Goal: Task Accomplishment & Management: Manage account settings

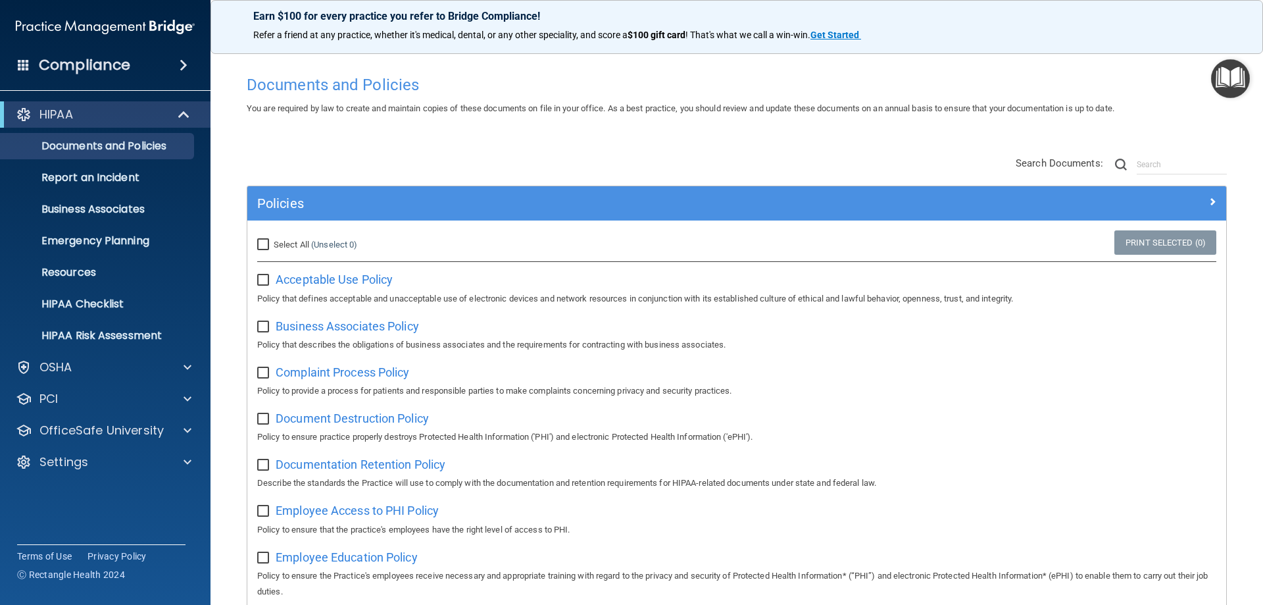
scroll to position [66, 0]
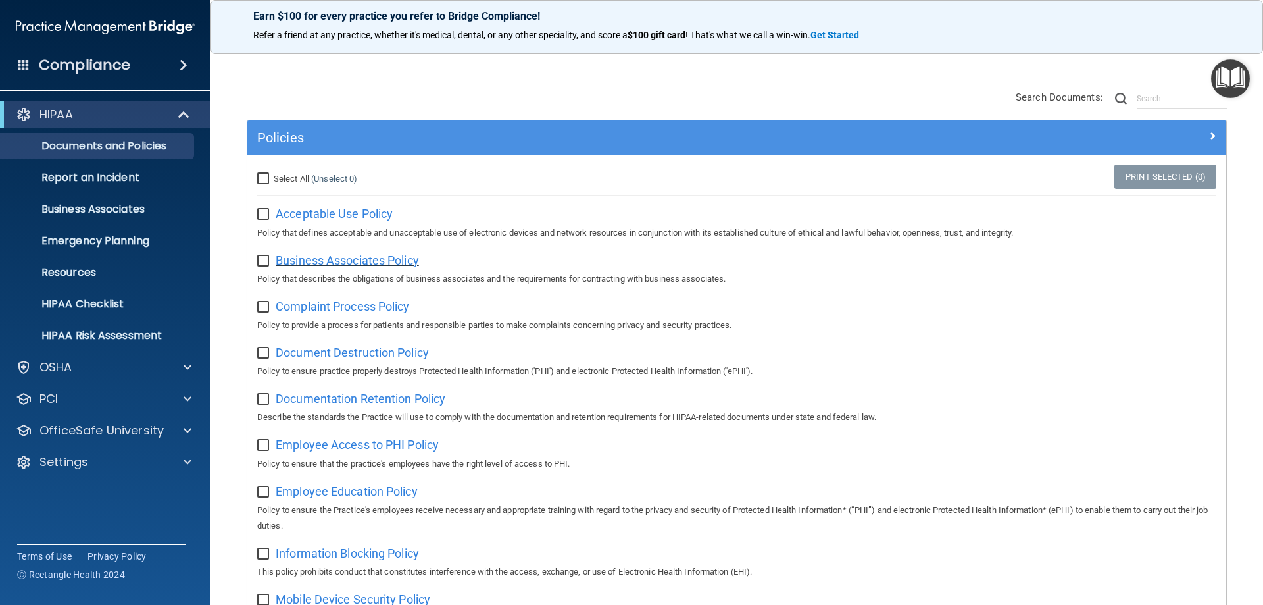
click at [368, 264] on span "Business Associates Policy" at bounding box center [347, 260] width 143 height 14
click at [1045, 94] on span "Search Documents:" at bounding box center [1059, 97] width 87 height 12
click at [188, 366] on span at bounding box center [188, 367] width 8 height 16
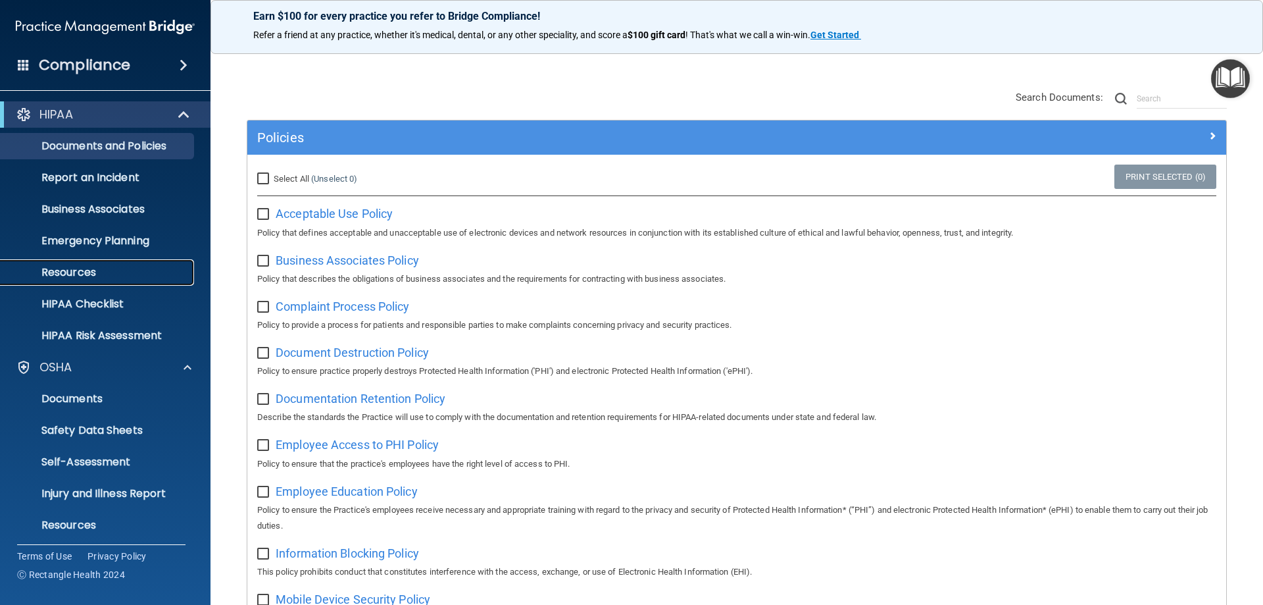
click at [91, 271] on p "Resources" at bounding box center [99, 272] width 180 height 13
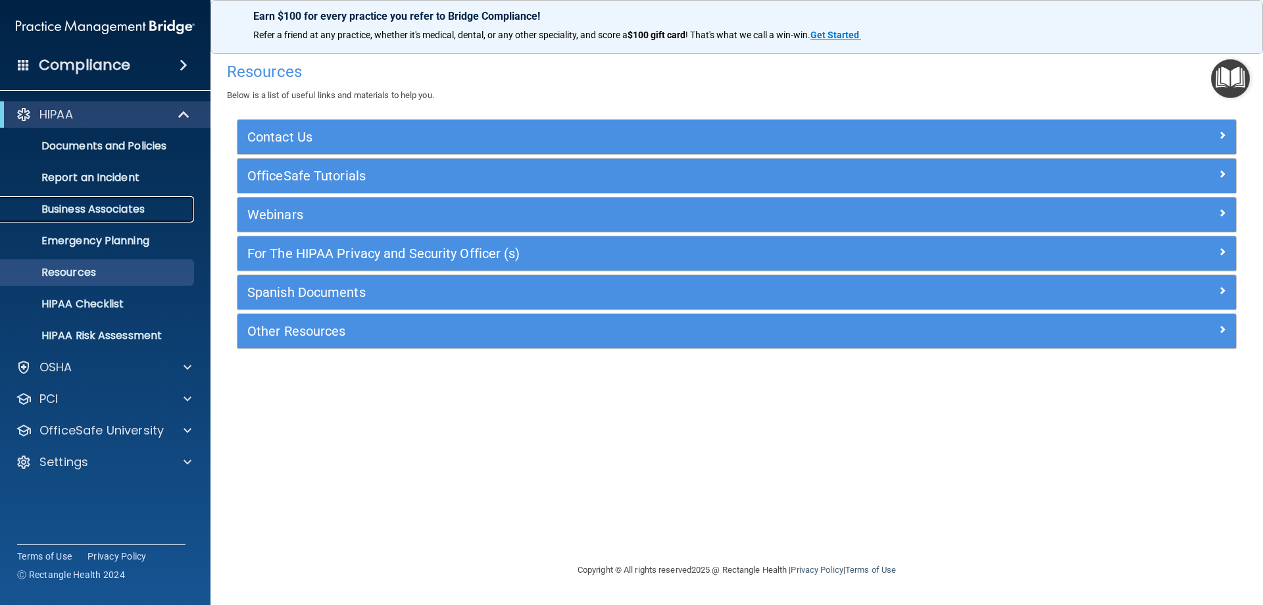
click at [105, 211] on p "Business Associates" at bounding box center [99, 209] width 180 height 13
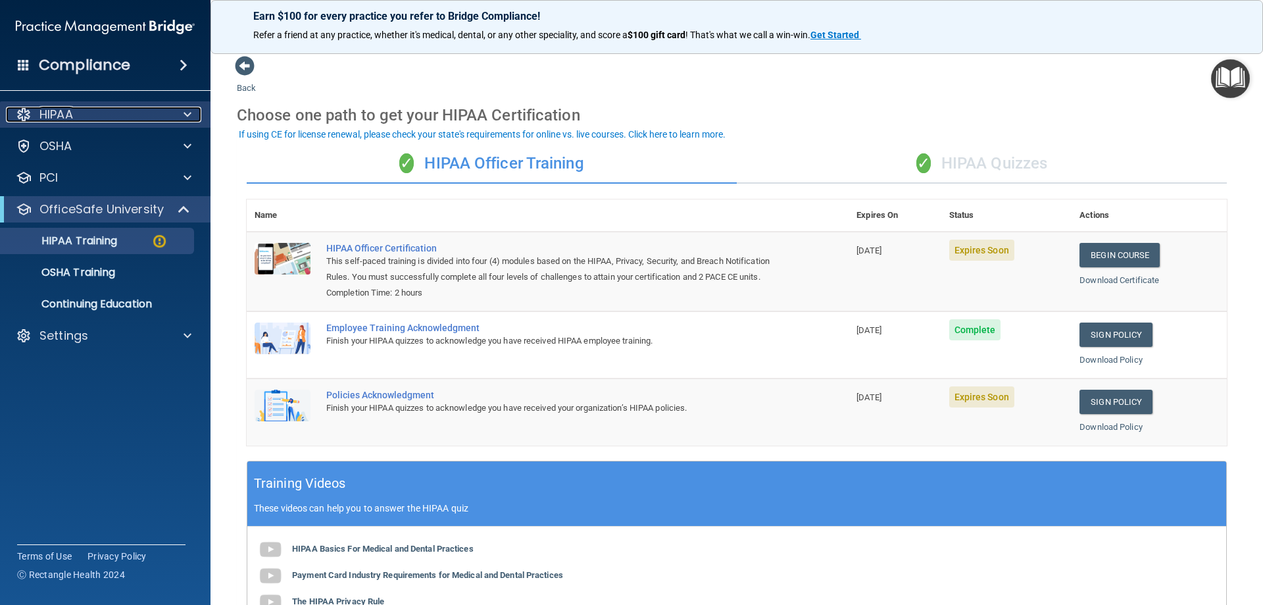
click at [162, 112] on div "HIPAA" at bounding box center [87, 115] width 163 height 16
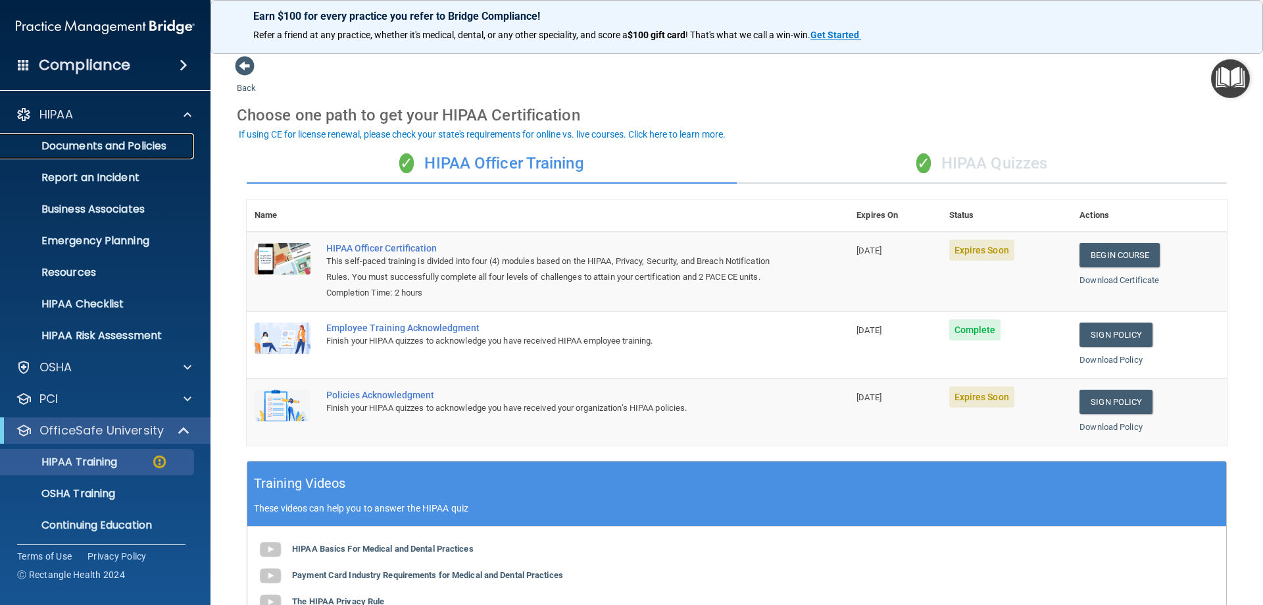
click at [147, 147] on p "Documents and Policies" at bounding box center [99, 145] width 180 height 13
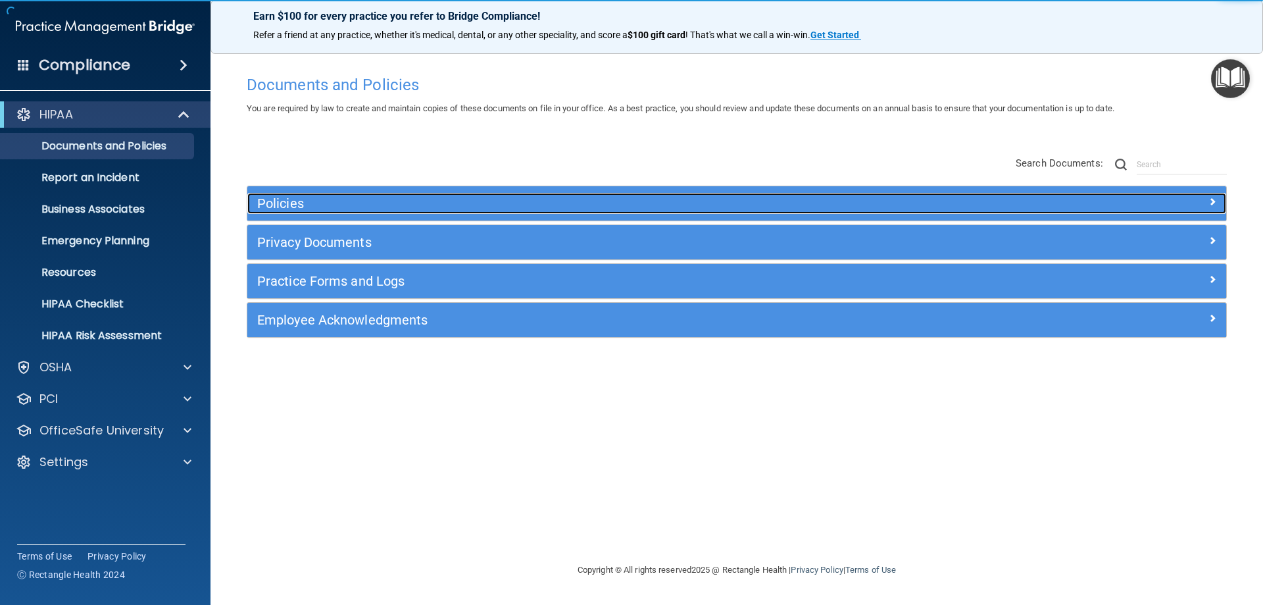
click at [314, 203] on h5 "Policies" at bounding box center [614, 203] width 714 height 14
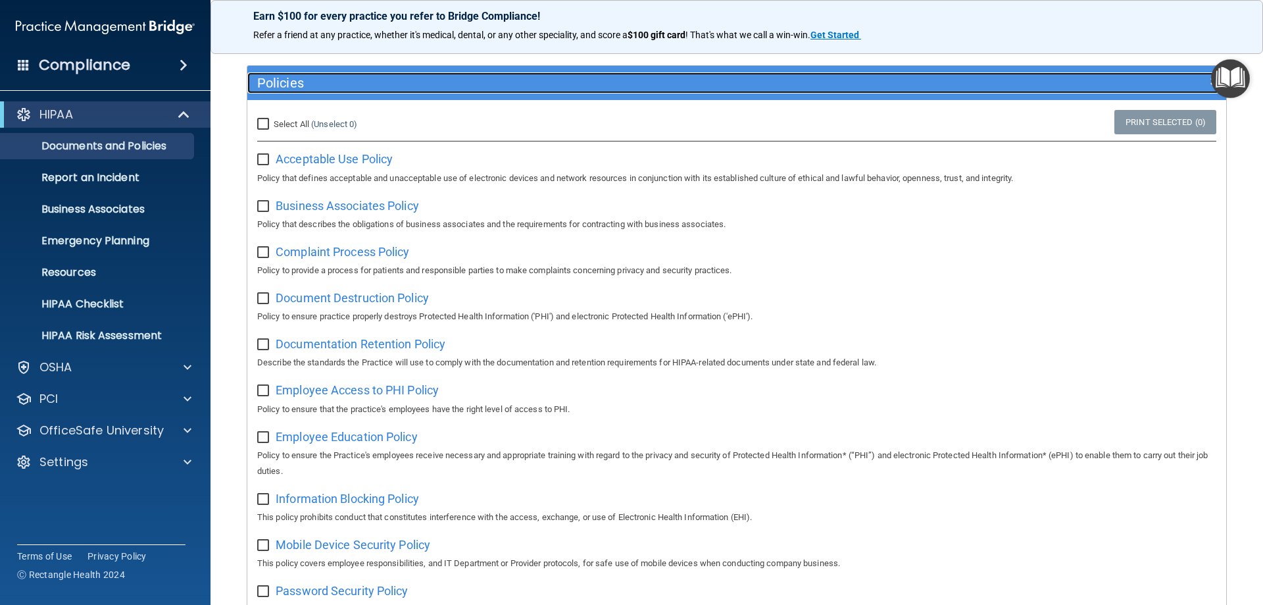
scroll to position [132, 0]
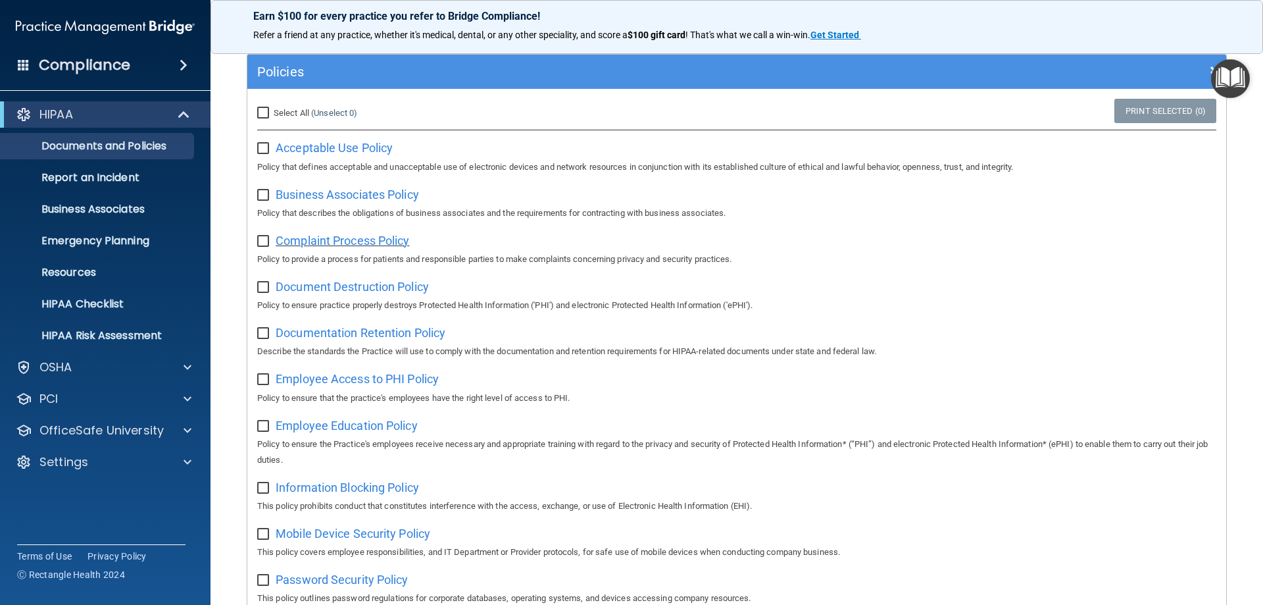
click at [358, 239] on span "Complaint Process Policy" at bounding box center [343, 241] width 134 height 14
click at [318, 290] on span "Document Destruction Policy" at bounding box center [352, 287] width 153 height 14
click at [343, 330] on span "Documentation Retention Policy" at bounding box center [361, 333] width 170 height 14
click at [351, 385] on span "Employee Access to PHI Policy" at bounding box center [357, 379] width 163 height 14
click at [77, 280] on link "Resources" at bounding box center [90, 272] width 207 height 26
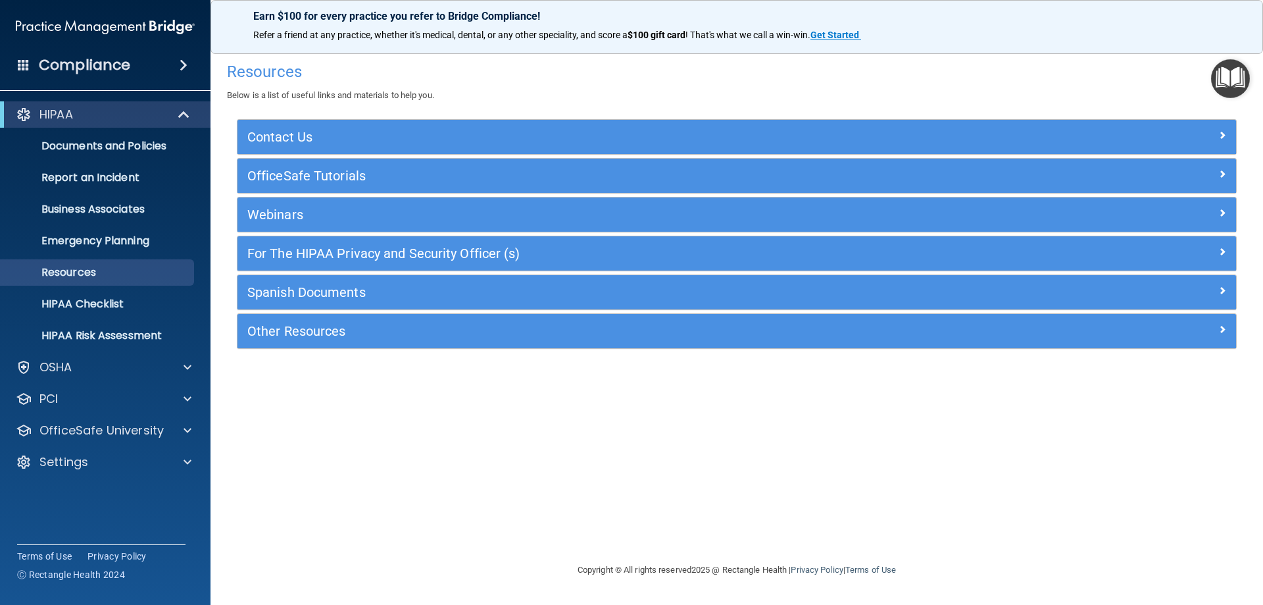
click at [292, 342] on div "Other Resources" at bounding box center [736, 331] width 999 height 34
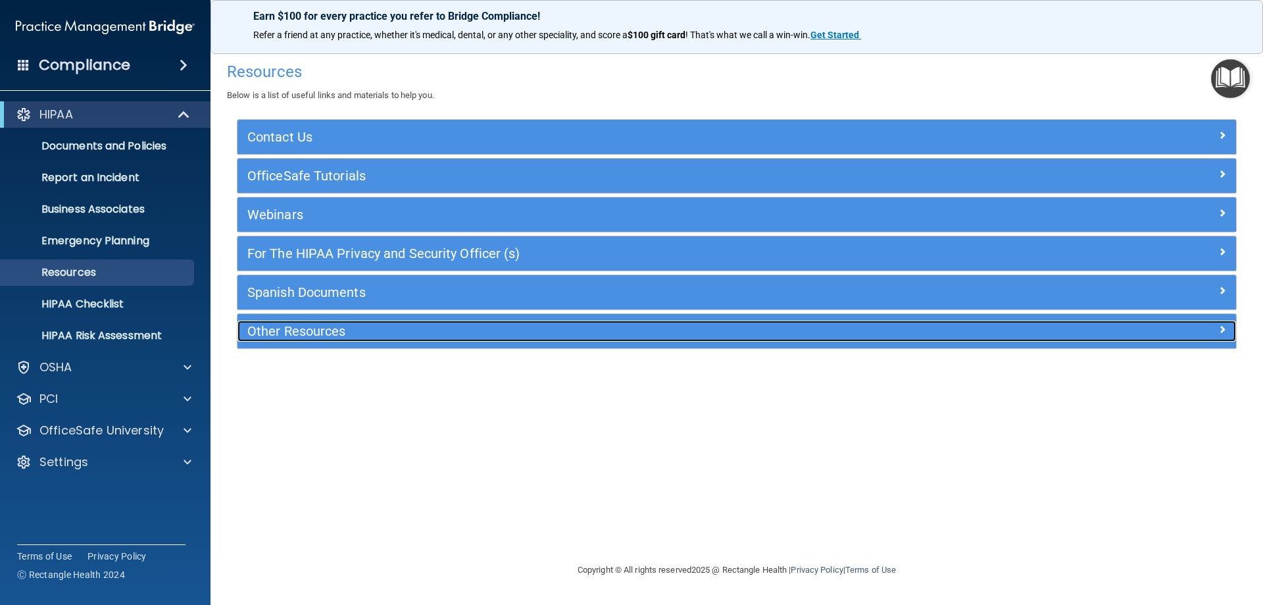
click at [296, 330] on h5 "Other Resources" at bounding box center [611, 331] width 729 height 14
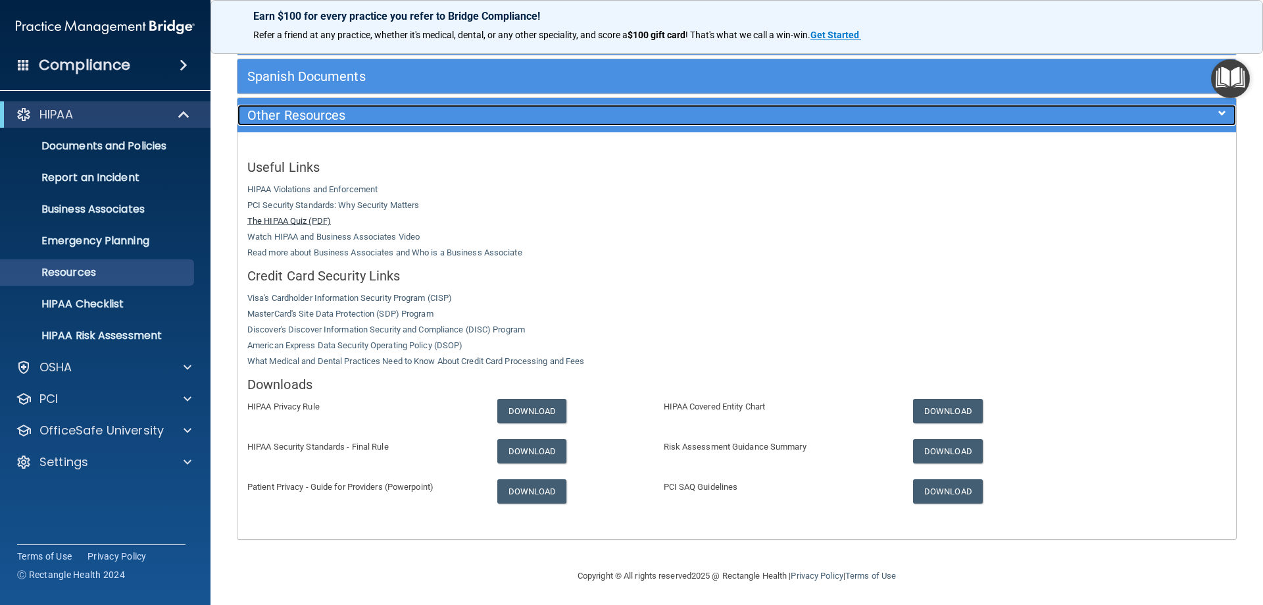
scroll to position [218, 0]
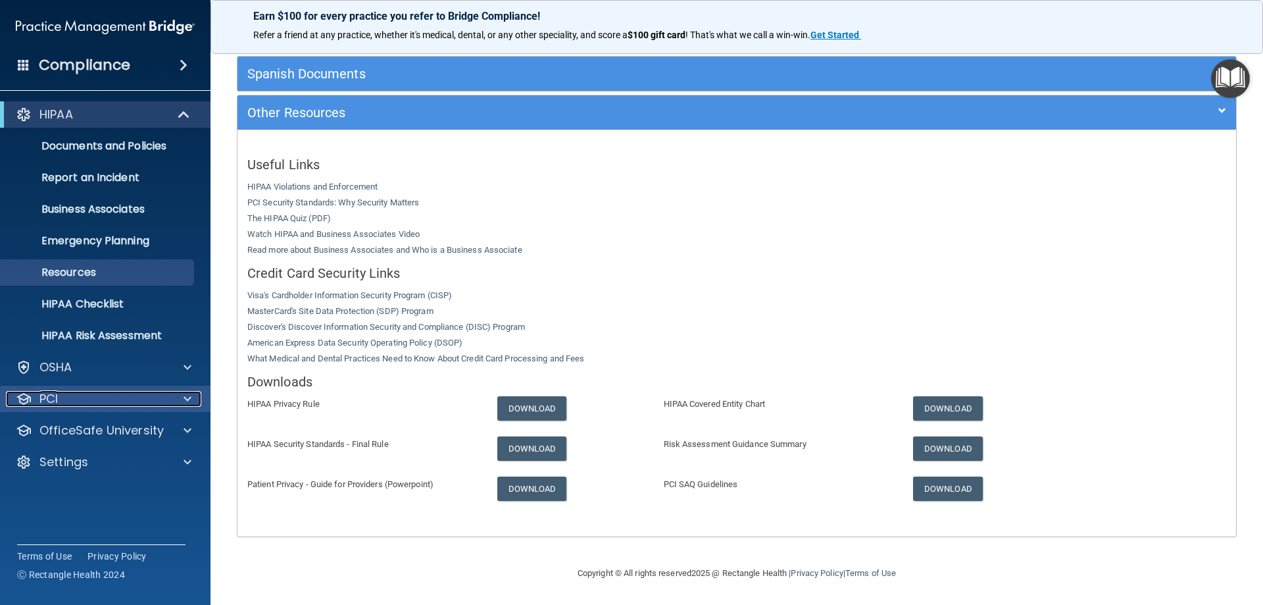
click at [187, 394] on span at bounding box center [188, 399] width 8 height 16
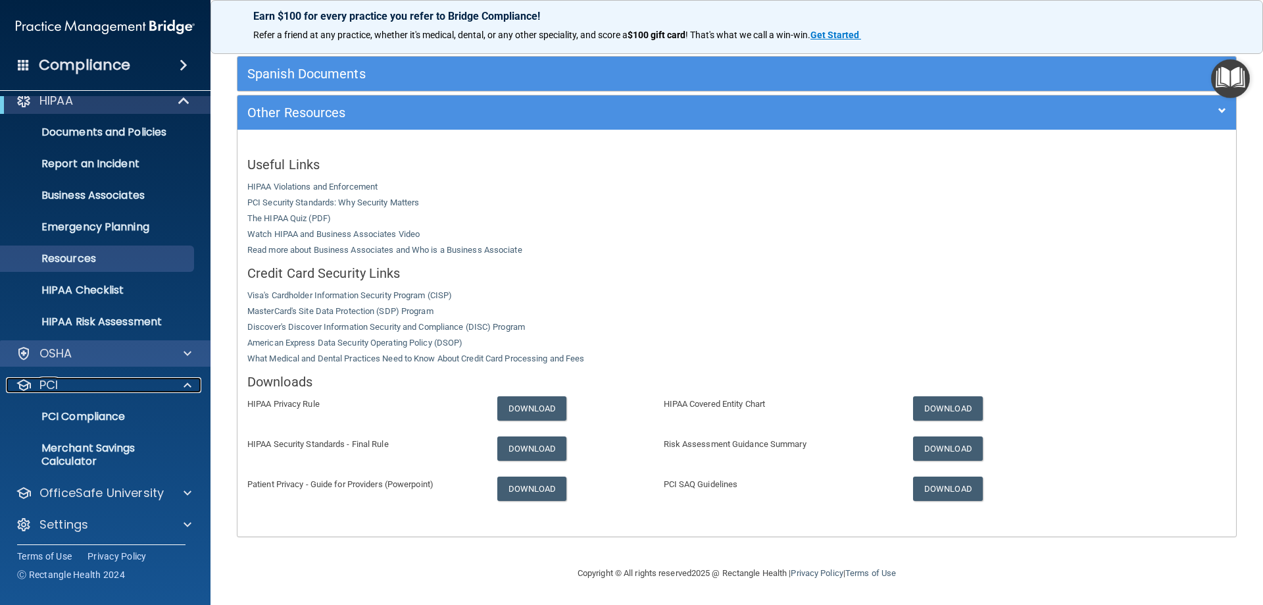
scroll to position [18, 0]
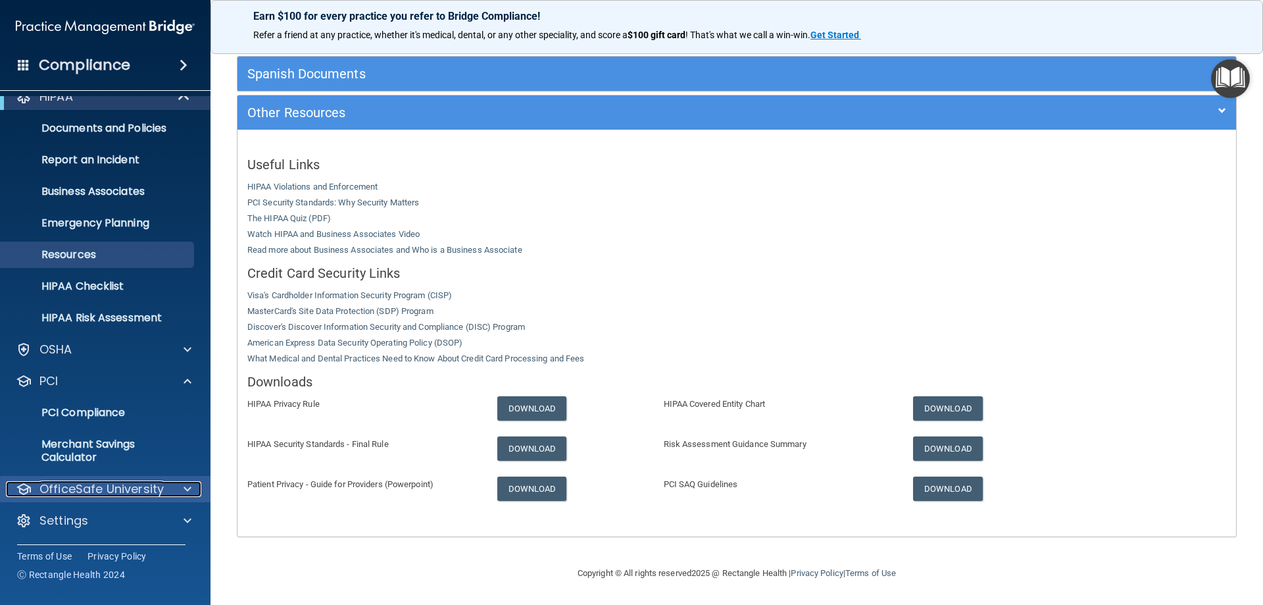
click at [183, 490] on div at bounding box center [185, 489] width 33 height 16
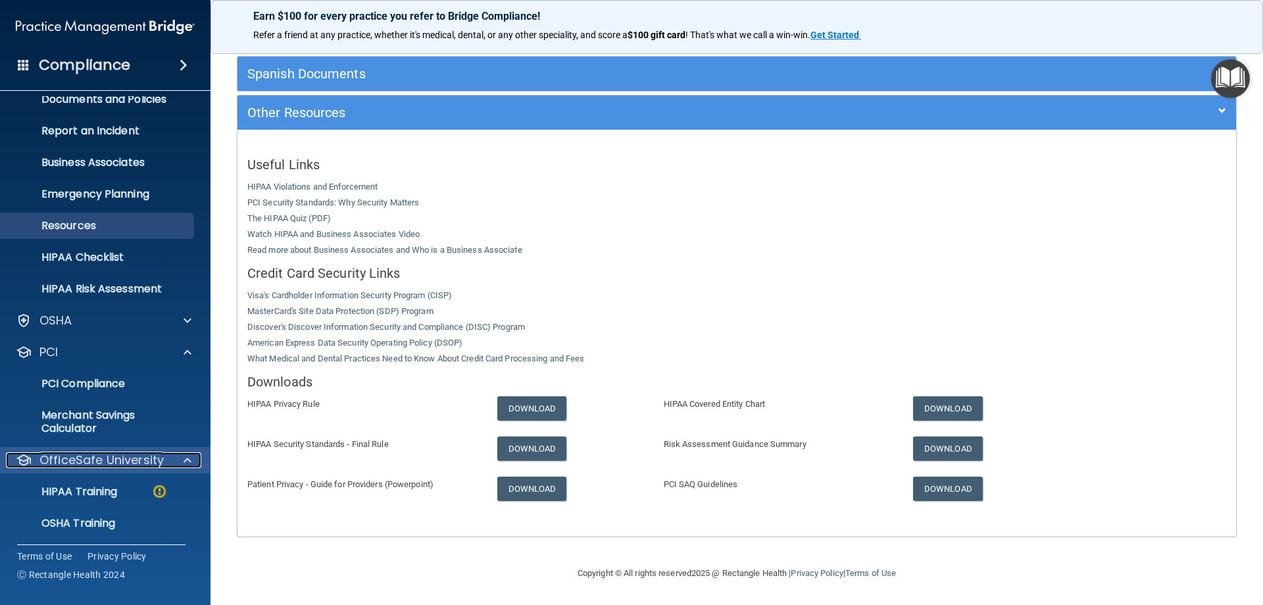
scroll to position [0, 0]
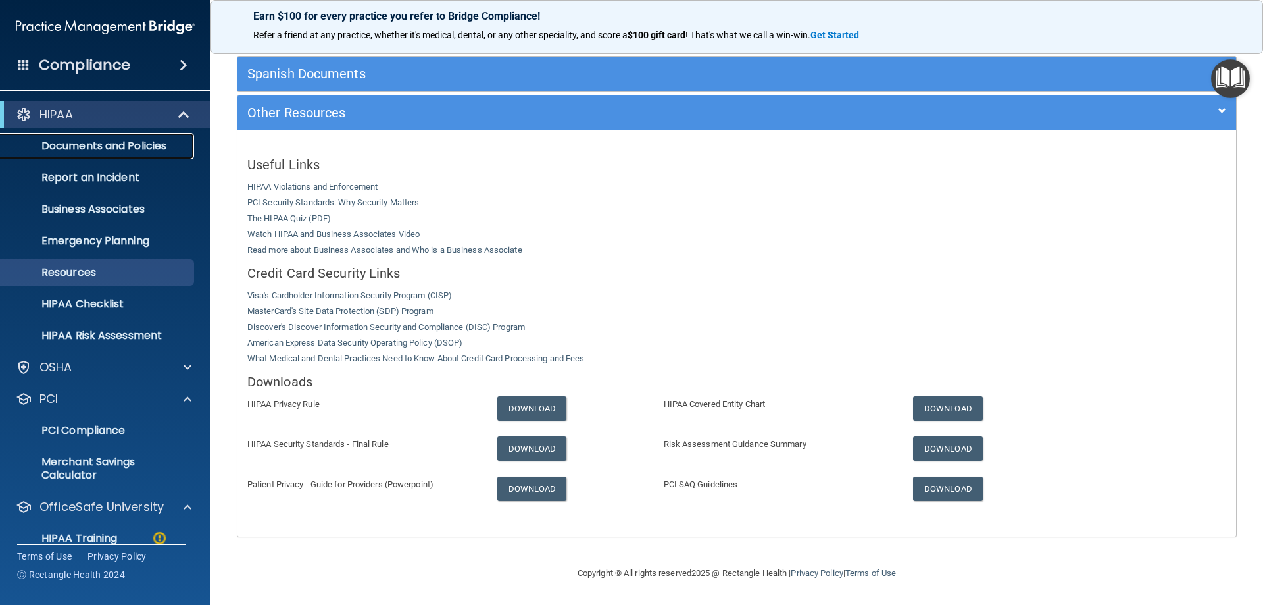
click at [134, 149] on p "Documents and Policies" at bounding box center [99, 145] width 180 height 13
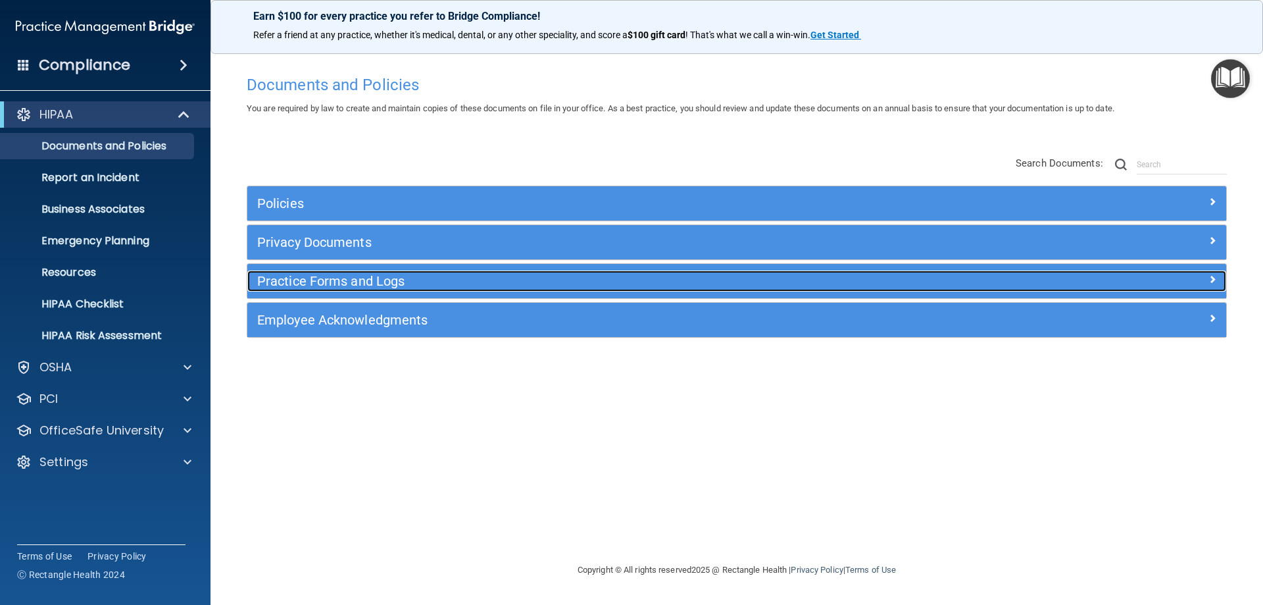
click at [1089, 273] on div at bounding box center [1103, 278] width 245 height 16
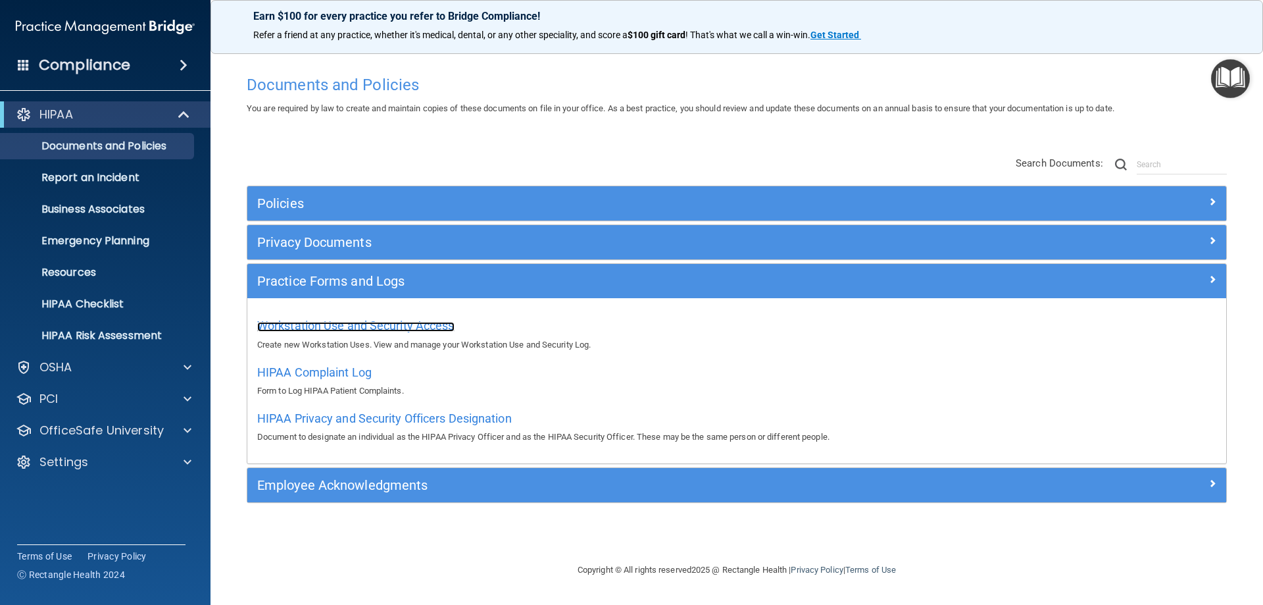
click at [406, 325] on span "Workstation Use and Security Access" at bounding box center [355, 325] width 197 height 14
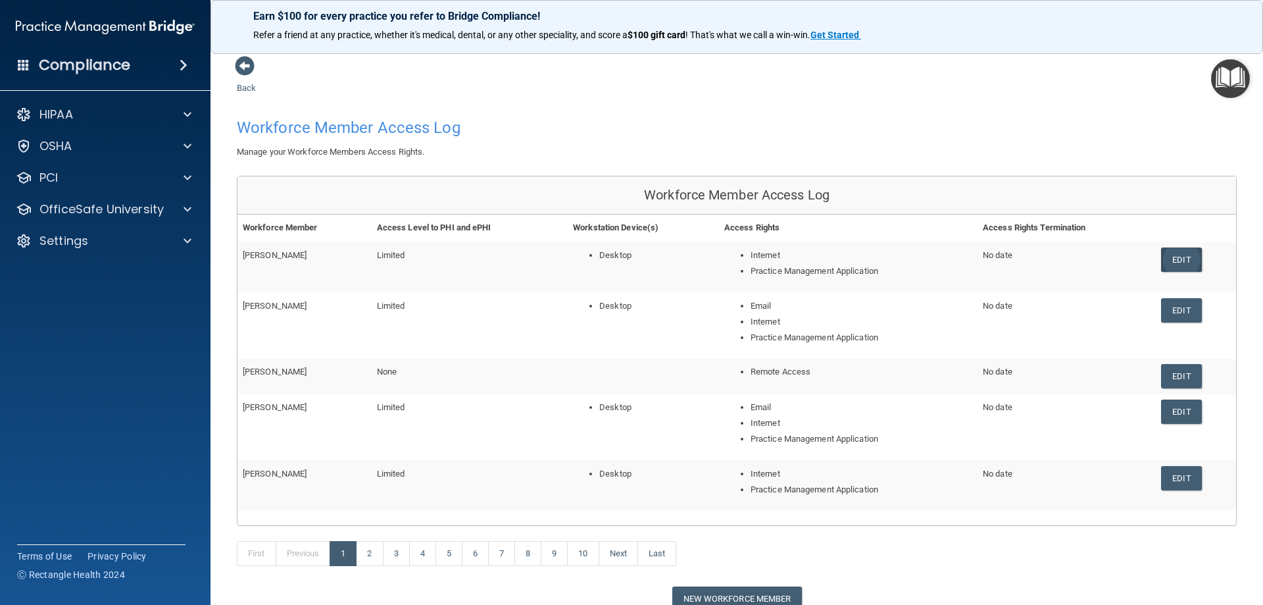
click at [1173, 260] on link "Edit" at bounding box center [1181, 259] width 40 height 24
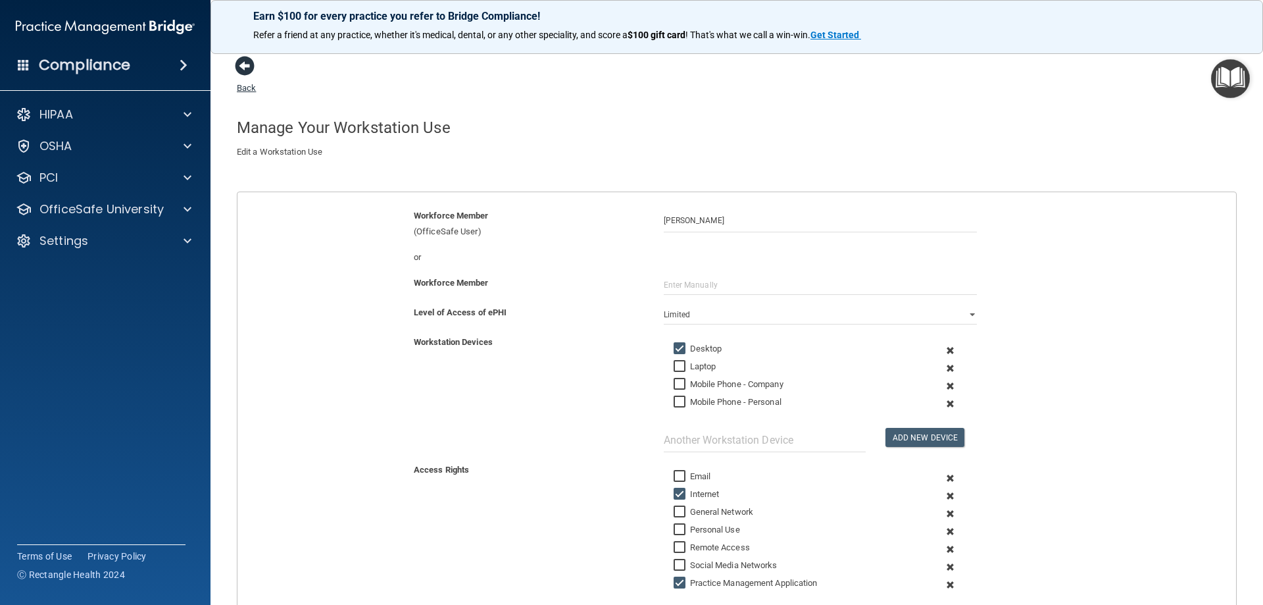
click at [240, 68] on span at bounding box center [245, 66] width 20 height 20
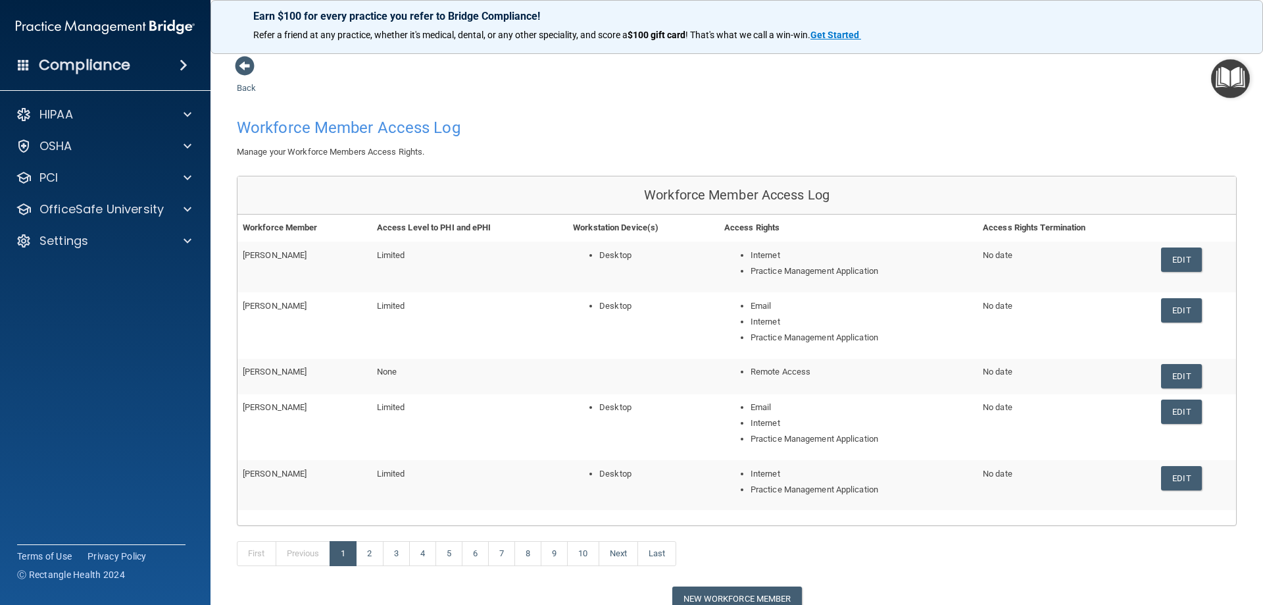
click at [156, 67] on div "Compliance" at bounding box center [105, 65] width 210 height 29
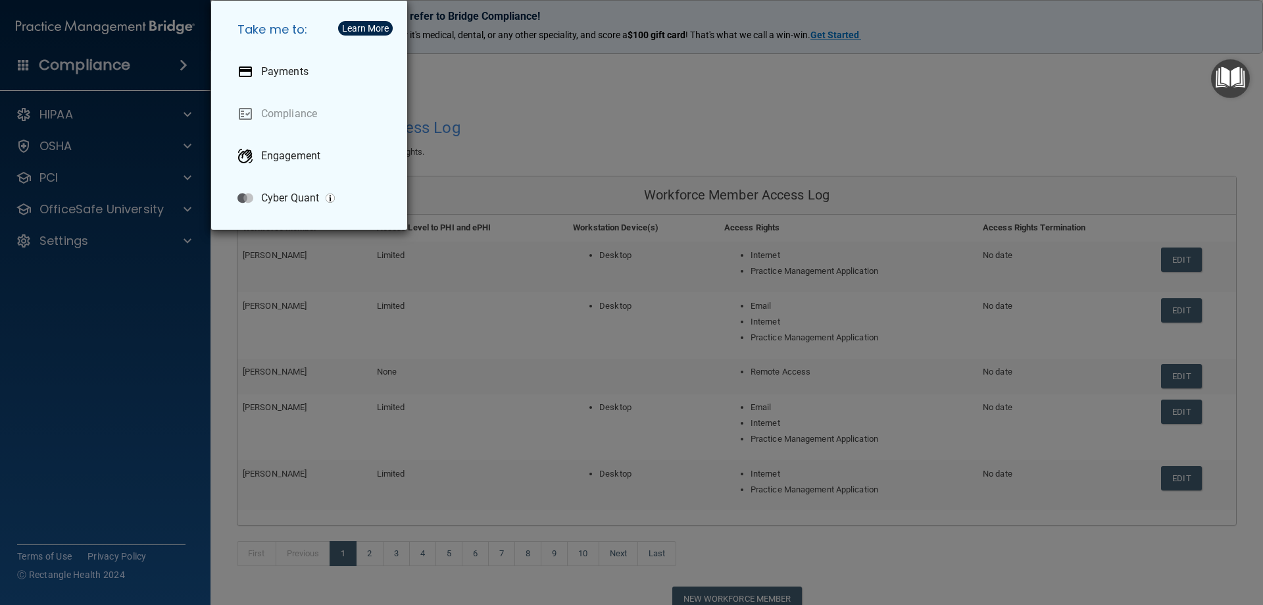
click at [36, 69] on div "Take me to: Payments Compliance Engagement Cyber Quant" at bounding box center [631, 302] width 1263 height 605
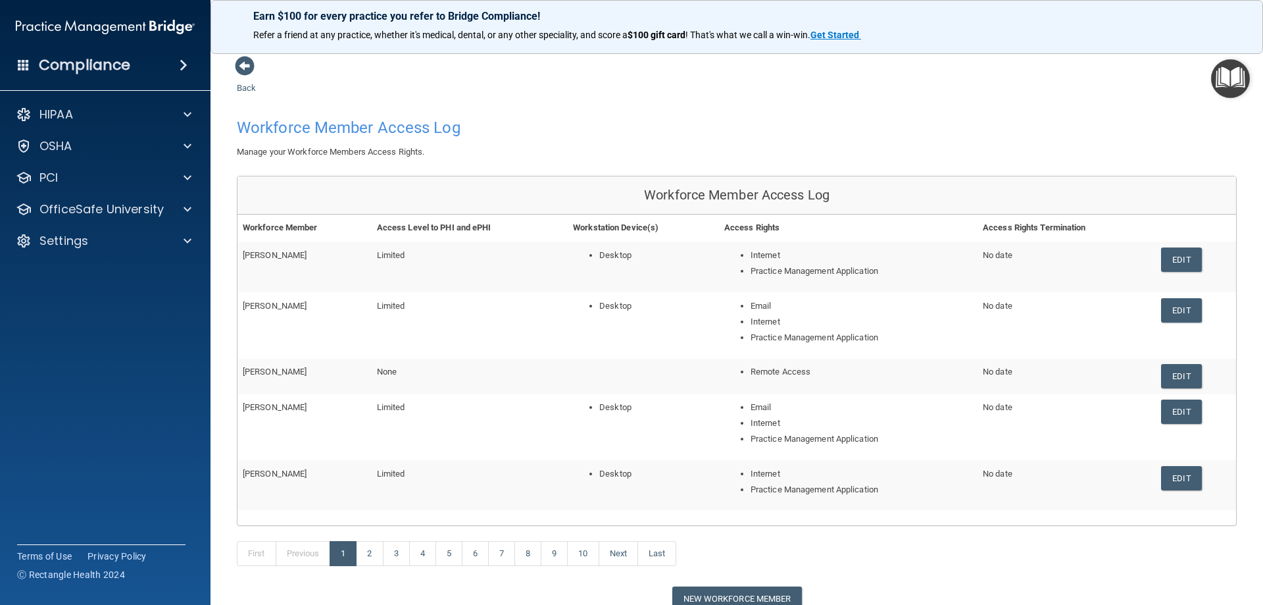
click at [23, 67] on span at bounding box center [24, 65] width 12 height 12
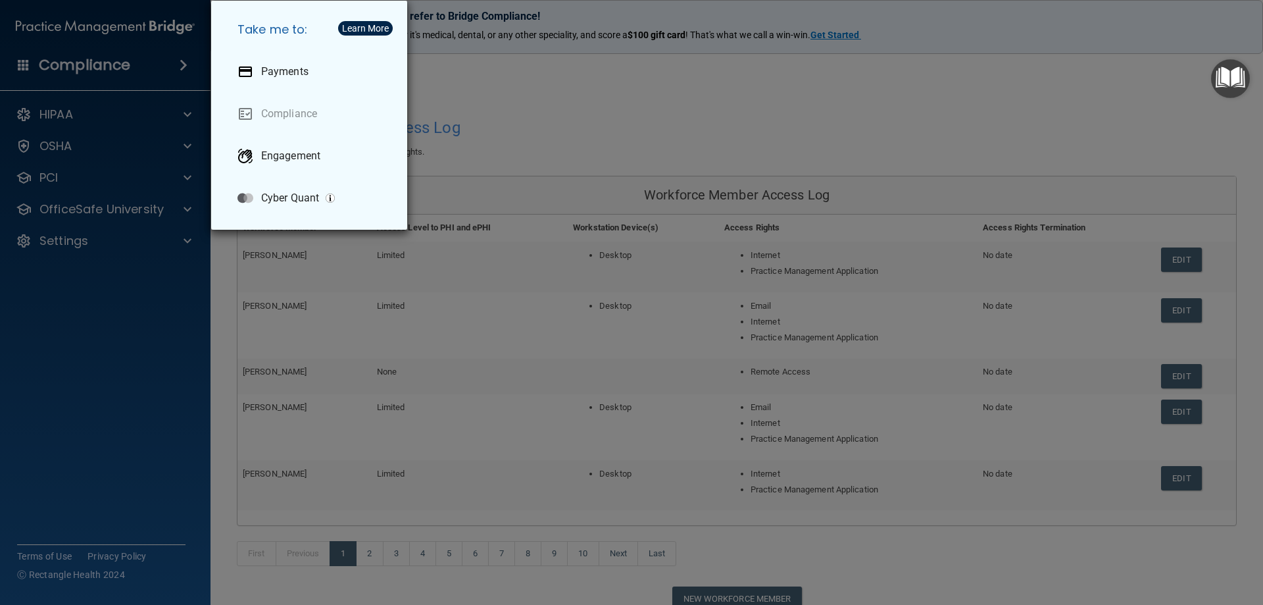
click at [85, 365] on div "Take me to: Payments Compliance Engagement Cyber Quant" at bounding box center [631, 302] width 1263 height 605
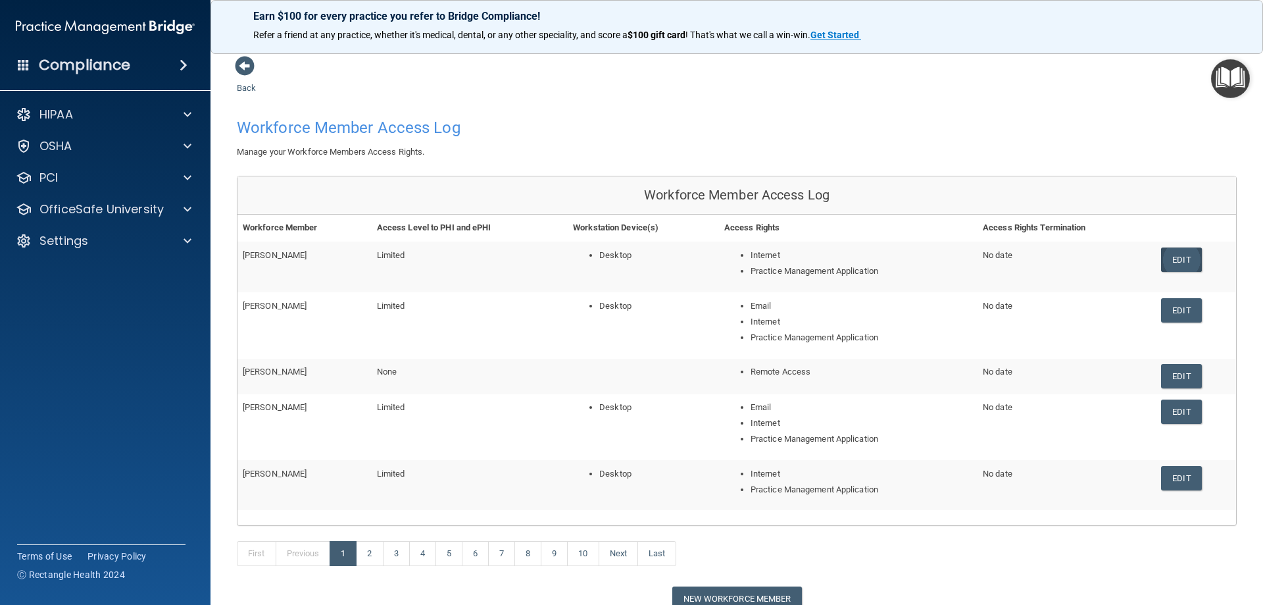
click at [1174, 253] on link "Edit" at bounding box center [1181, 259] width 40 height 24
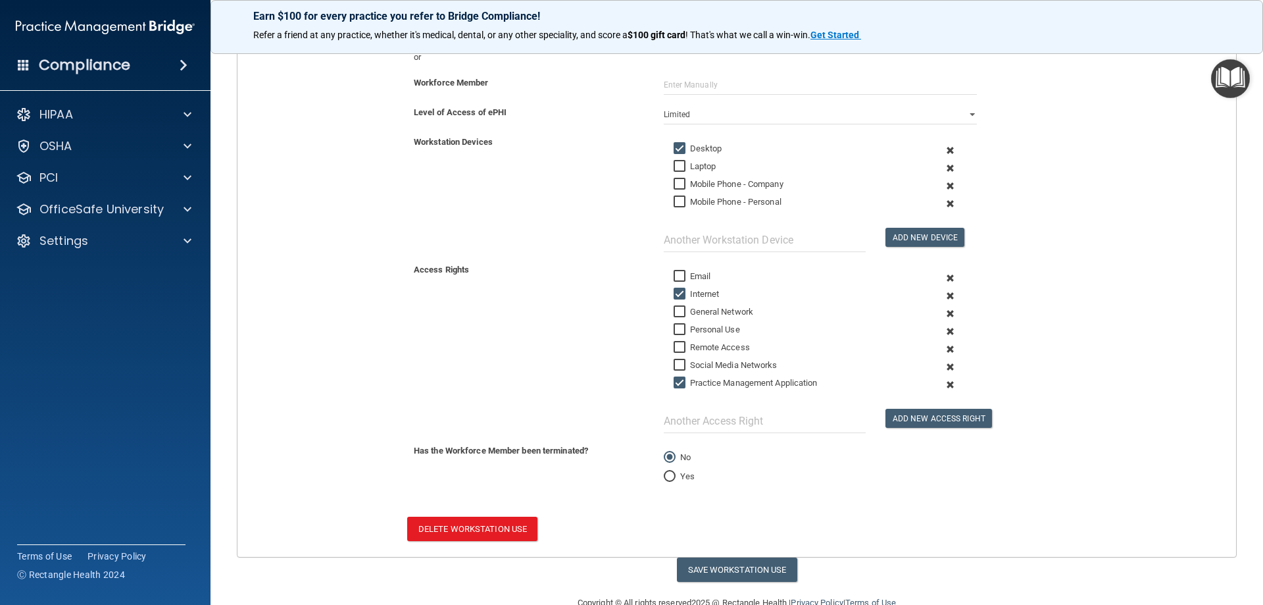
scroll to position [230, 0]
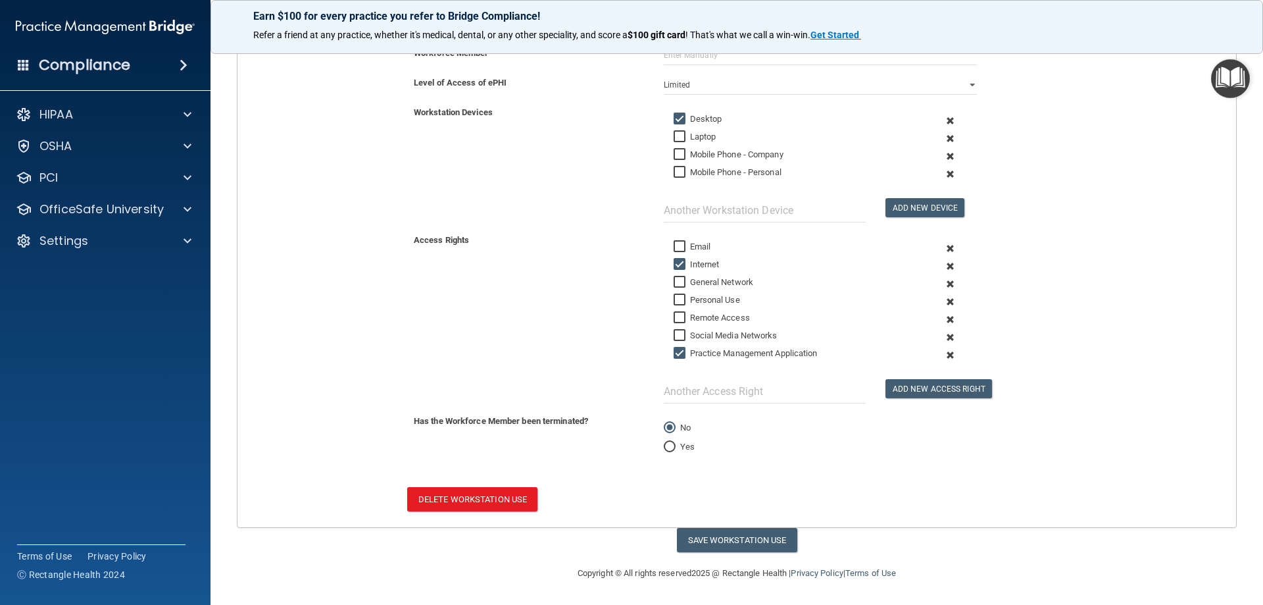
click at [664, 449] on input "Yes" at bounding box center [670, 447] width 12 height 10
radio input "true"
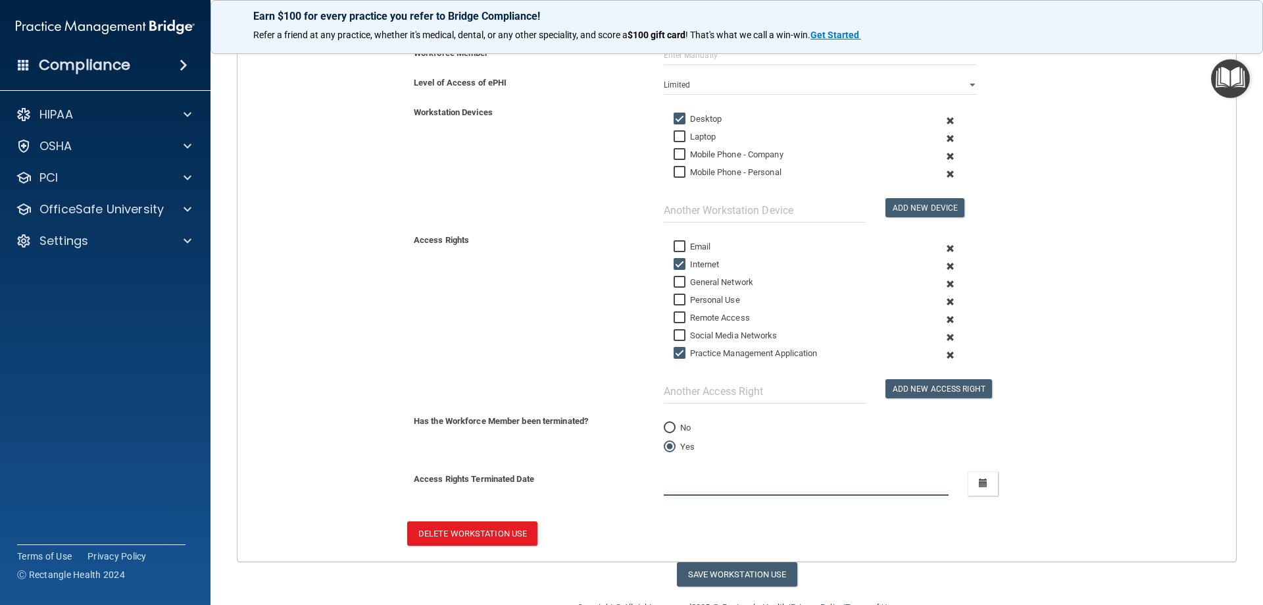
click at [686, 484] on input "text" at bounding box center [806, 483] width 285 height 24
click at [983, 487] on button "button" at bounding box center [983, 483] width 30 height 24
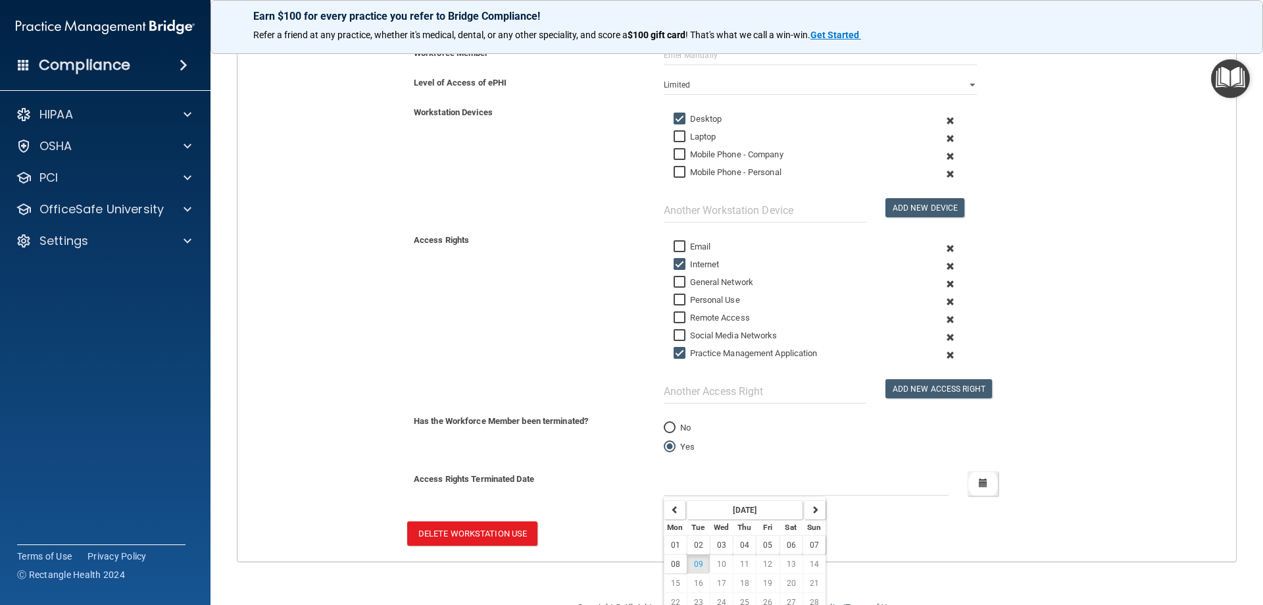
scroll to position [274, 0]
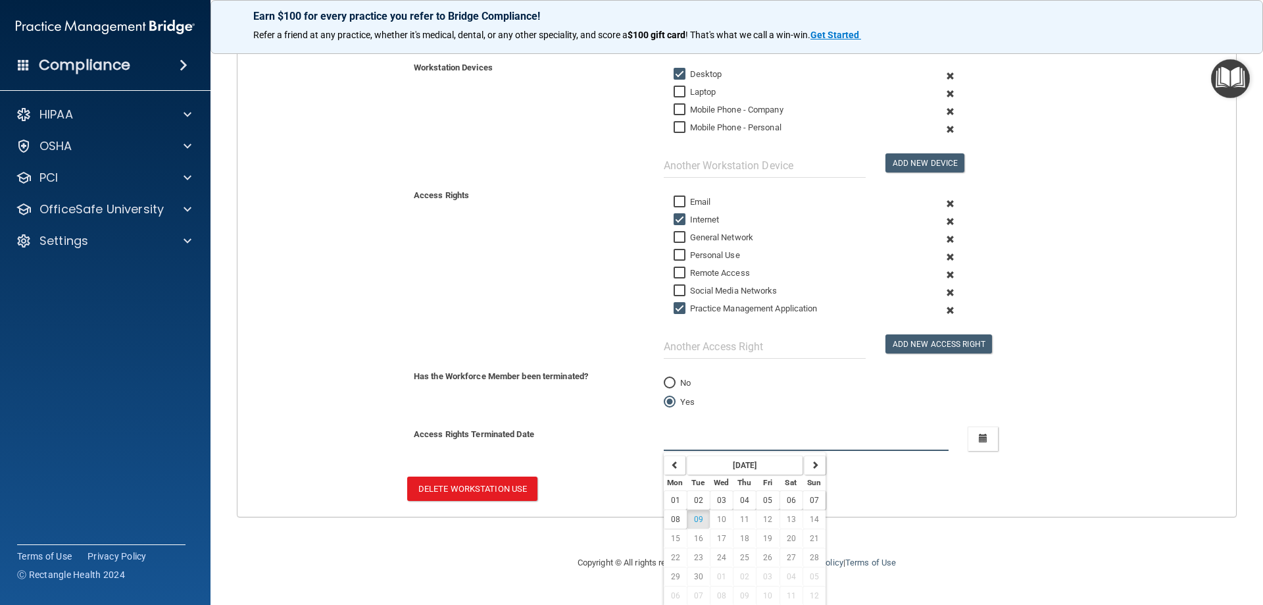
click at [723, 435] on input "text" at bounding box center [806, 438] width 285 height 24
type input "at time of termination"
click at [950, 528] on div "Save Workstation Use" at bounding box center [737, 529] width 1020 height 24
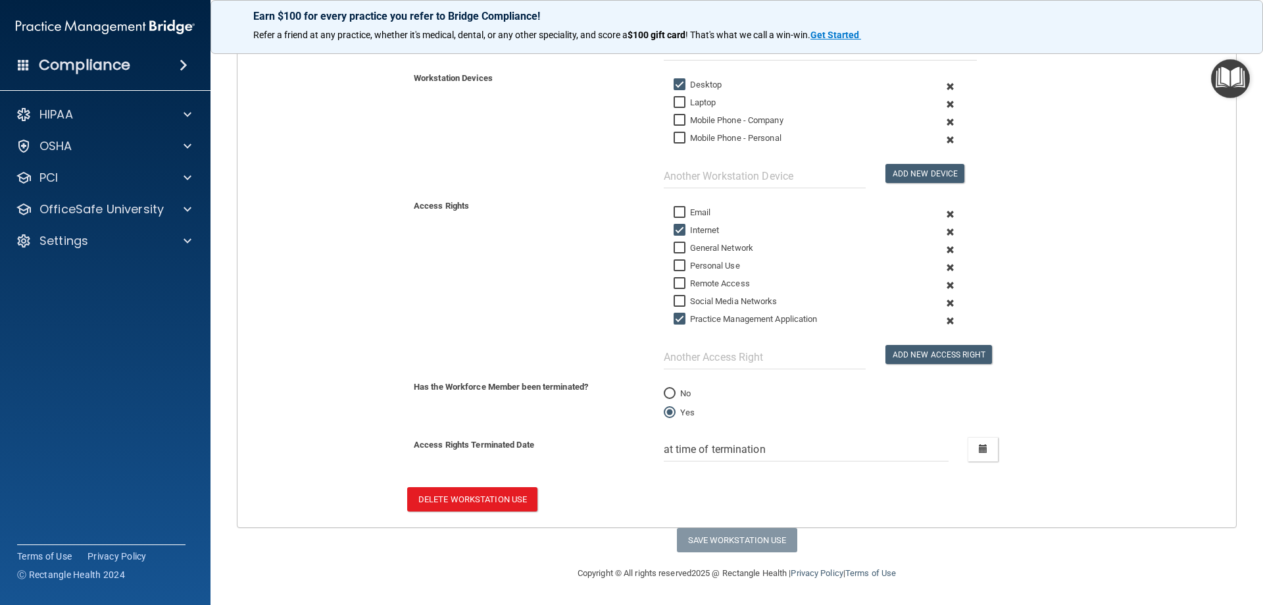
scroll to position [264, 0]
click at [678, 318] on input "Practice Management Application" at bounding box center [681, 319] width 15 height 11
checkbox input "false"
click at [676, 234] on input "Internet" at bounding box center [681, 230] width 15 height 11
checkbox input "false"
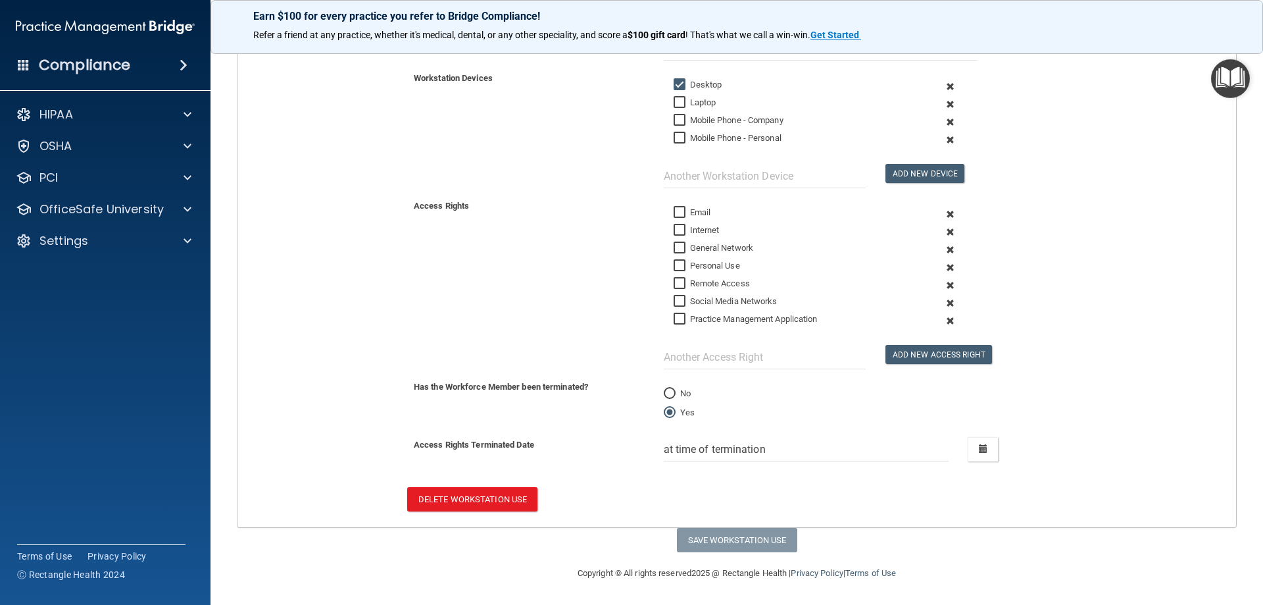
click at [679, 83] on input "Desktop" at bounding box center [681, 85] width 15 height 11
checkbox input "false"
click at [497, 498] on button "Delete Workstation Use" at bounding box center [472, 499] width 130 height 24
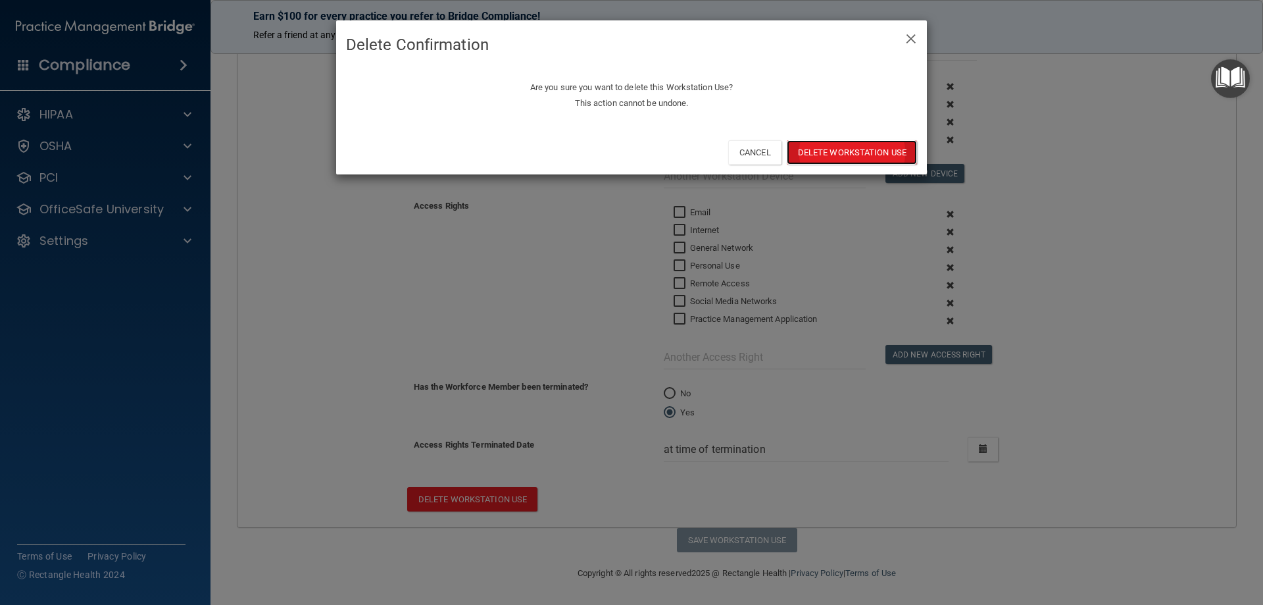
click at [829, 150] on button "Delete Workstation Use" at bounding box center [852, 152] width 130 height 24
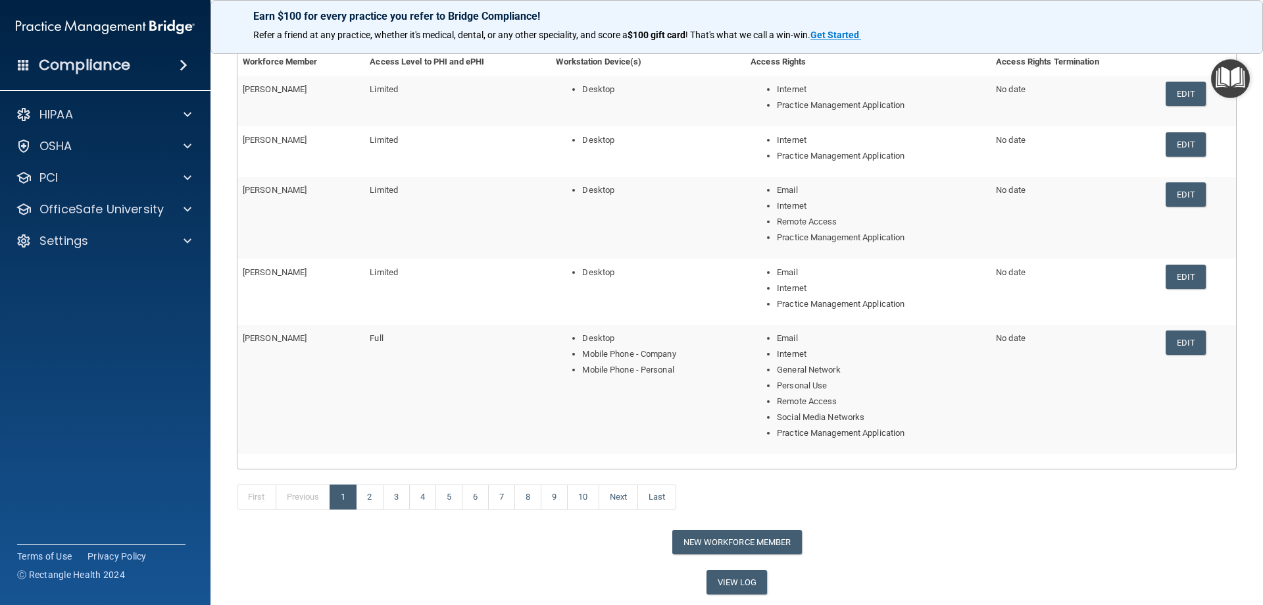
scroll to position [197, 0]
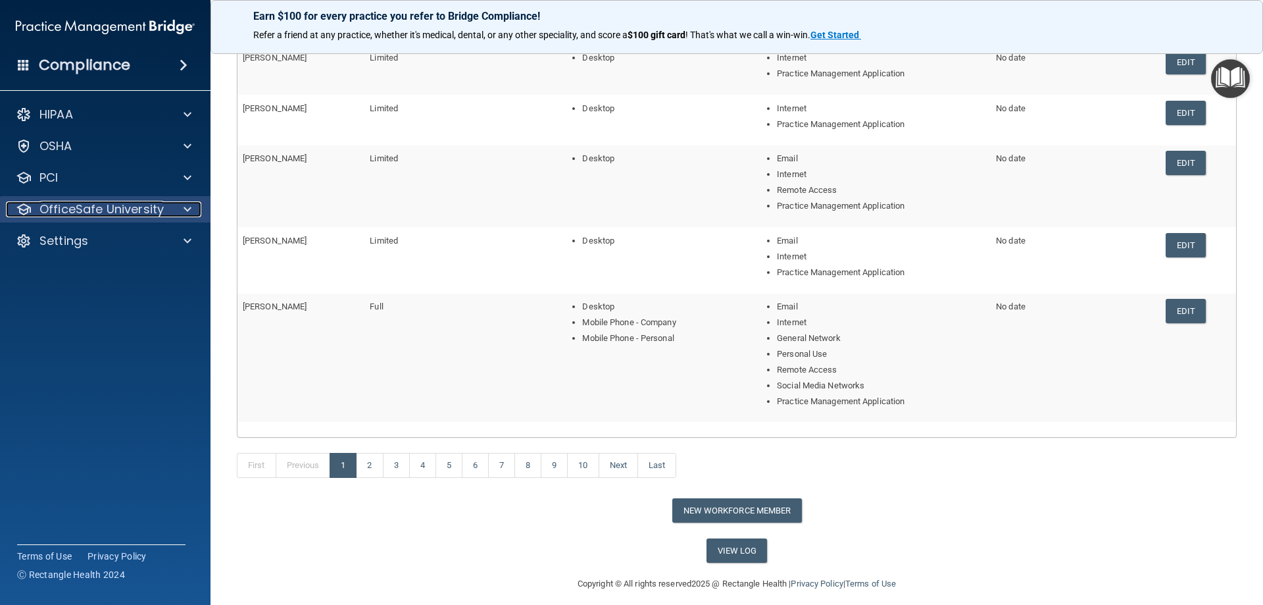
click at [179, 209] on div at bounding box center [185, 209] width 33 height 16
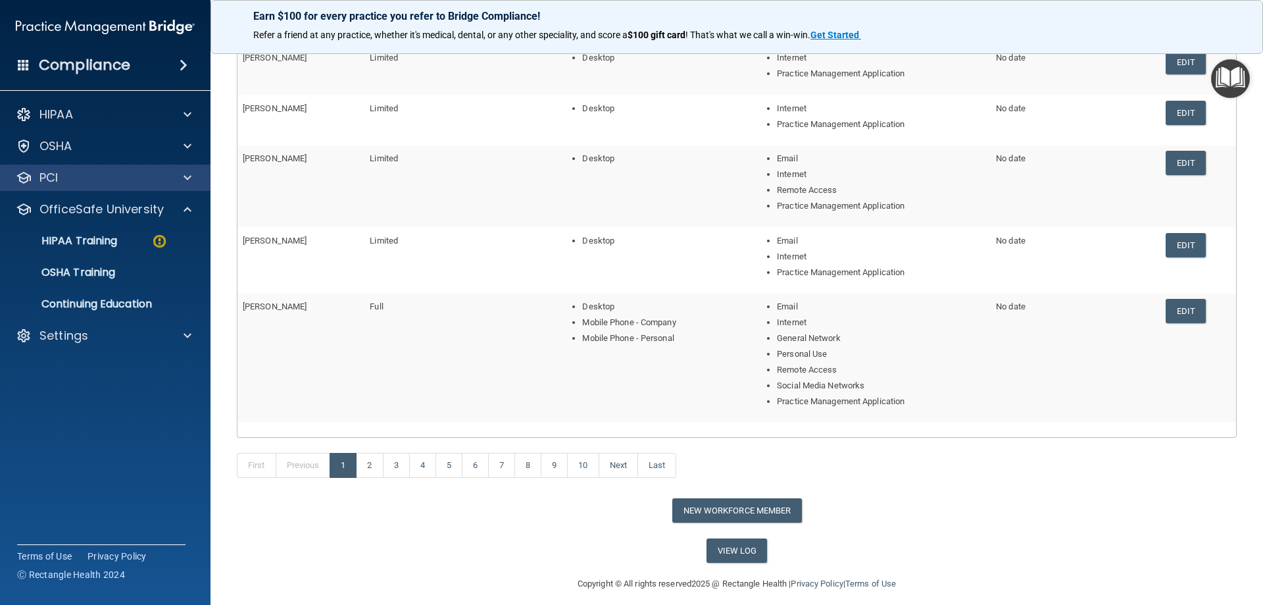
click at [184, 168] on div "PCI" at bounding box center [105, 177] width 211 height 26
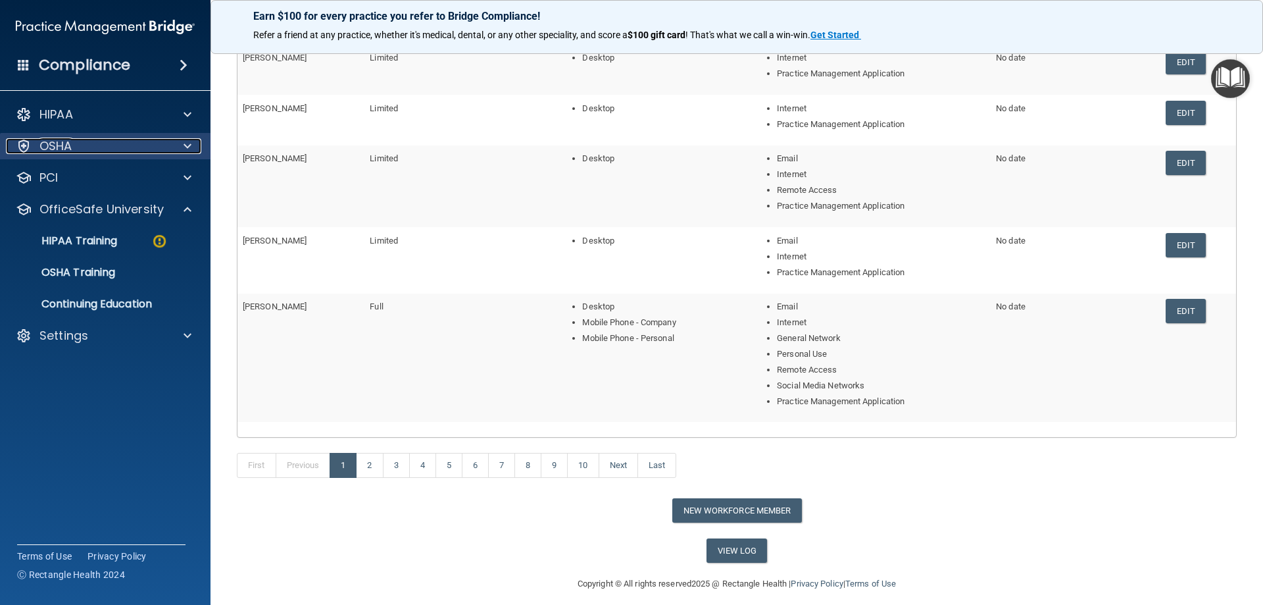
click at [184, 140] on span at bounding box center [188, 146] width 8 height 16
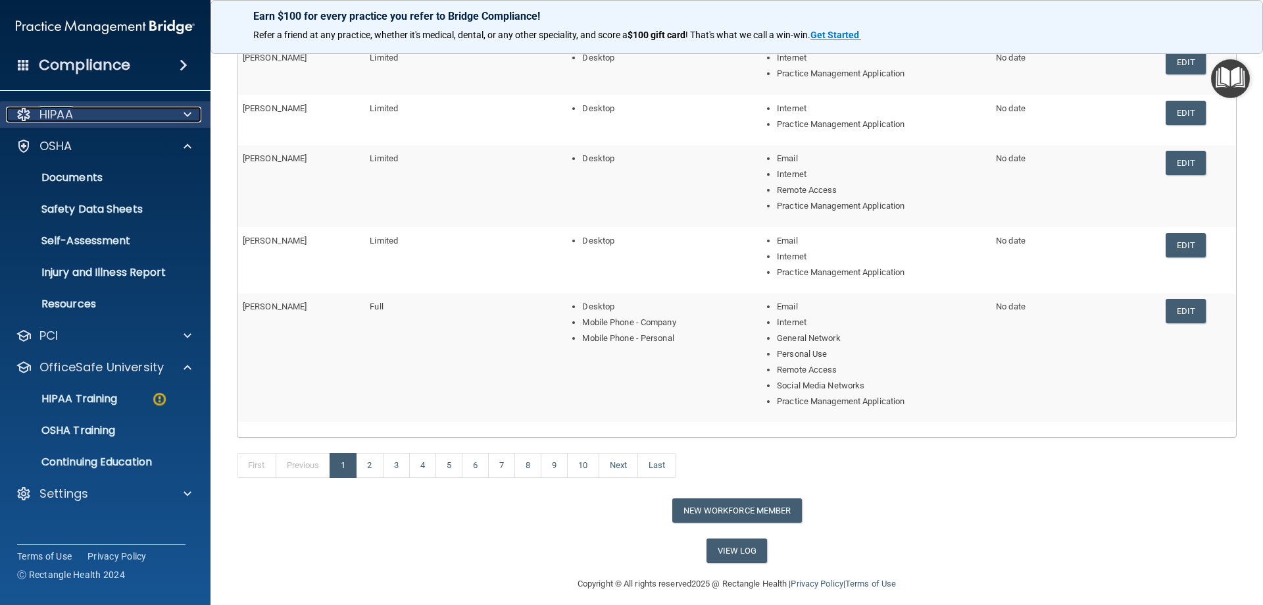
click at [185, 114] on span at bounding box center [188, 115] width 8 height 16
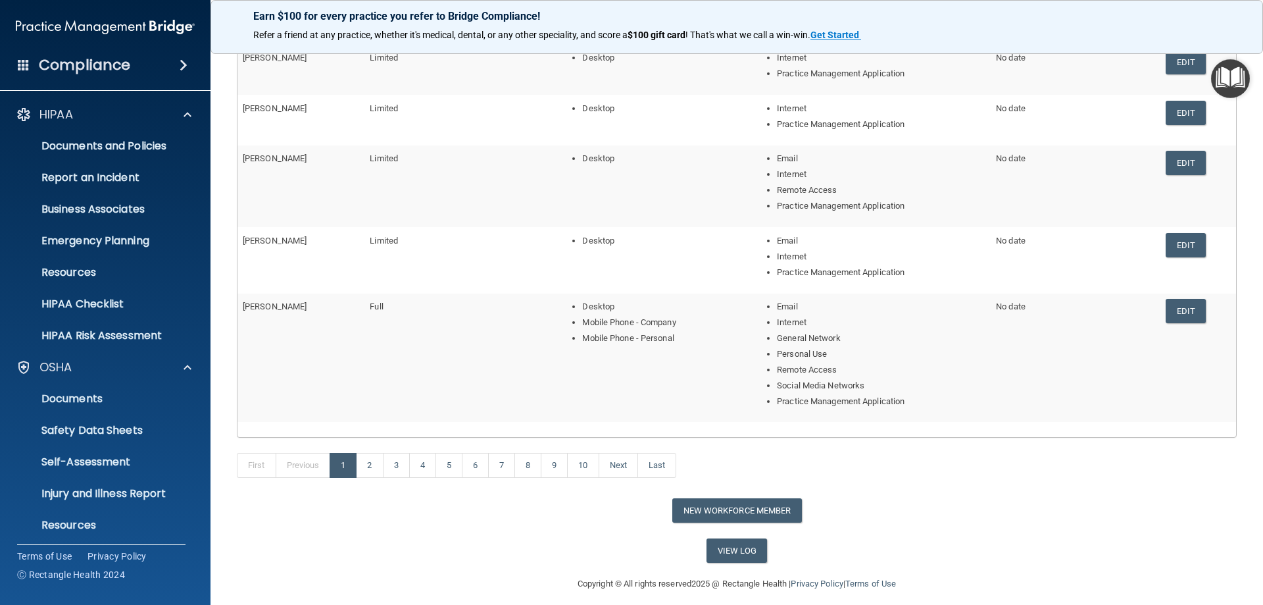
click at [21, 66] on span at bounding box center [24, 65] width 12 height 12
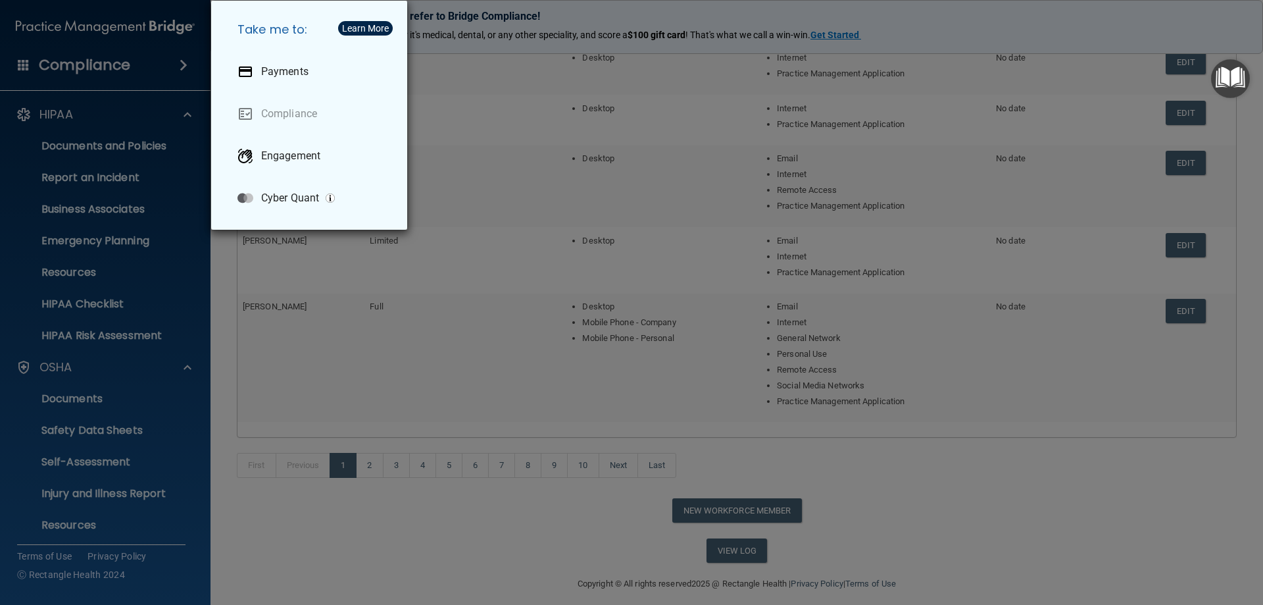
click at [21, 66] on div "Take me to: Payments Compliance Engagement Cyber Quant" at bounding box center [631, 302] width 1263 height 605
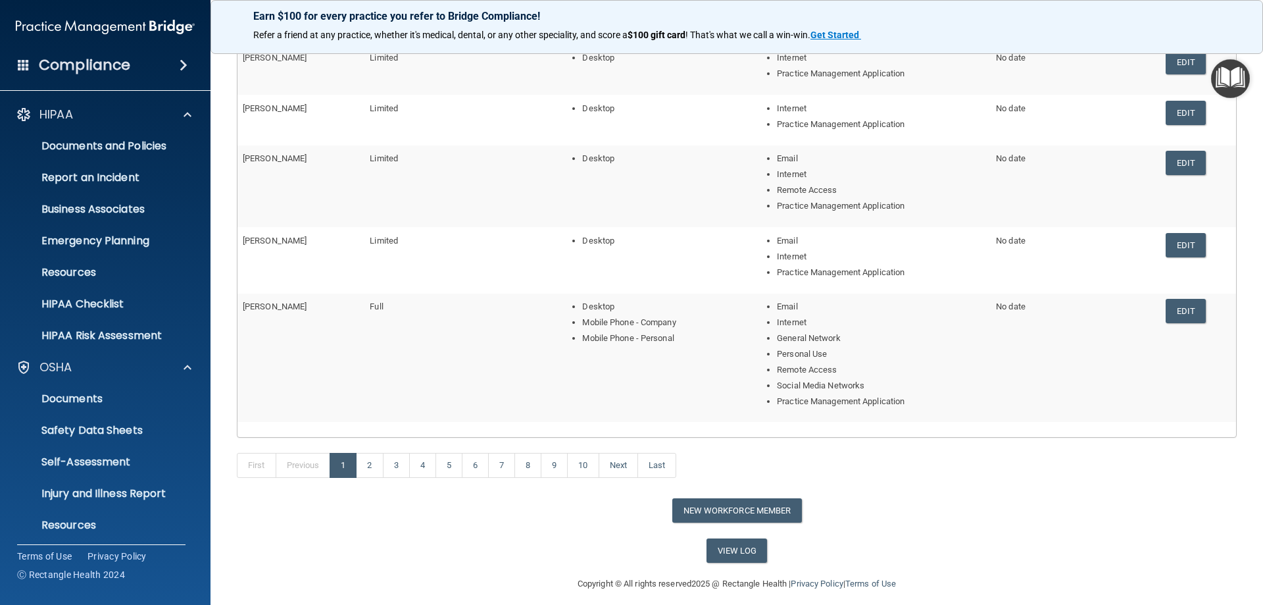
click at [68, 58] on h4 "Compliance" at bounding box center [84, 65] width 91 height 18
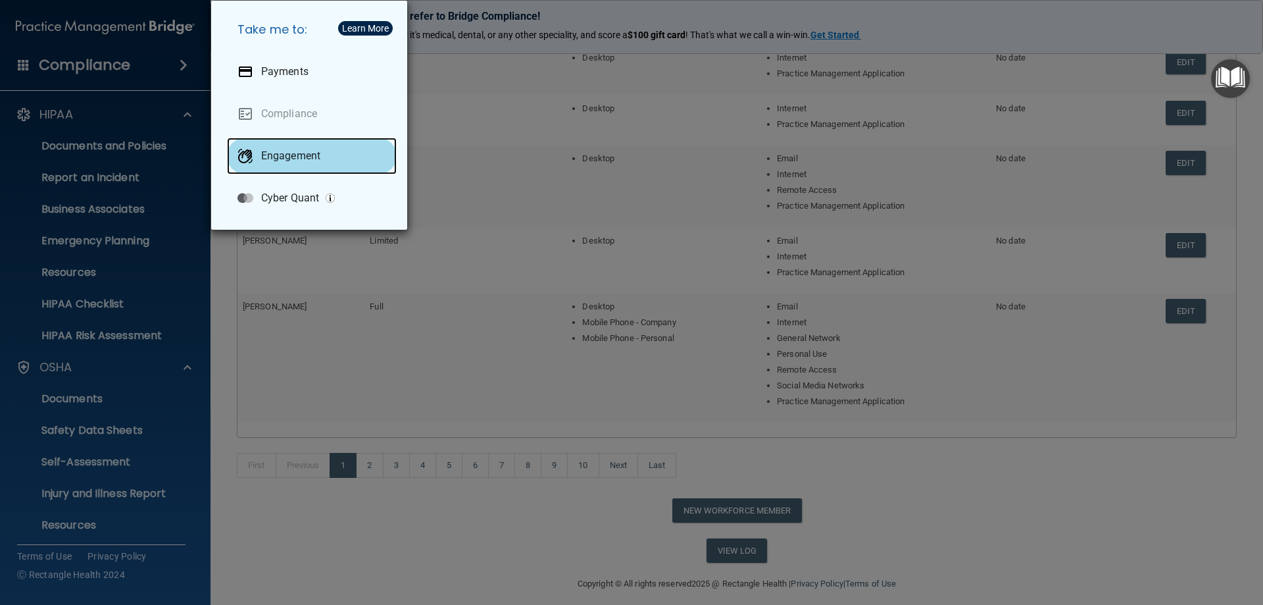
click at [278, 159] on p "Engagement" at bounding box center [290, 155] width 59 height 13
click at [74, 142] on div "Take me to: Payments Compliance Engagement Cyber Quant" at bounding box center [631, 302] width 1263 height 605
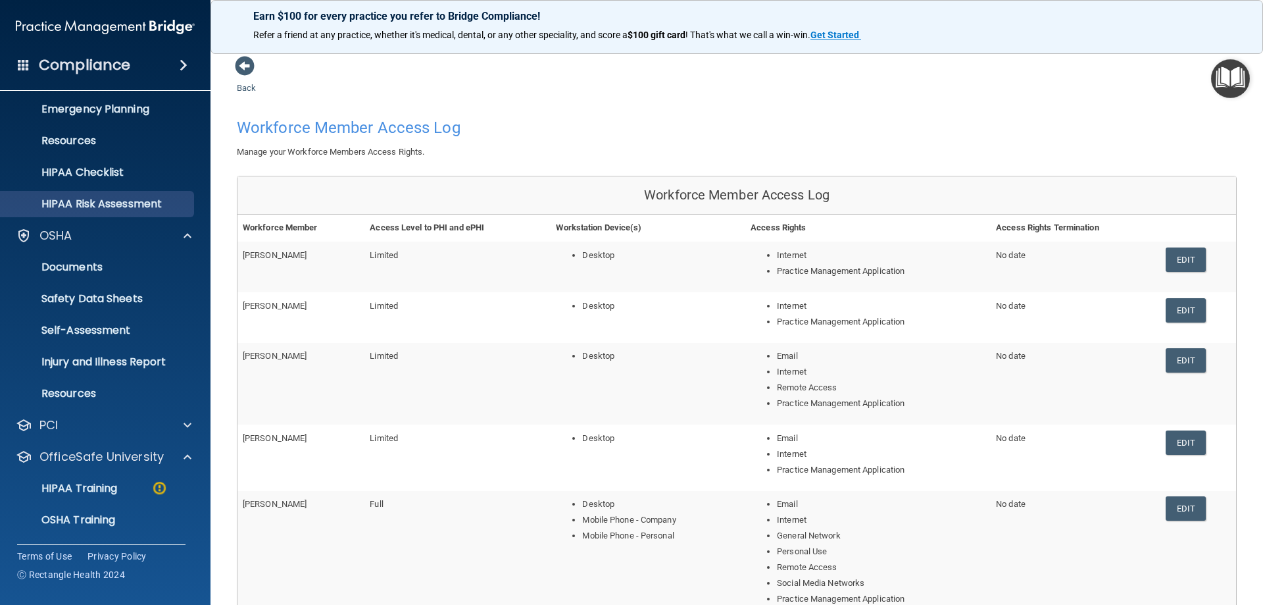
scroll to position [194, 0]
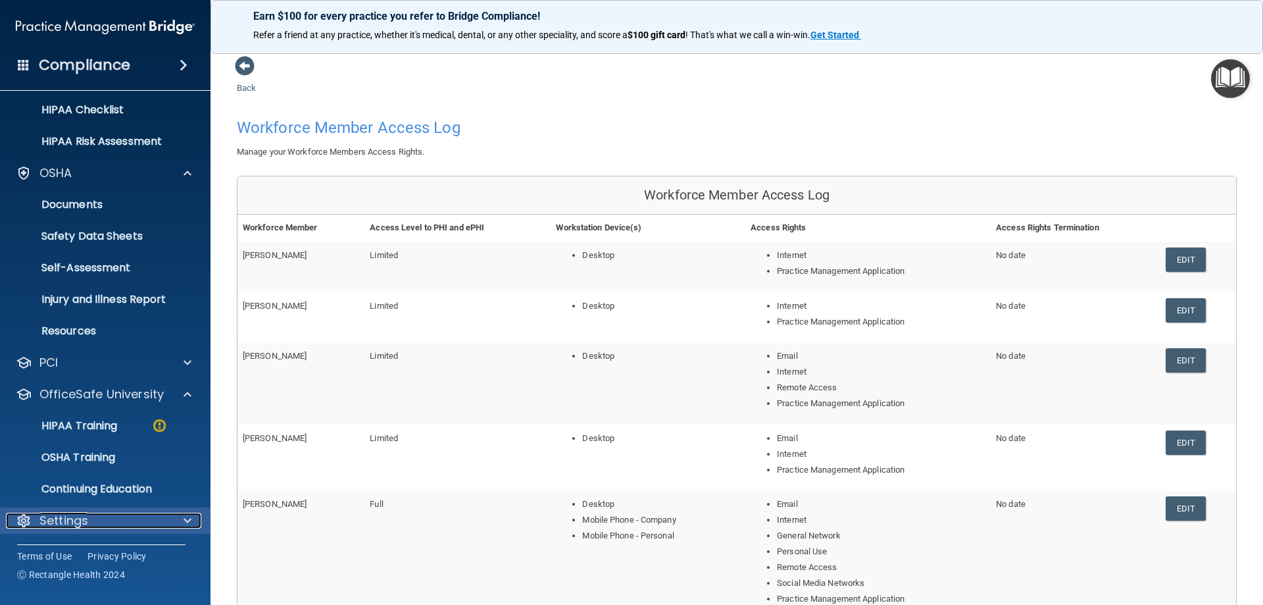
click at [187, 523] on span at bounding box center [188, 520] width 8 height 16
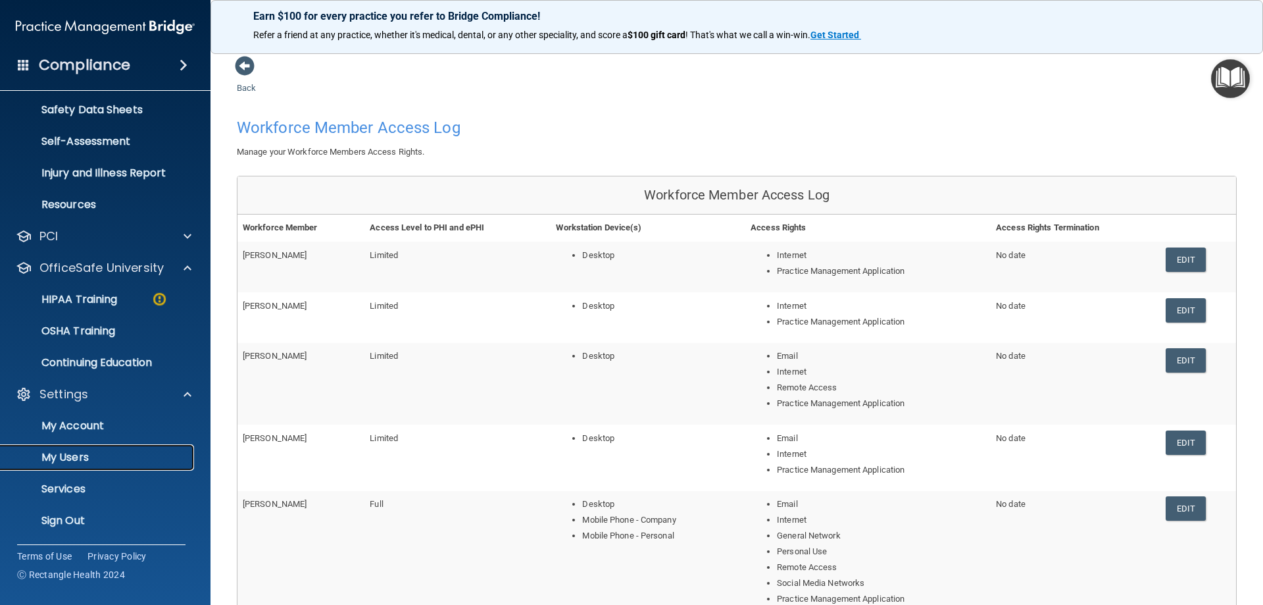
click at [63, 457] on p "My Users" at bounding box center [99, 457] width 180 height 13
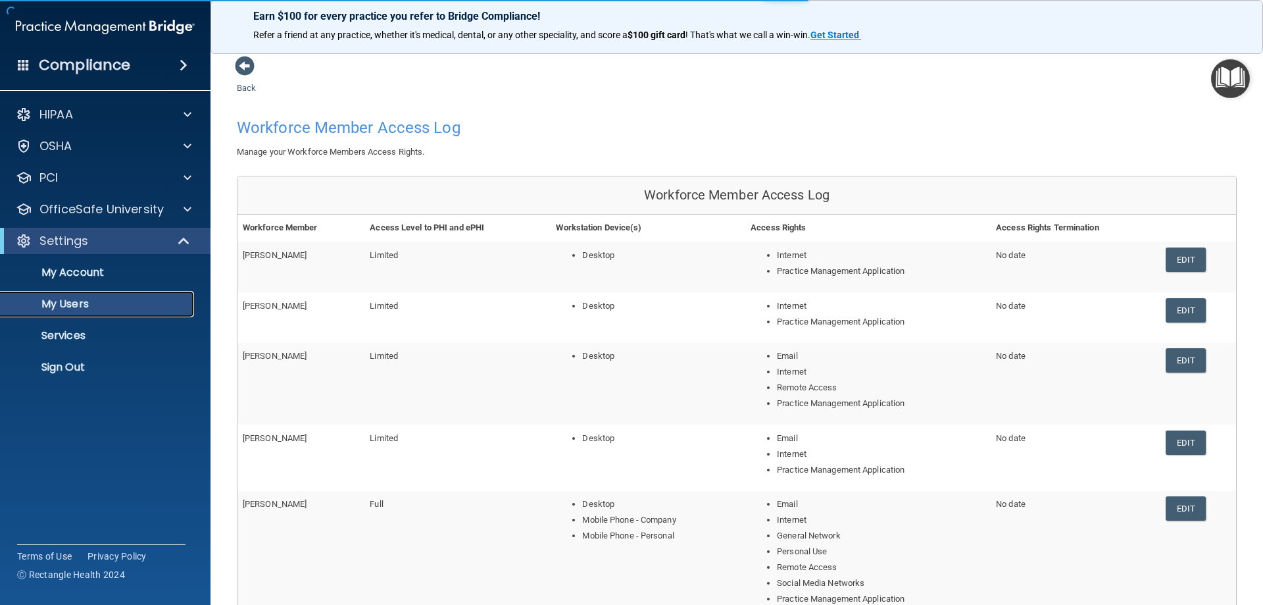
select select "20"
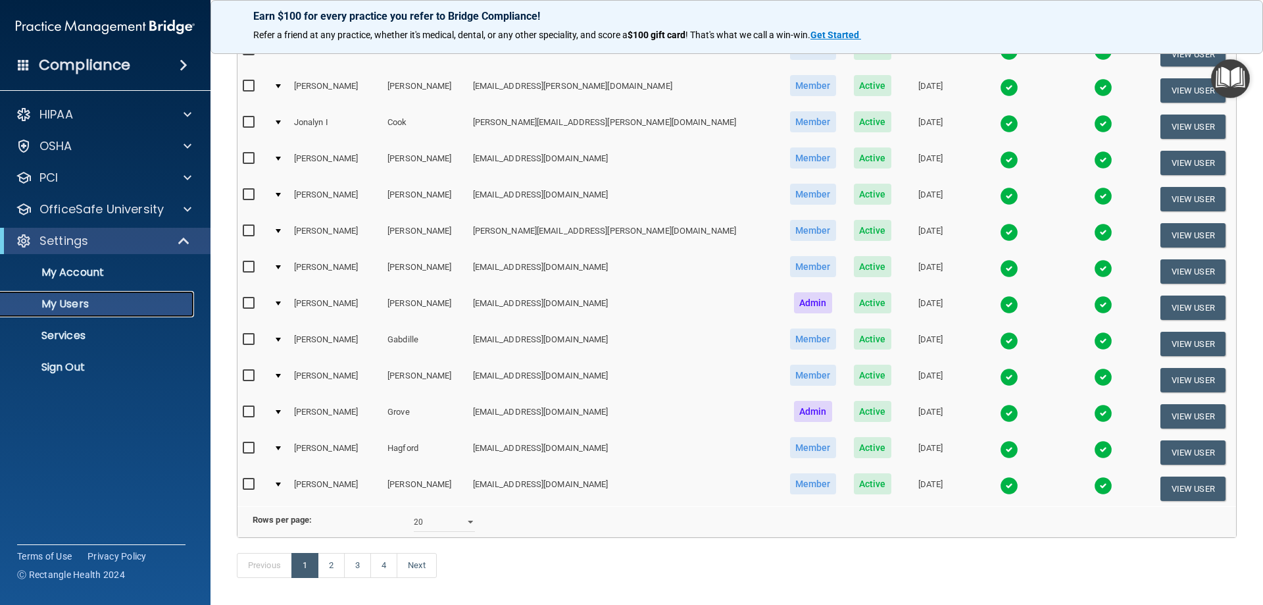
scroll to position [484, 0]
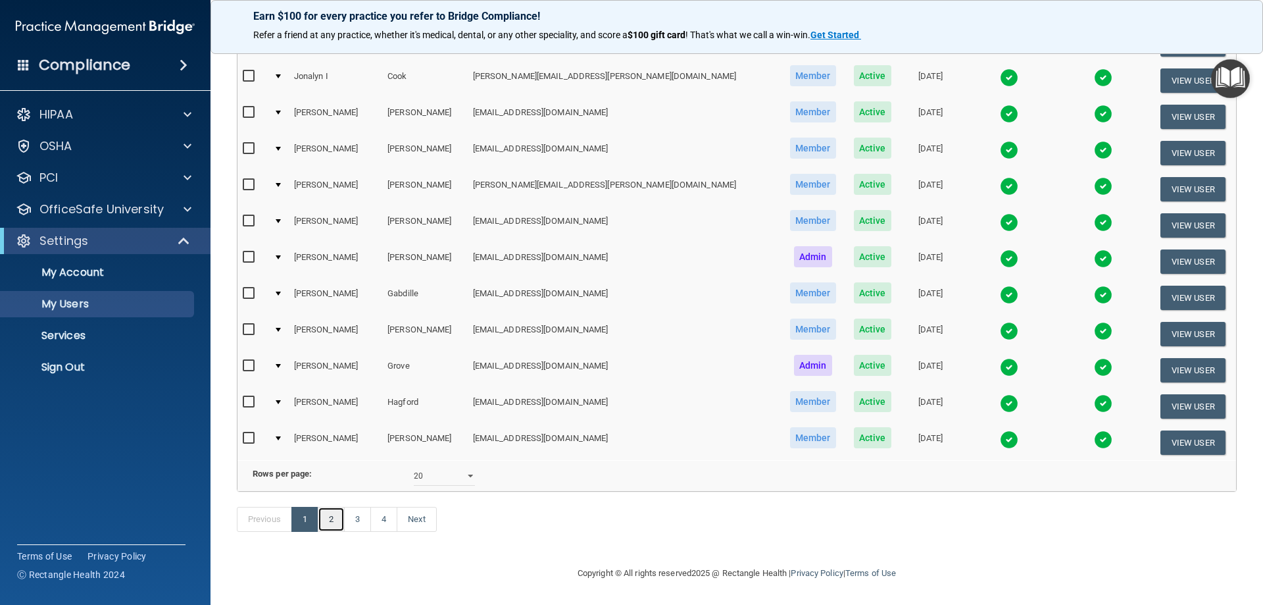
click at [333, 522] on link "2" at bounding box center [331, 518] width 27 height 25
select select "20"
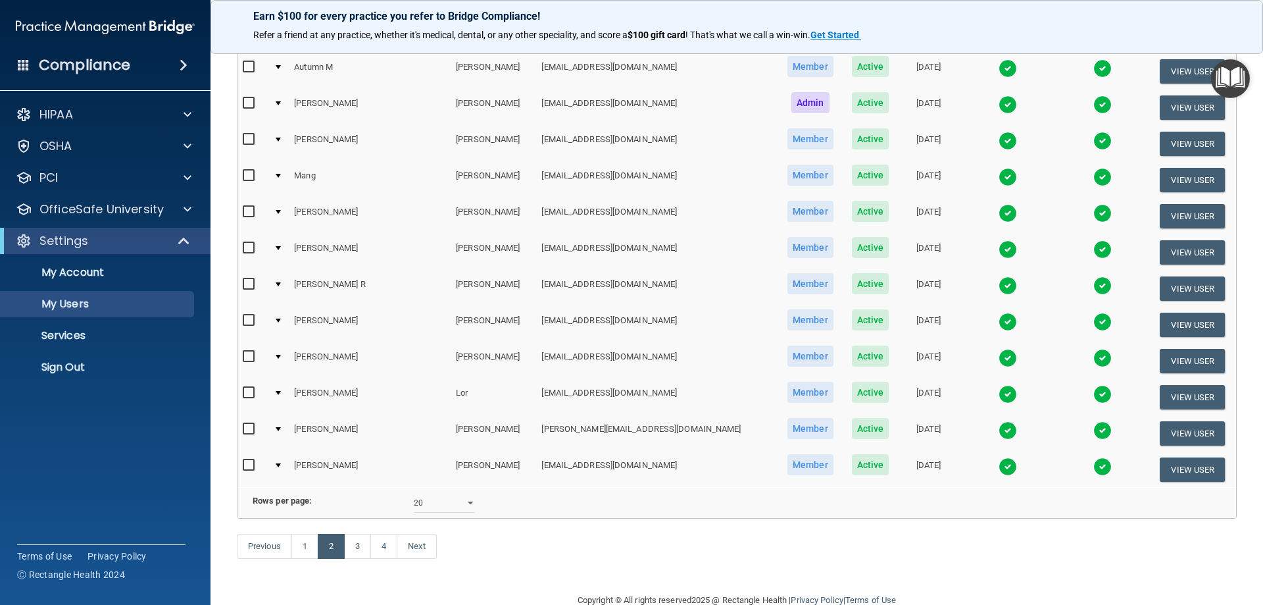
scroll to position [460, 0]
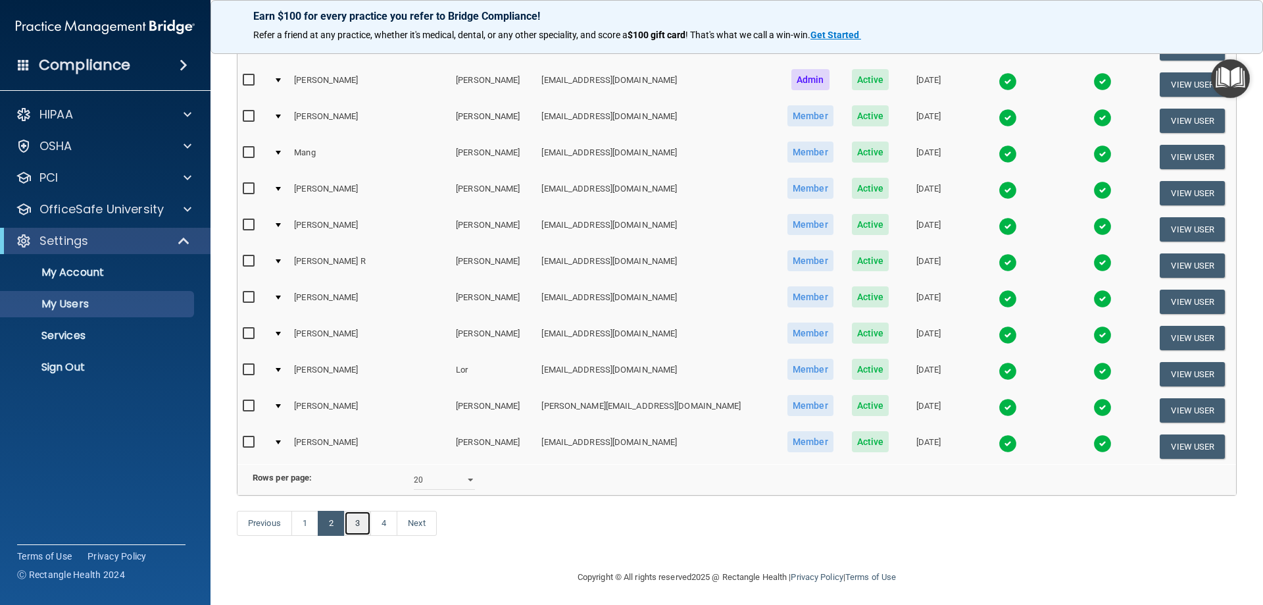
click at [363, 535] on link "3" at bounding box center [357, 522] width 27 height 25
select select "20"
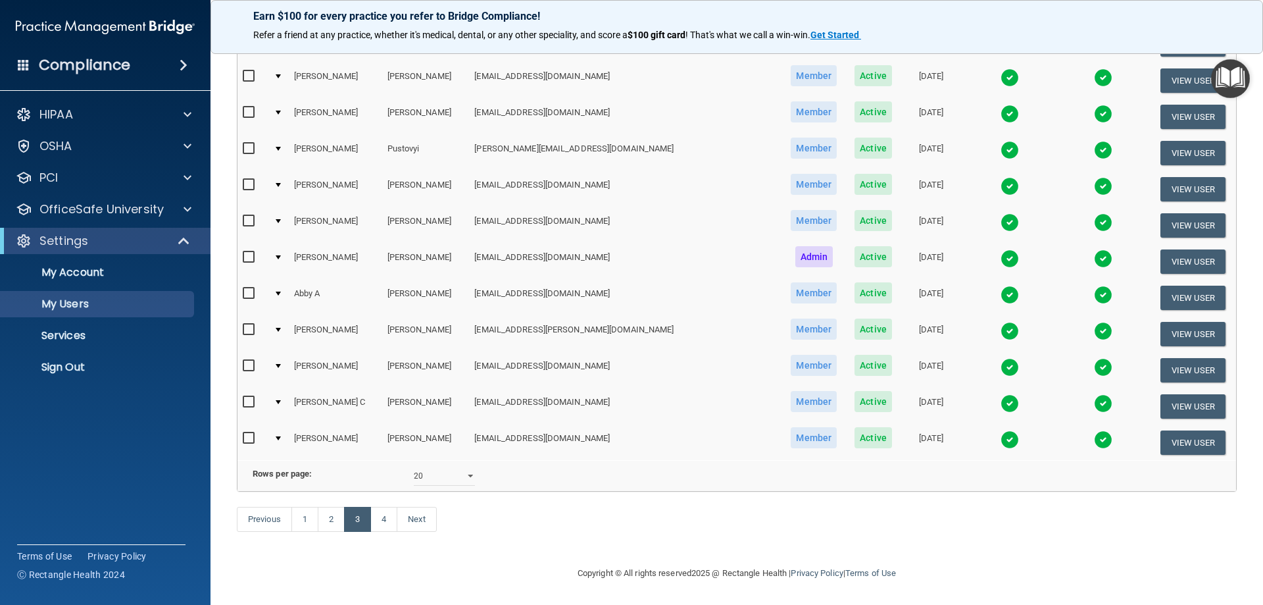
scroll to position [484, 0]
click at [381, 520] on link "4" at bounding box center [383, 518] width 27 height 25
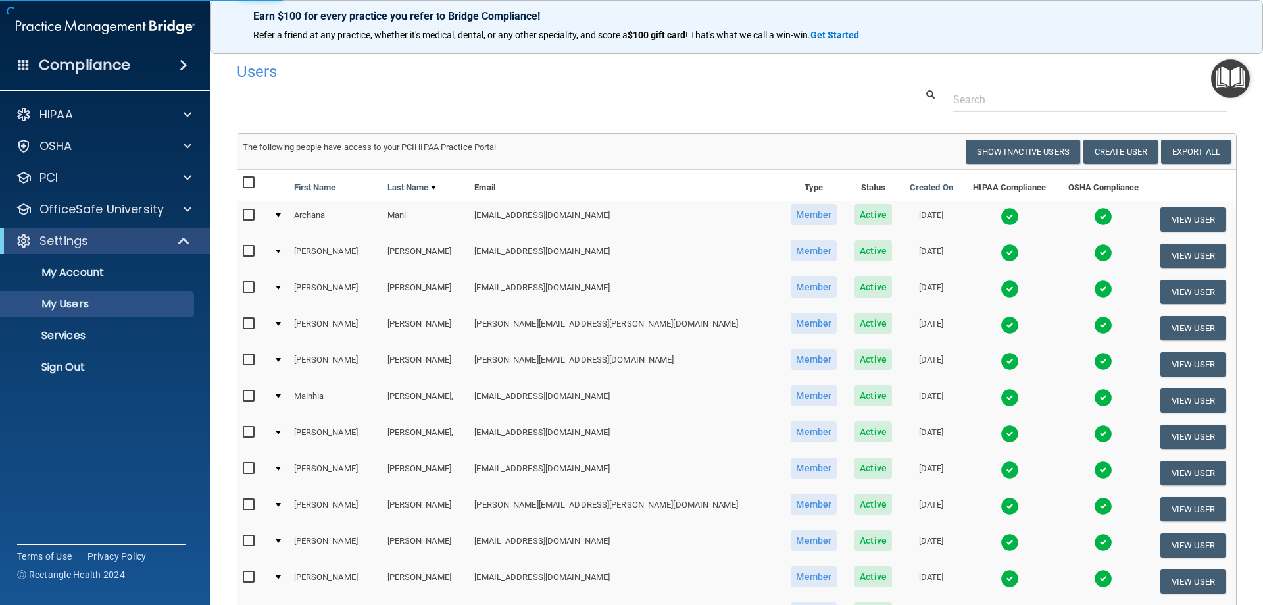
select select "20"
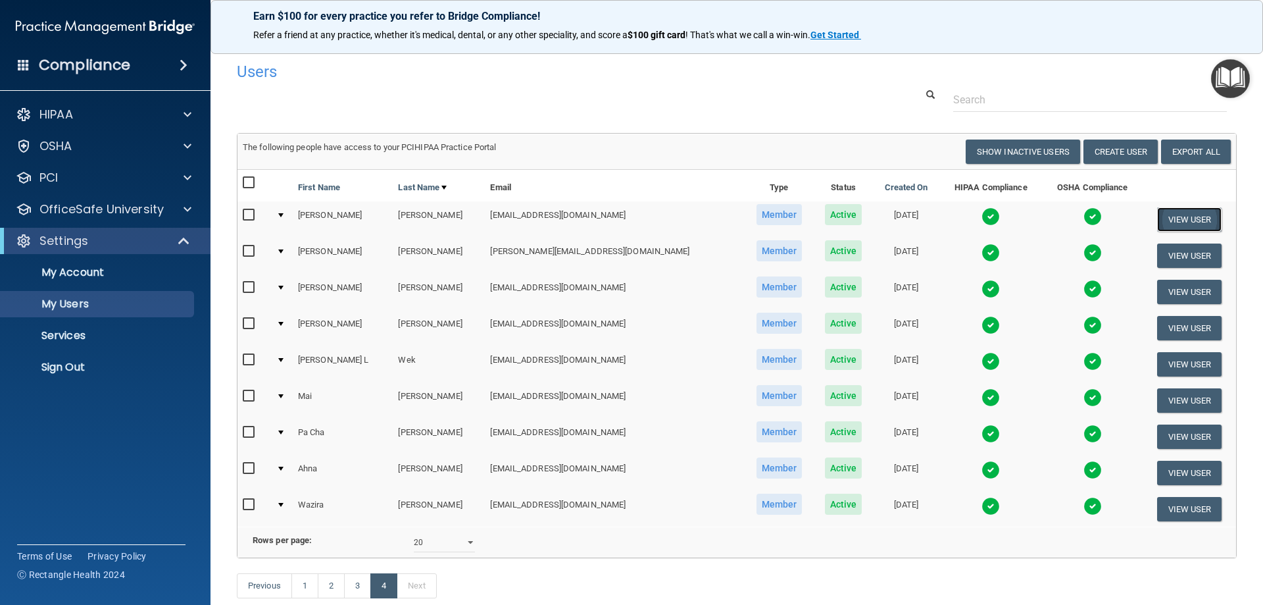
click at [1157, 216] on button "View User" at bounding box center [1189, 219] width 65 height 24
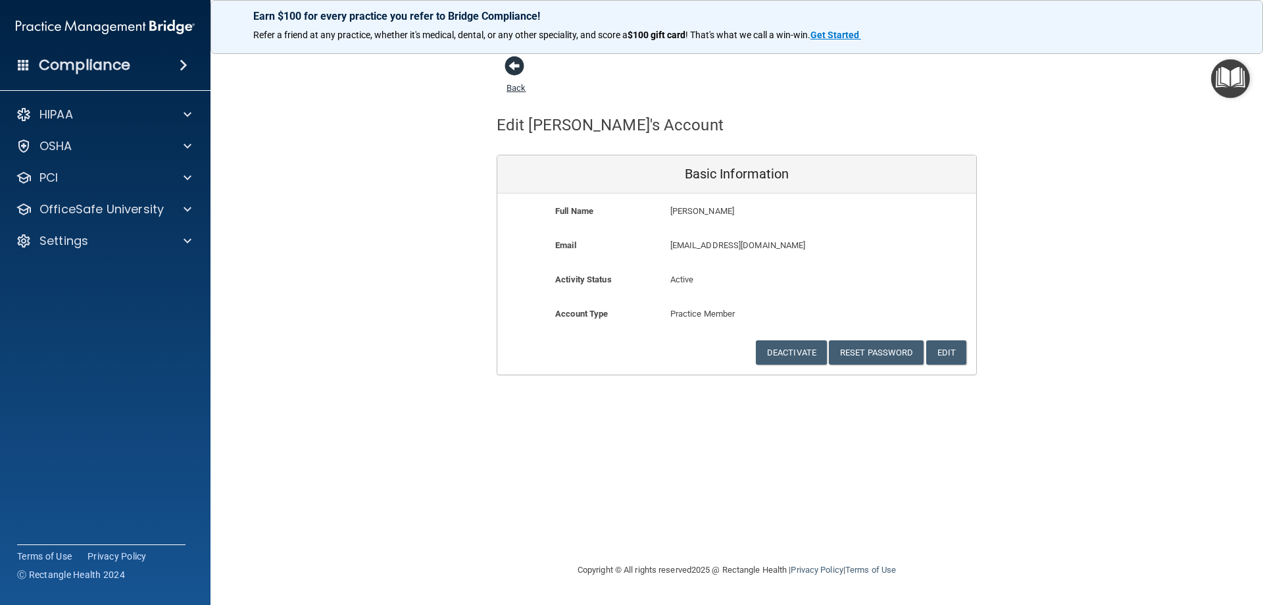
click at [520, 69] on span at bounding box center [515, 66] width 20 height 20
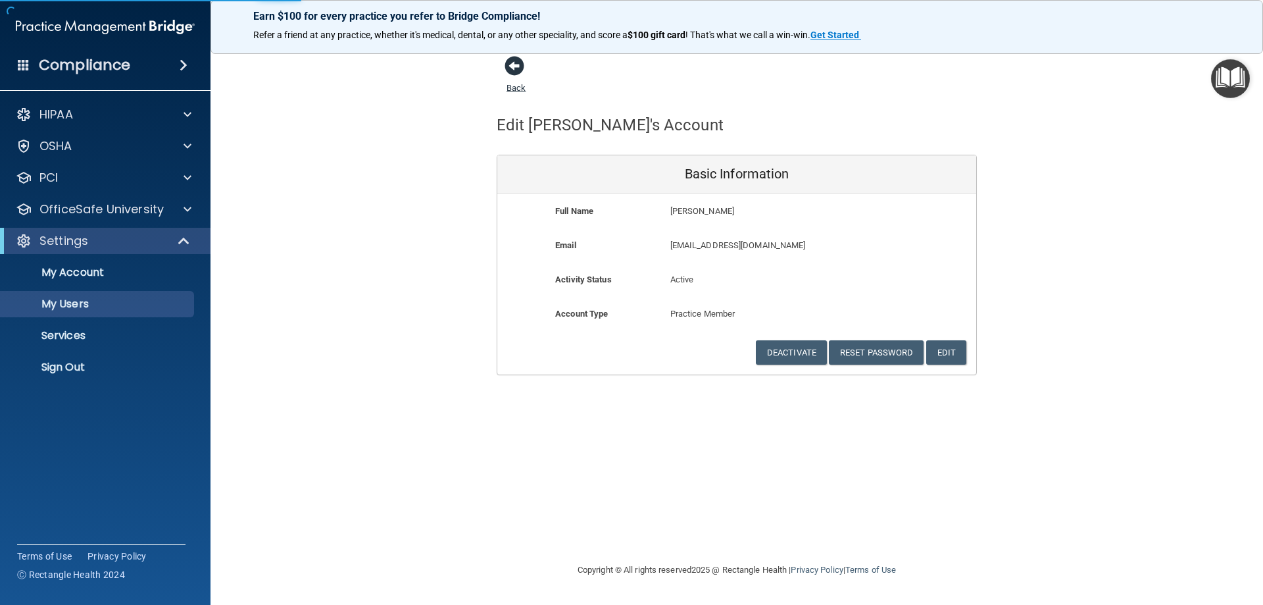
select select "20"
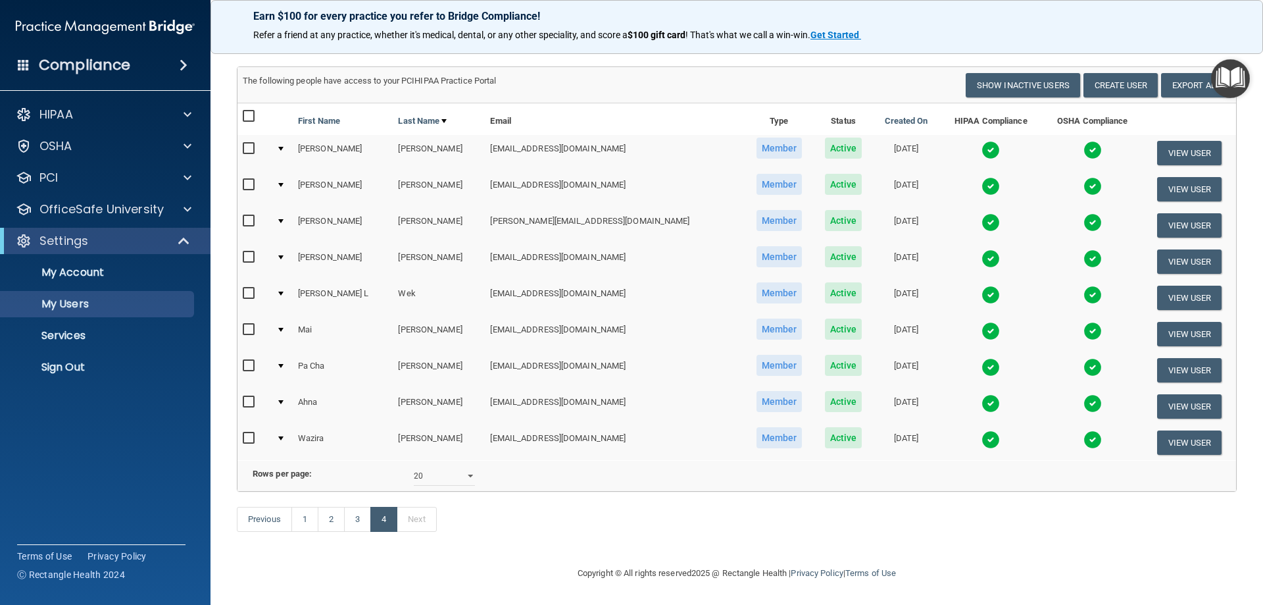
scroll to position [86, 0]
click at [357, 519] on link "3" at bounding box center [357, 518] width 27 height 25
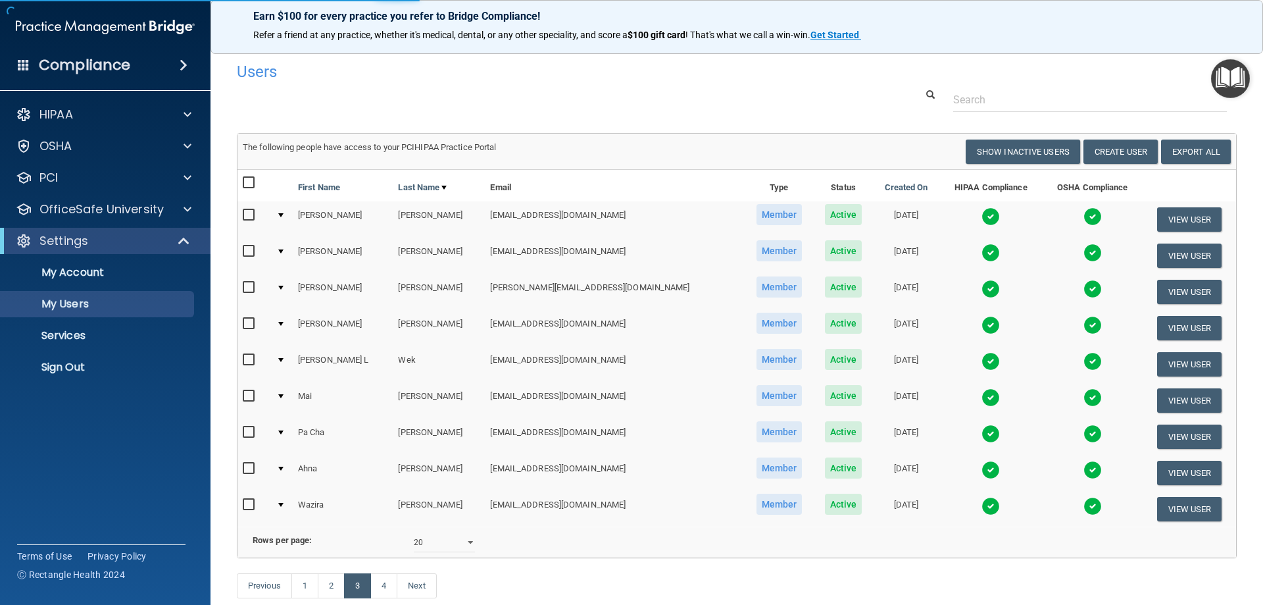
select select "20"
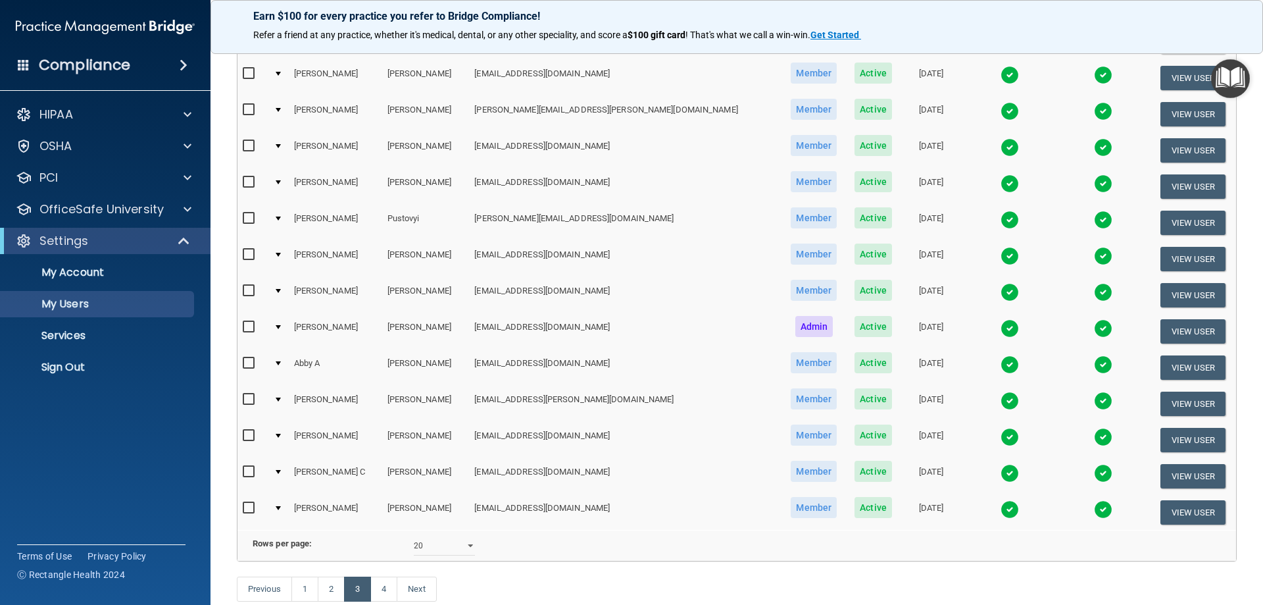
scroll to position [460, 0]
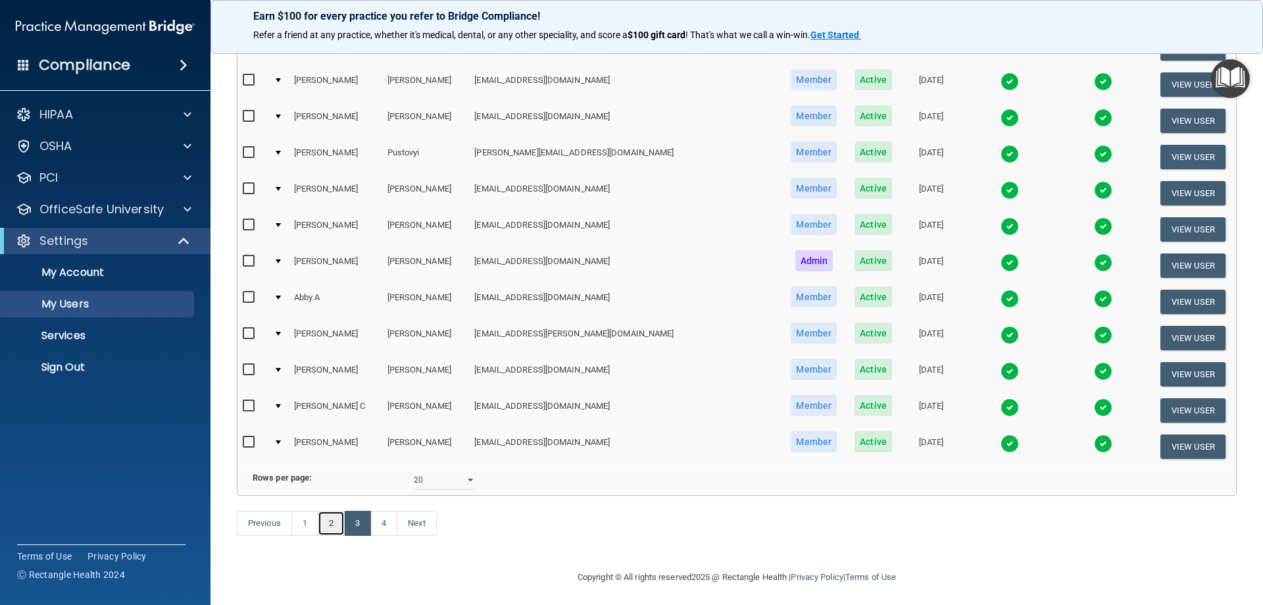
click at [340, 535] on link "2" at bounding box center [331, 522] width 27 height 25
select select "20"
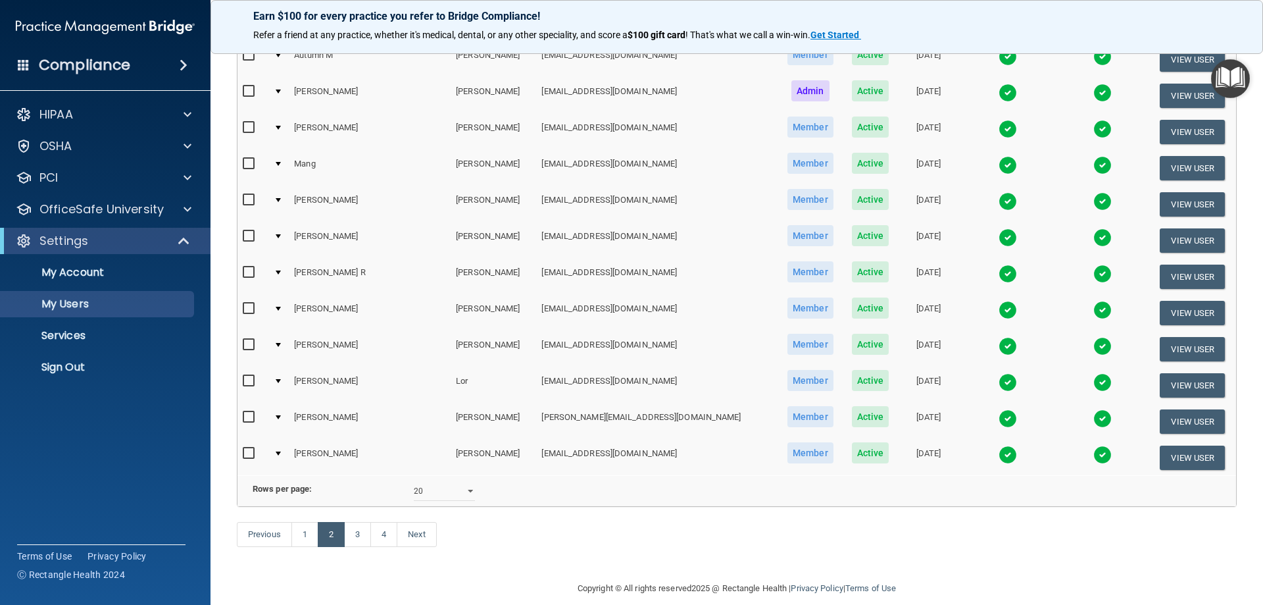
scroll to position [460, 0]
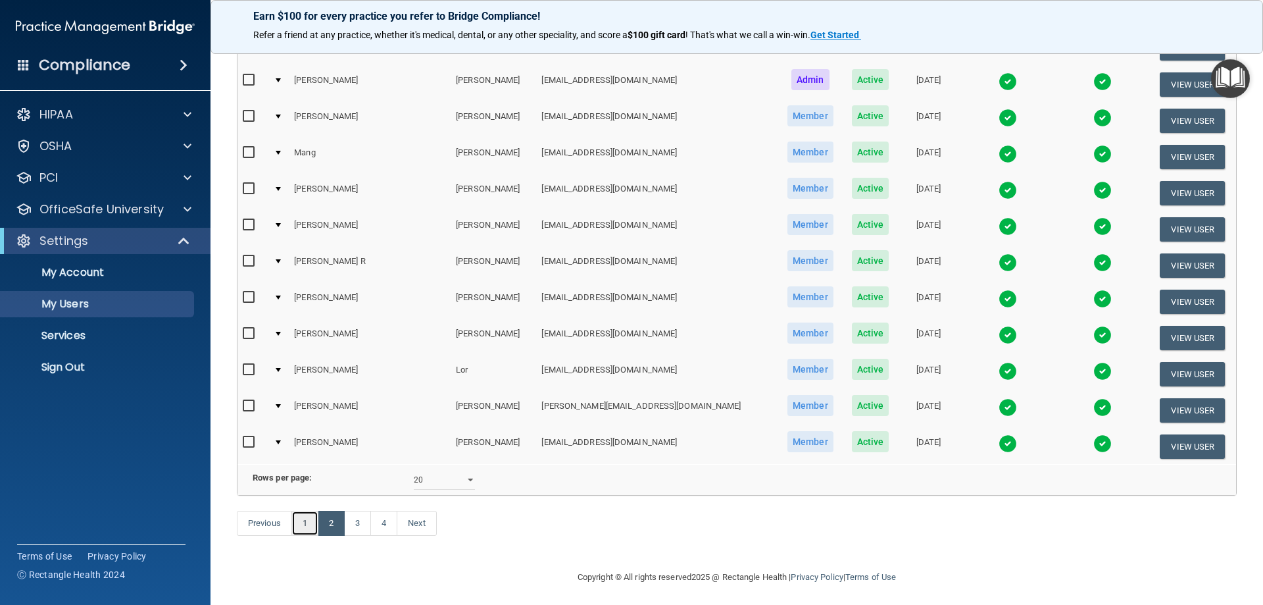
click at [301, 535] on link "1" at bounding box center [304, 522] width 27 height 25
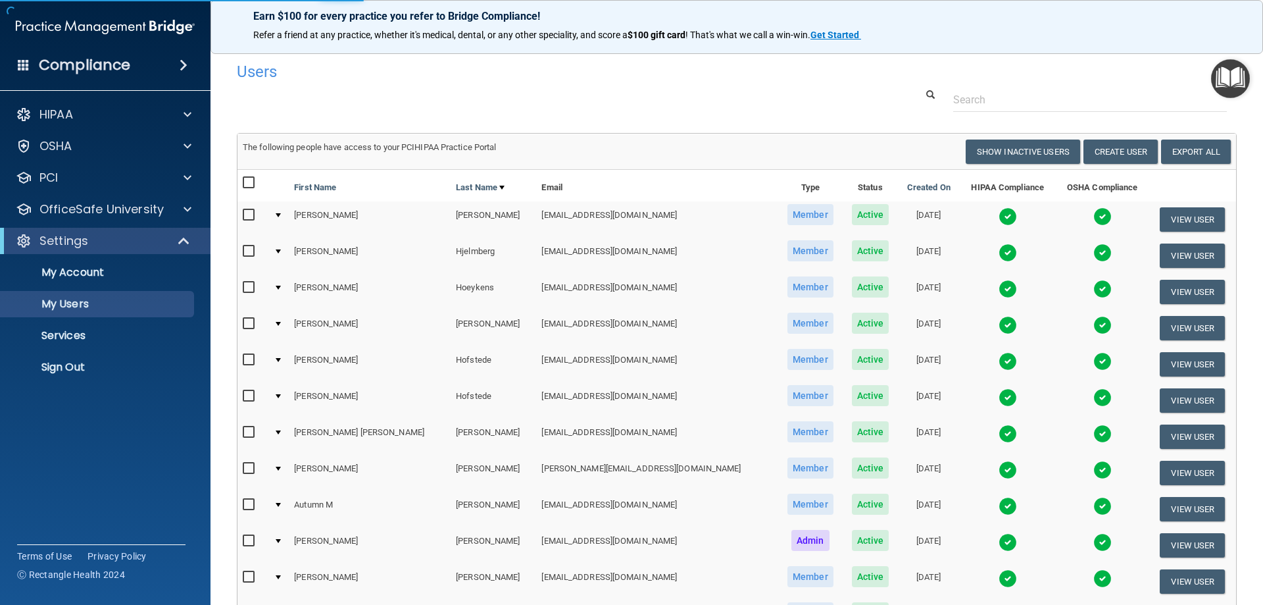
select select "20"
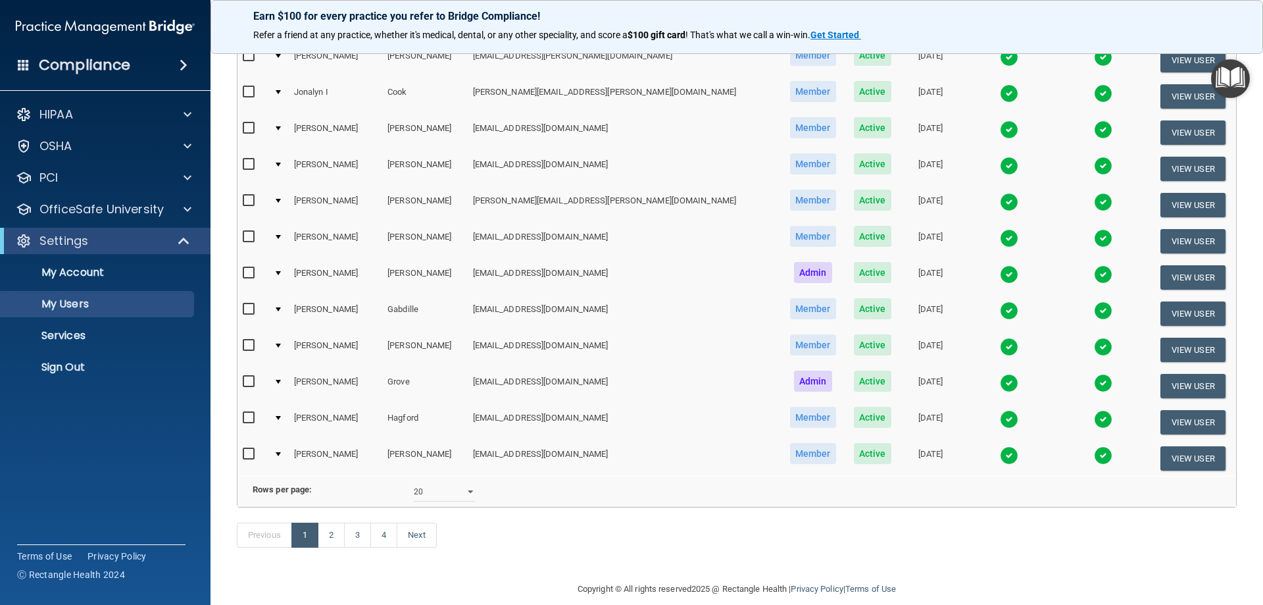
scroll to position [460, 0]
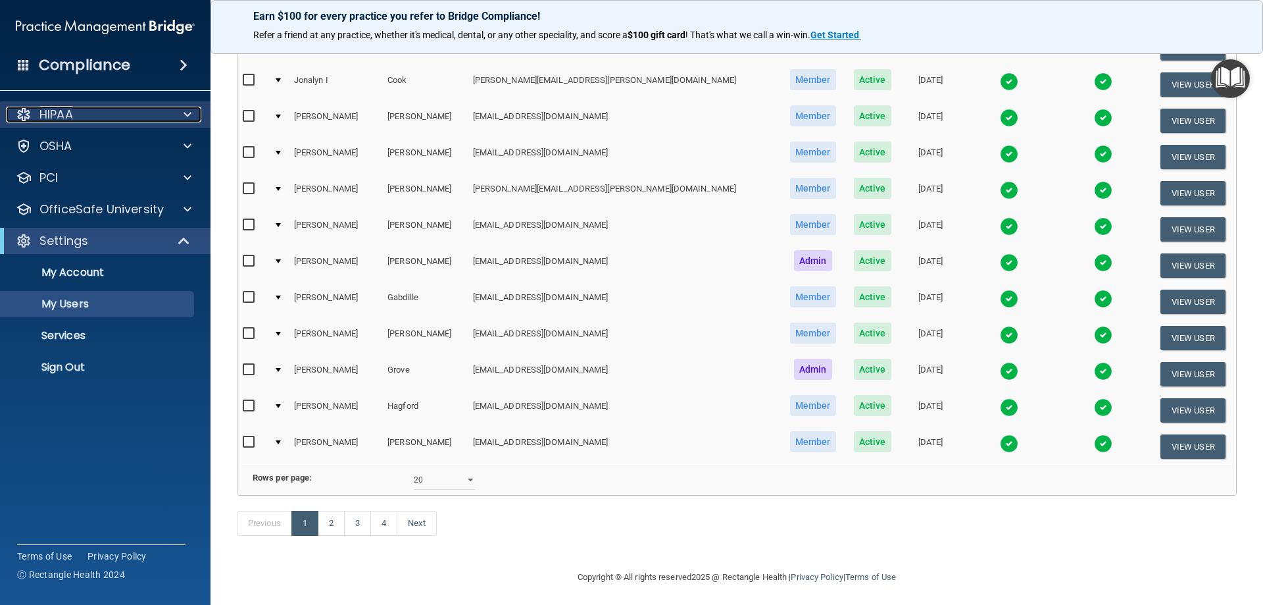
click at [124, 113] on div "HIPAA" at bounding box center [87, 115] width 163 height 16
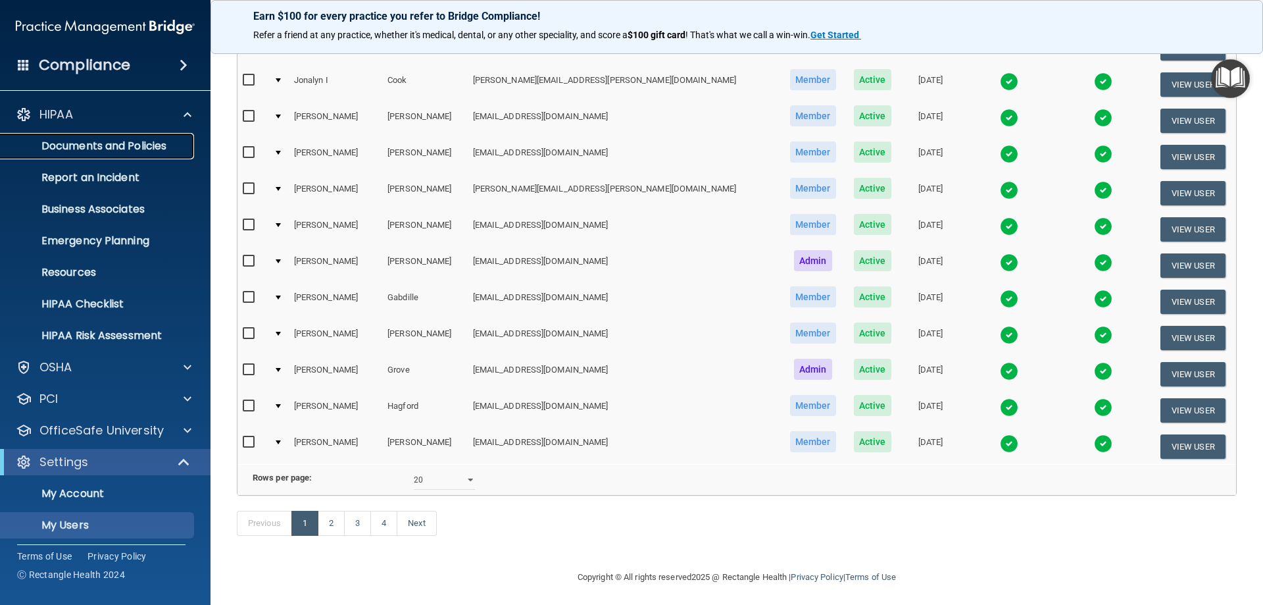
click at [134, 153] on p "Documents and Policies" at bounding box center [99, 145] width 180 height 13
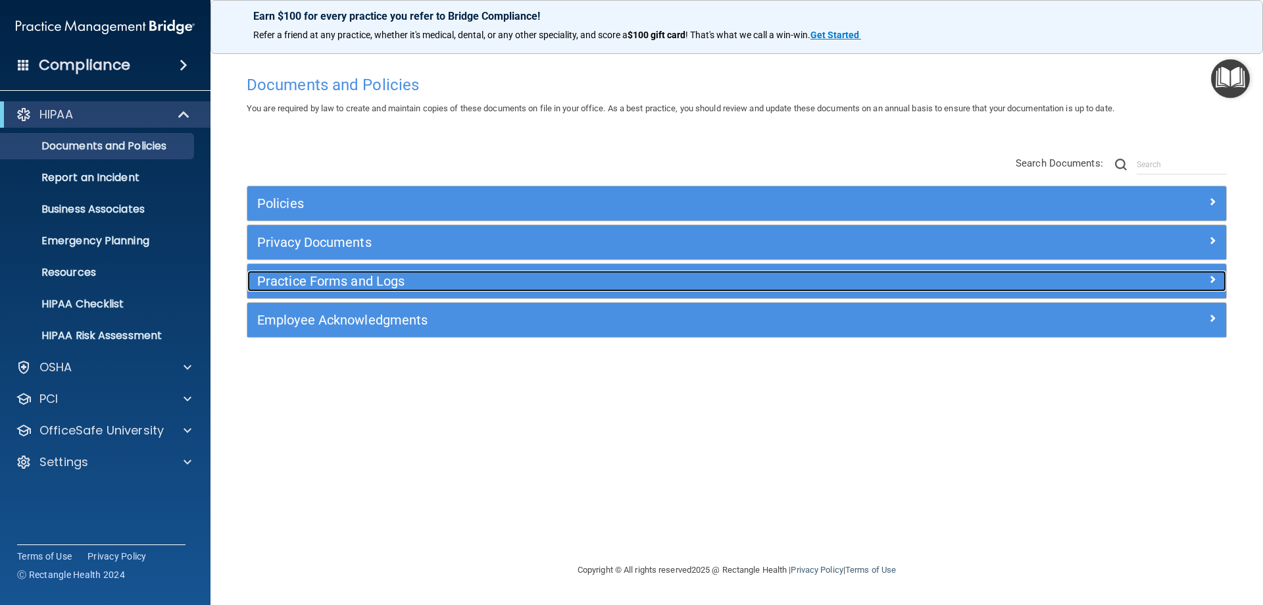
click at [335, 274] on h5 "Practice Forms and Logs" at bounding box center [614, 281] width 714 height 14
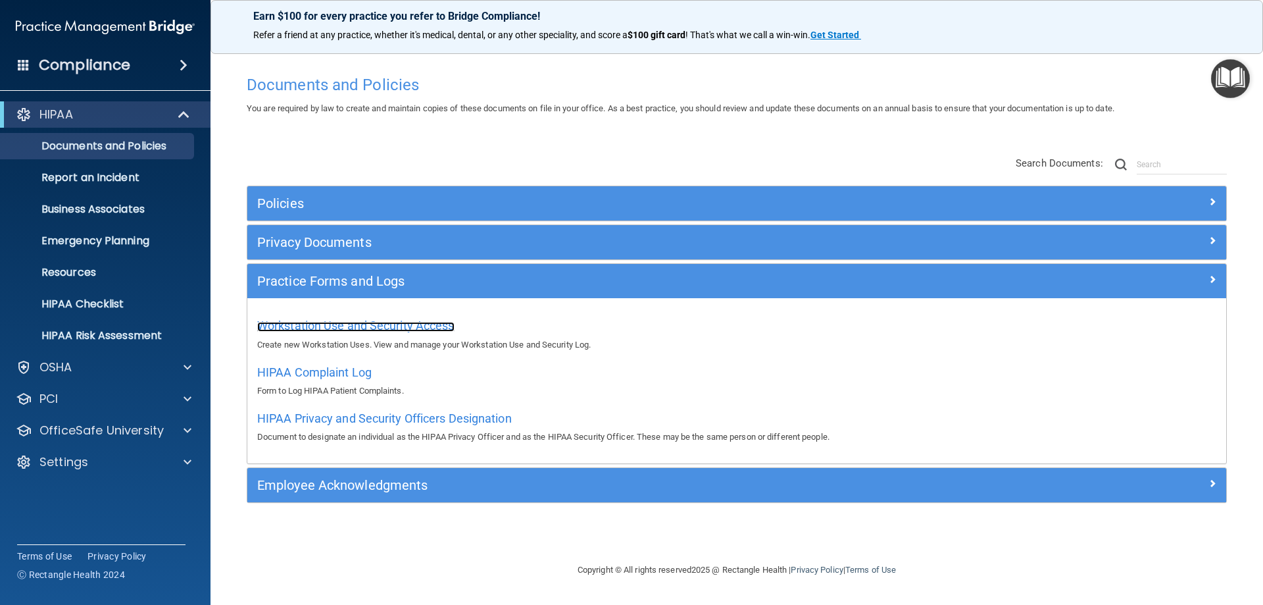
click at [357, 326] on span "Workstation Use and Security Access" at bounding box center [355, 325] width 197 height 14
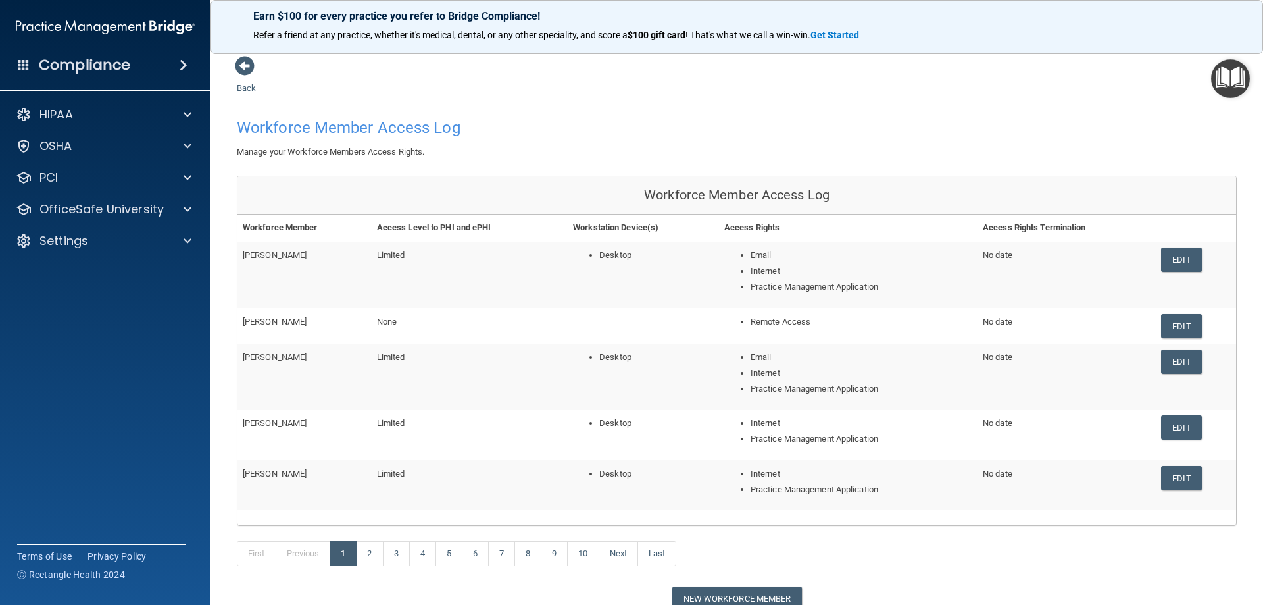
scroll to position [66, 0]
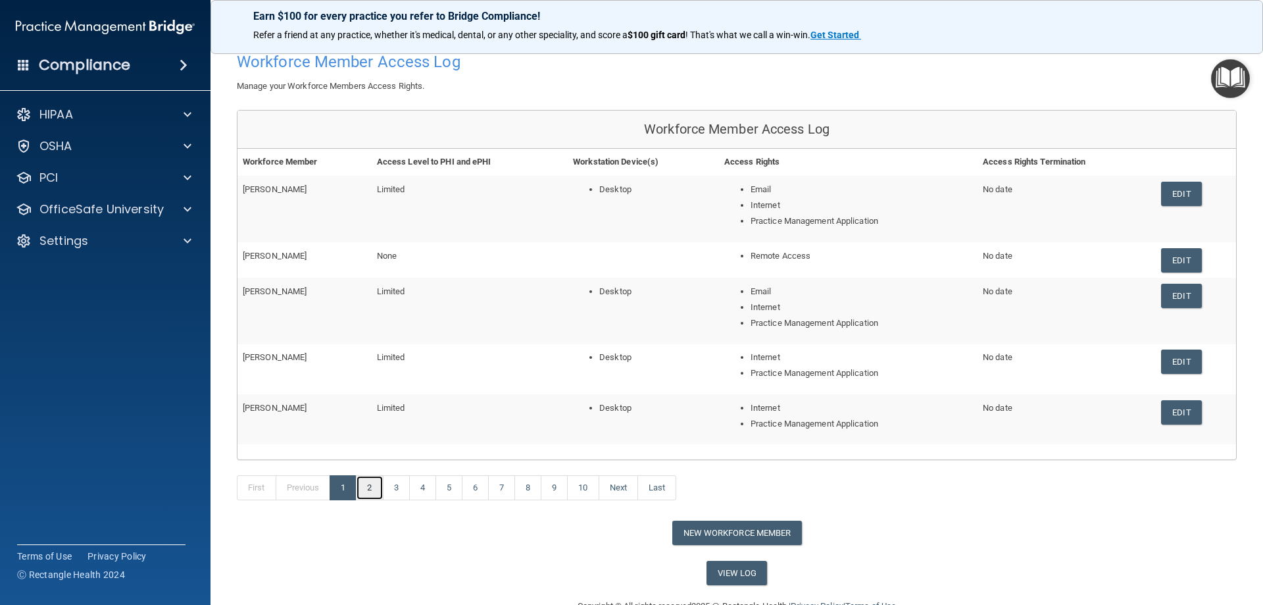
click at [375, 485] on link "2" at bounding box center [369, 487] width 27 height 25
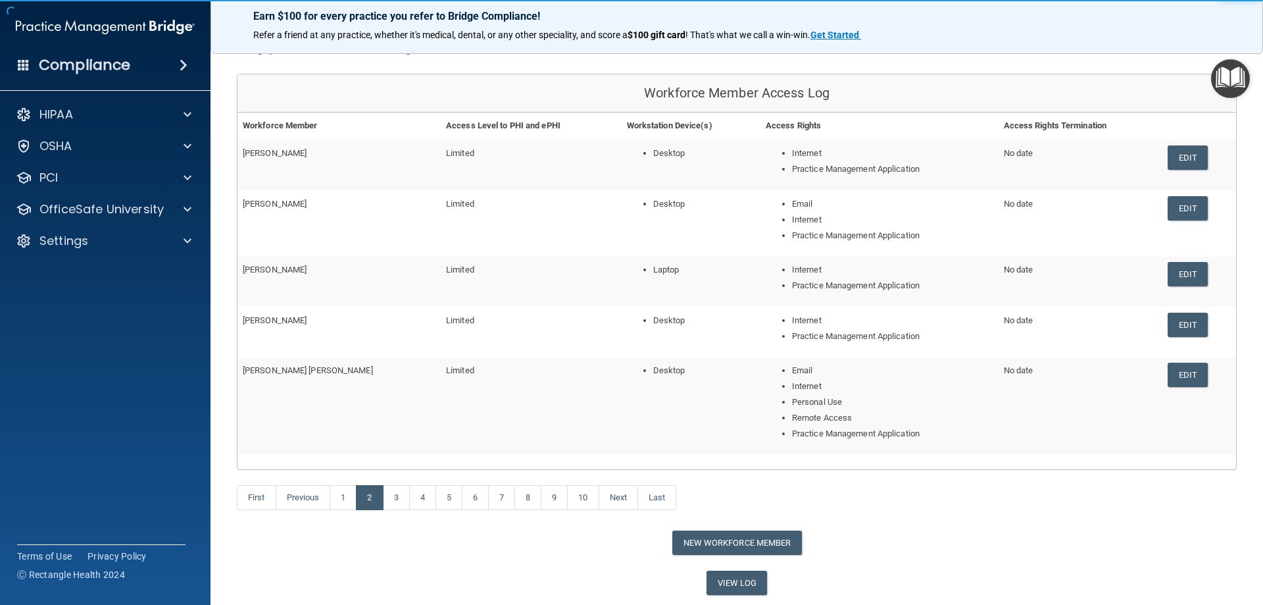
scroll to position [132, 0]
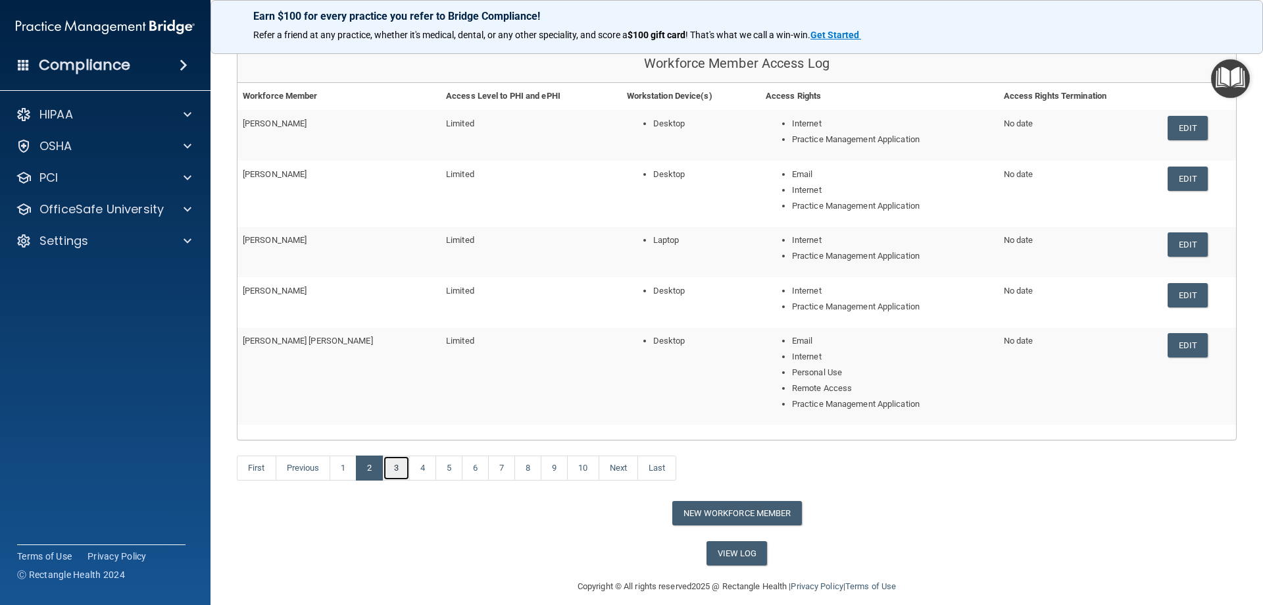
click at [401, 473] on link "3" at bounding box center [396, 467] width 27 height 25
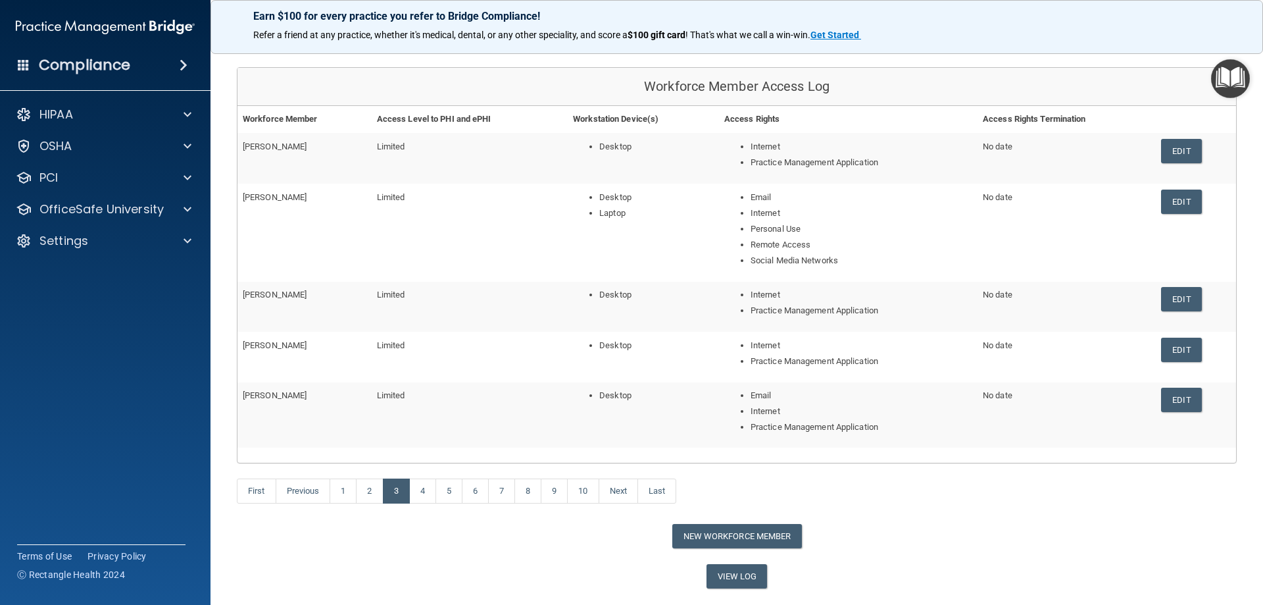
scroll to position [132, 0]
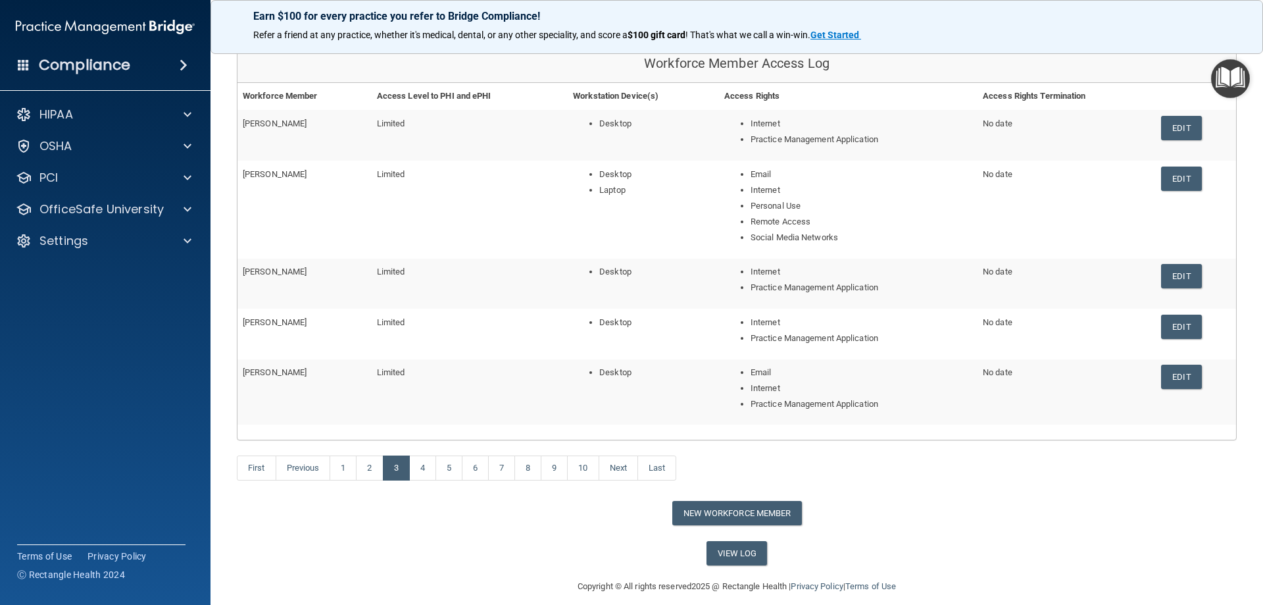
drag, startPoint x: 243, startPoint y: 368, endPoint x: 332, endPoint y: 372, distance: 88.2
click at [332, 372] on td "[PERSON_NAME]" at bounding box center [304, 392] width 134 height 66
copy span "[PERSON_NAME]"
click at [432, 470] on link "4" at bounding box center [422, 467] width 27 height 25
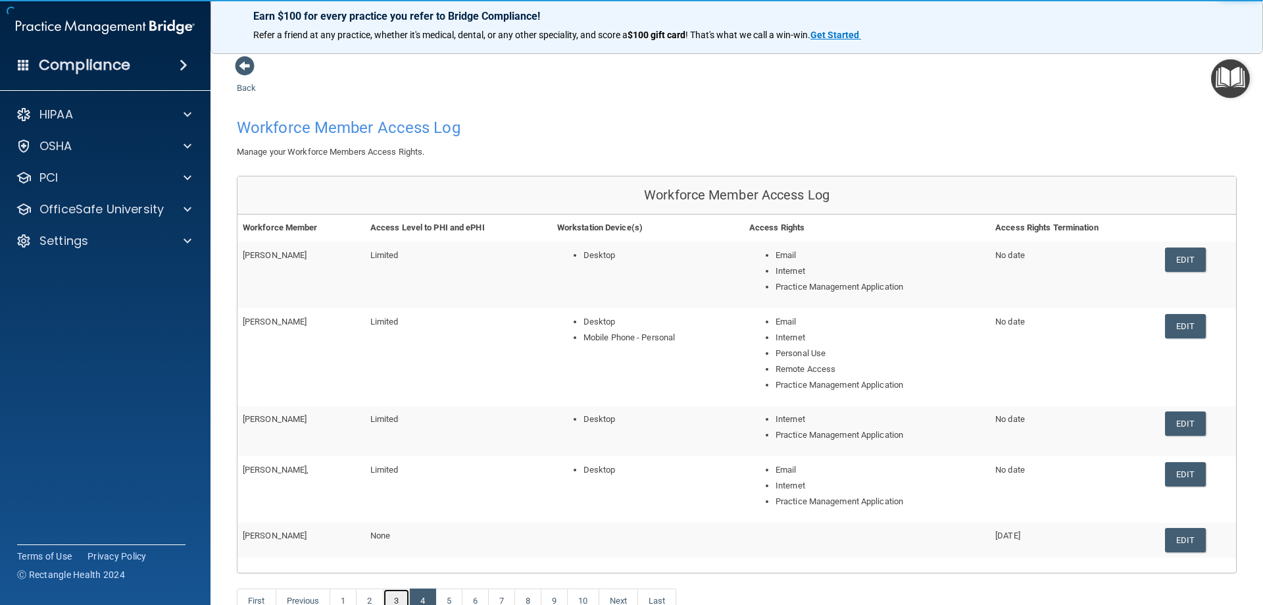
click at [393, 595] on link "3" at bounding box center [396, 600] width 27 height 25
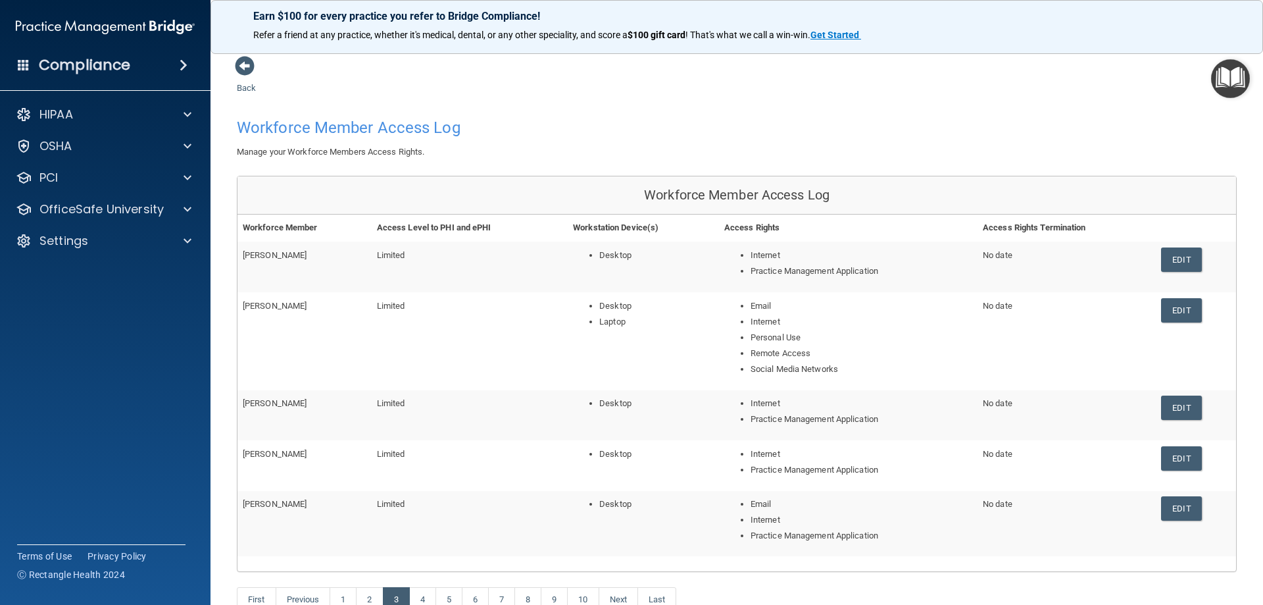
scroll to position [66, 0]
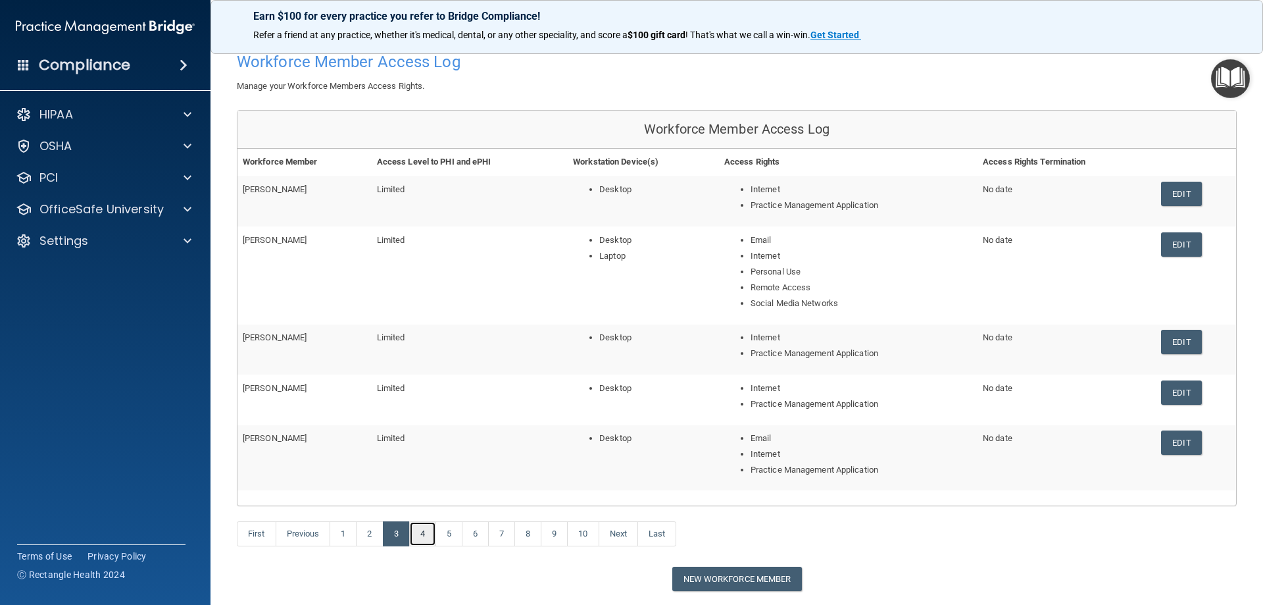
click at [426, 532] on link "4" at bounding box center [422, 533] width 27 height 25
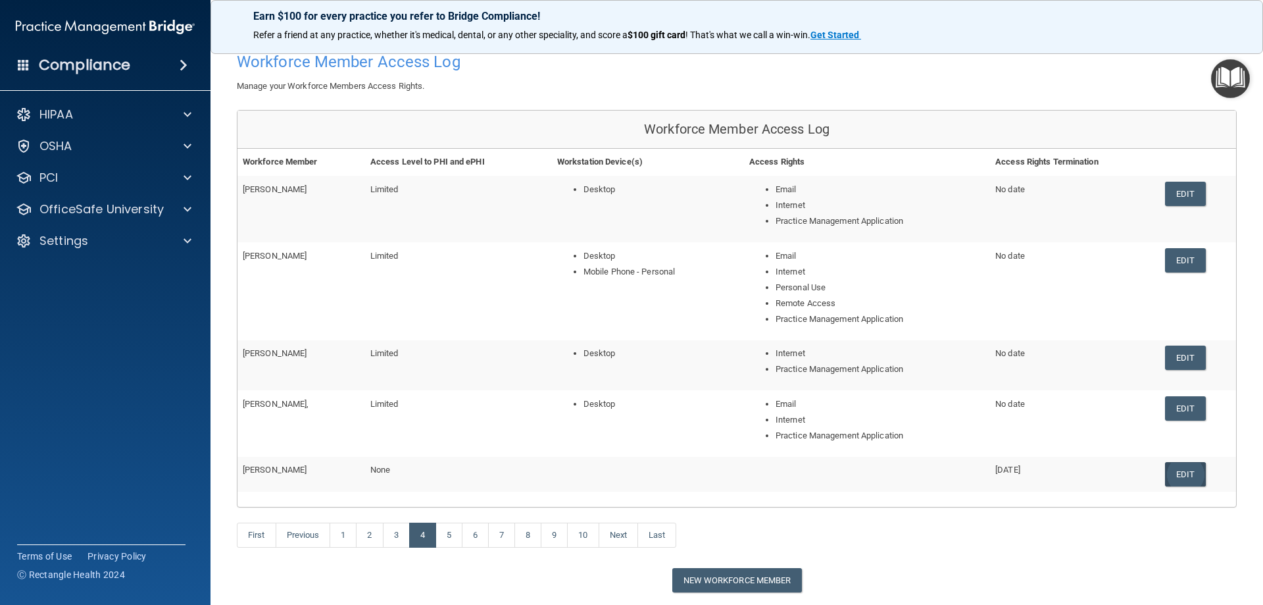
click at [1169, 476] on link "Edit" at bounding box center [1185, 474] width 40 height 24
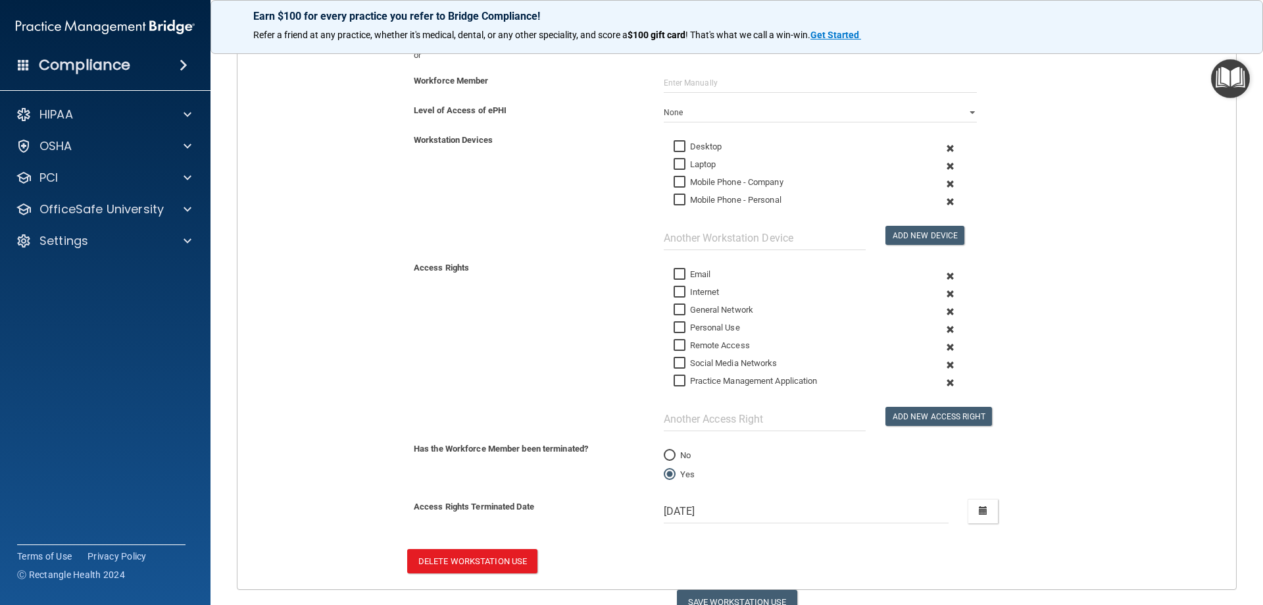
scroll to position [263, 0]
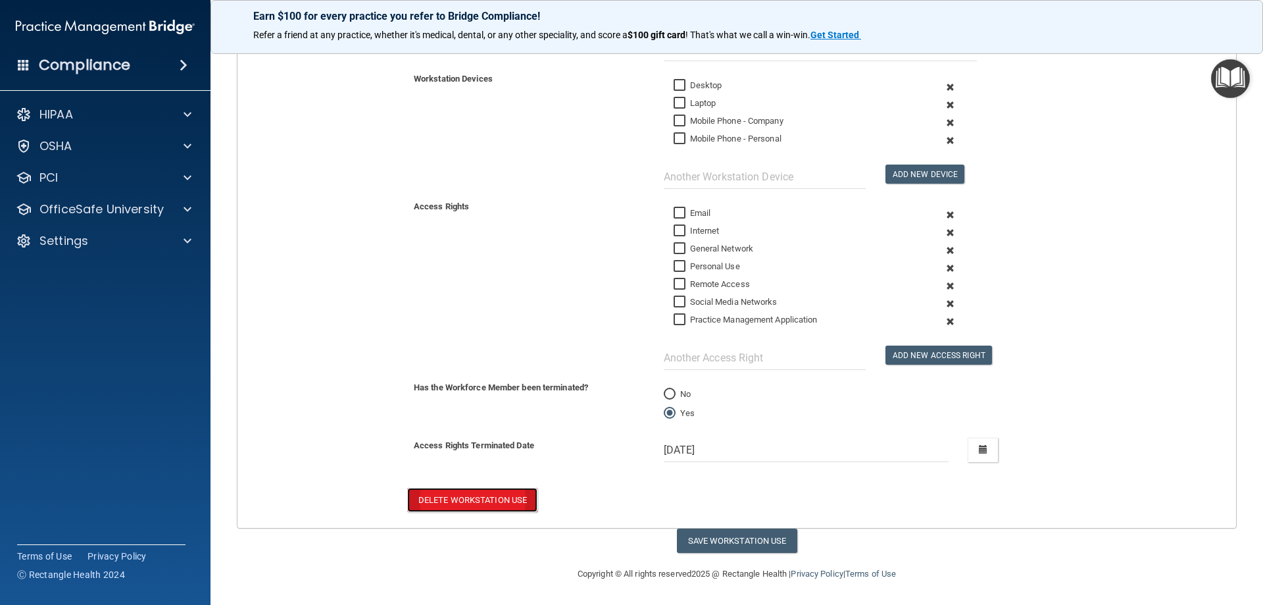
click at [478, 499] on button "Delete Workstation Use" at bounding box center [472, 499] width 130 height 24
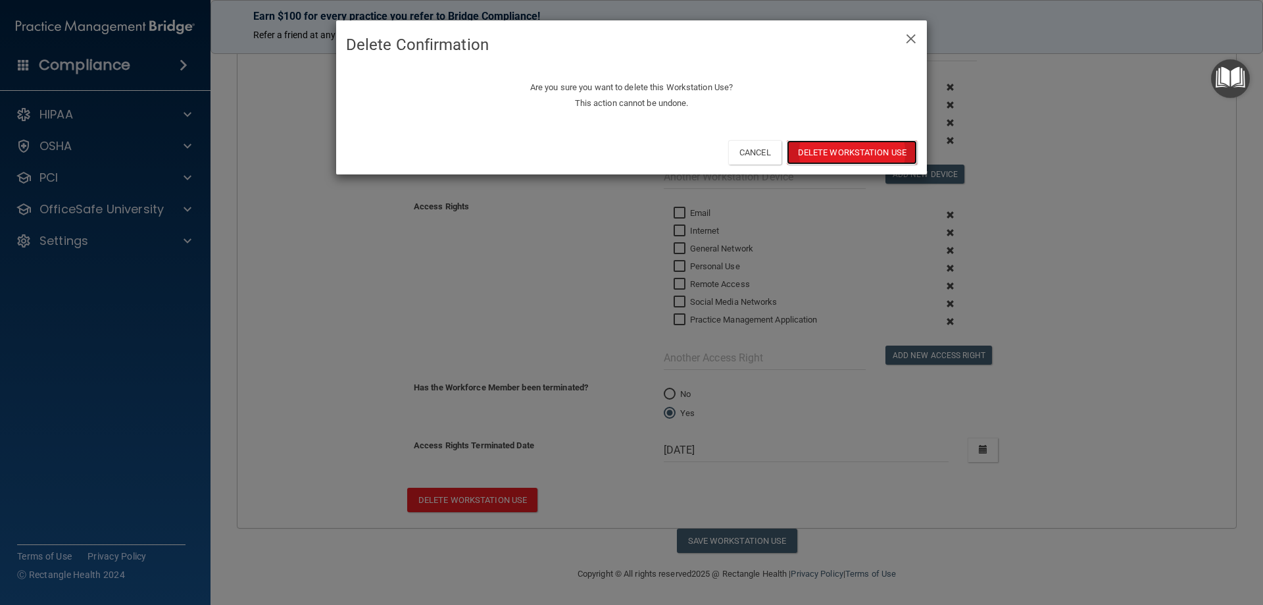
click at [845, 150] on button "Delete Workstation Use" at bounding box center [852, 152] width 130 height 24
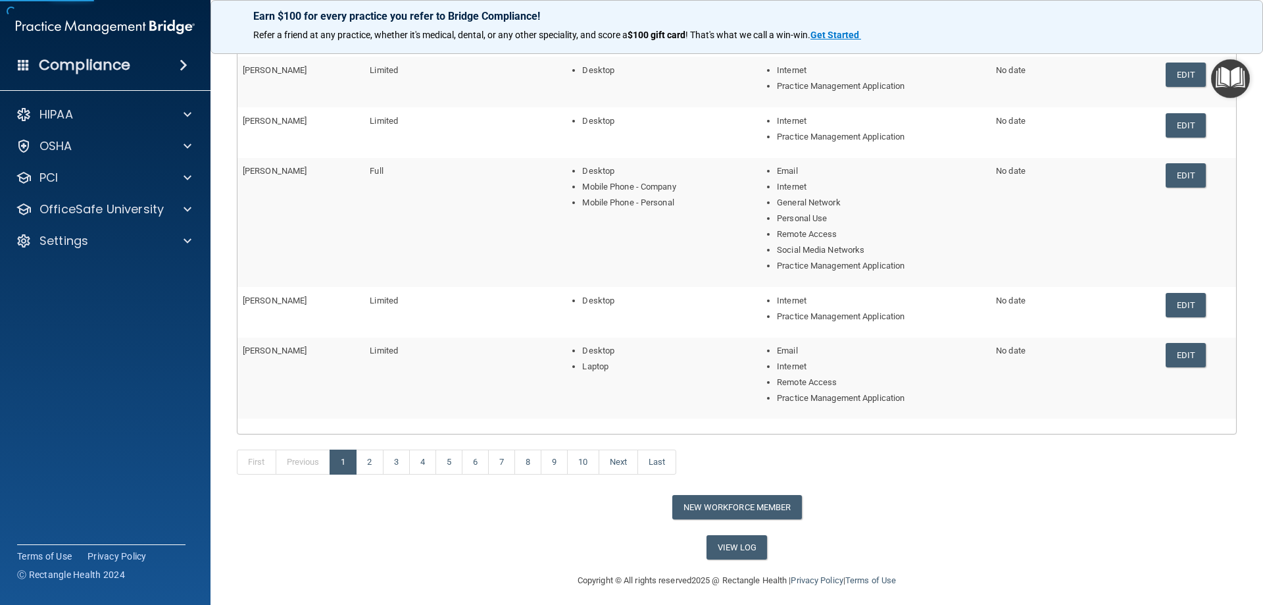
scroll to position [192, 0]
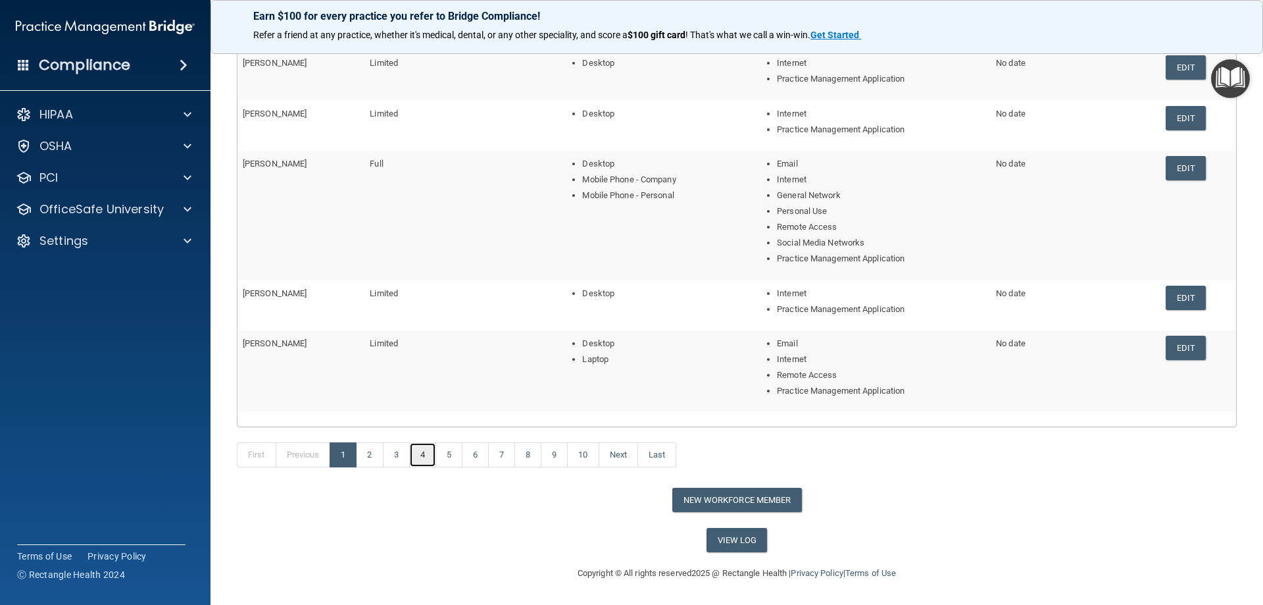
click at [423, 458] on link "4" at bounding box center [422, 454] width 27 height 25
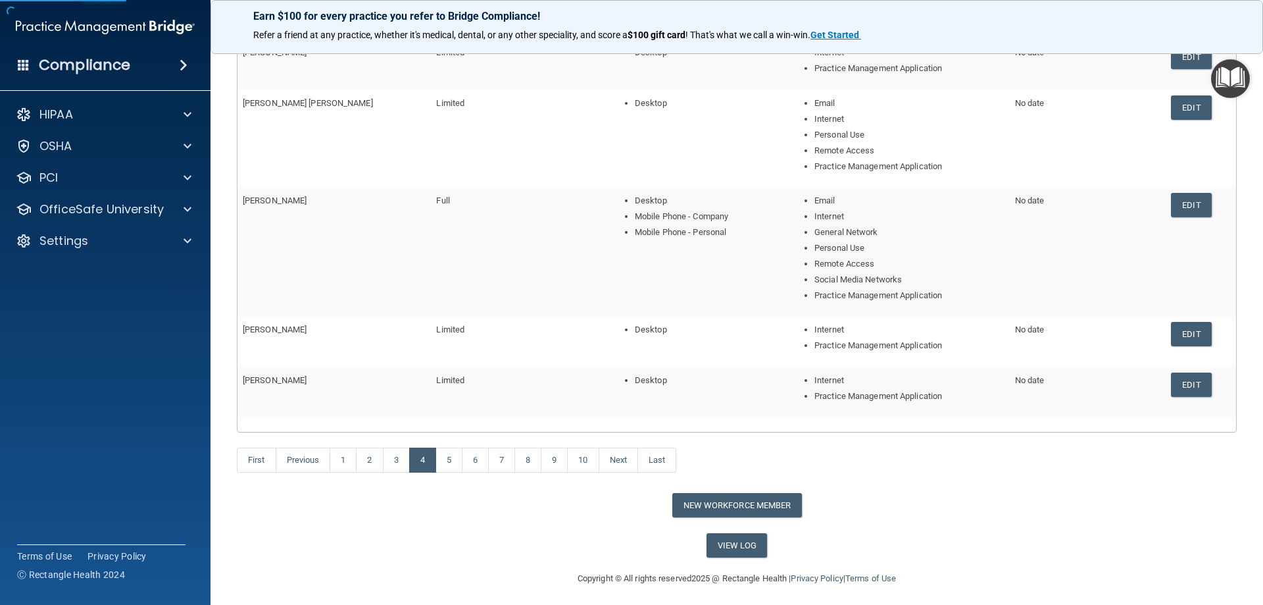
scroll to position [208, 0]
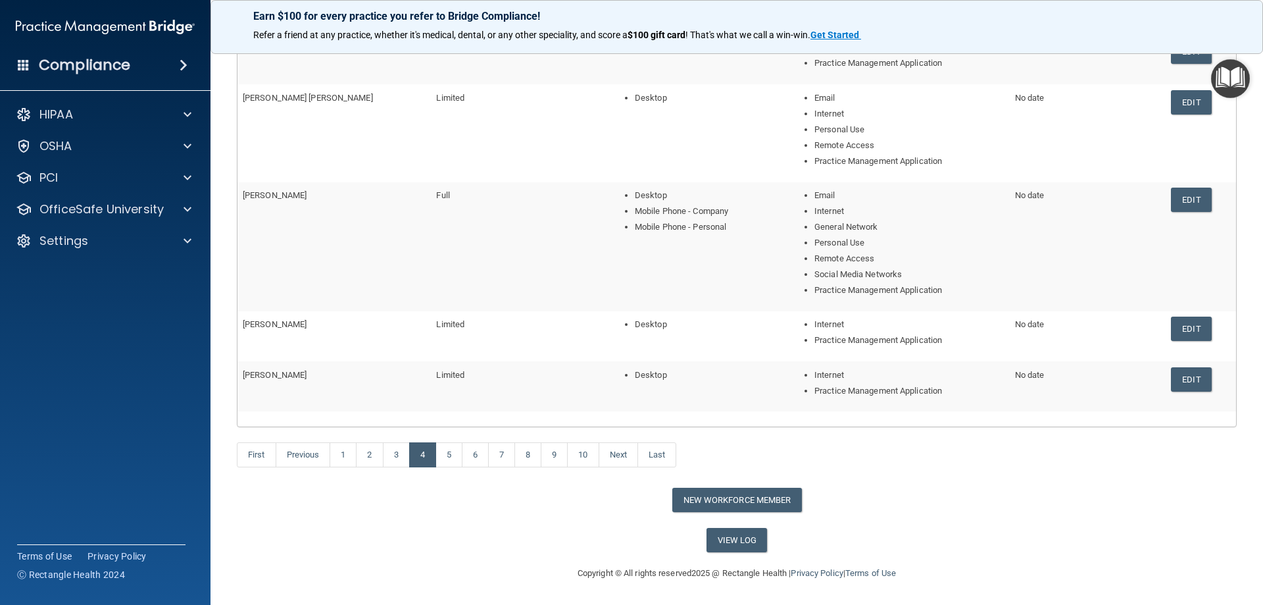
click at [1166, 382] on td "Edit" at bounding box center [1201, 386] width 70 height 50
click at [1172, 385] on link "Edit" at bounding box center [1191, 379] width 40 height 24
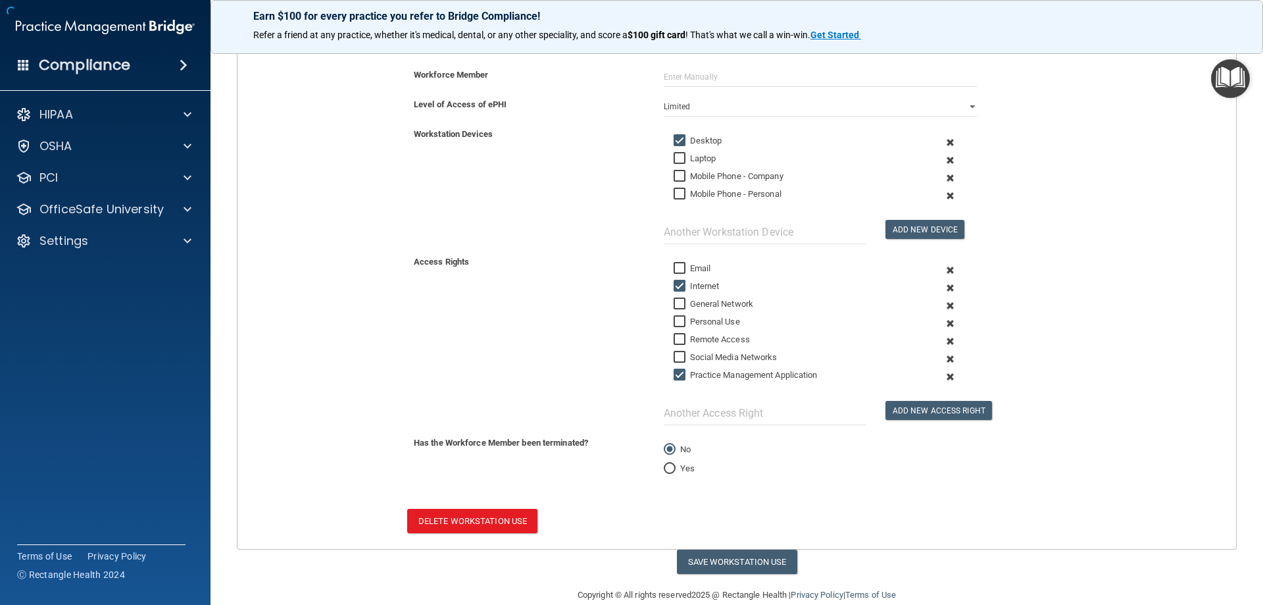
scroll to position [230, 0]
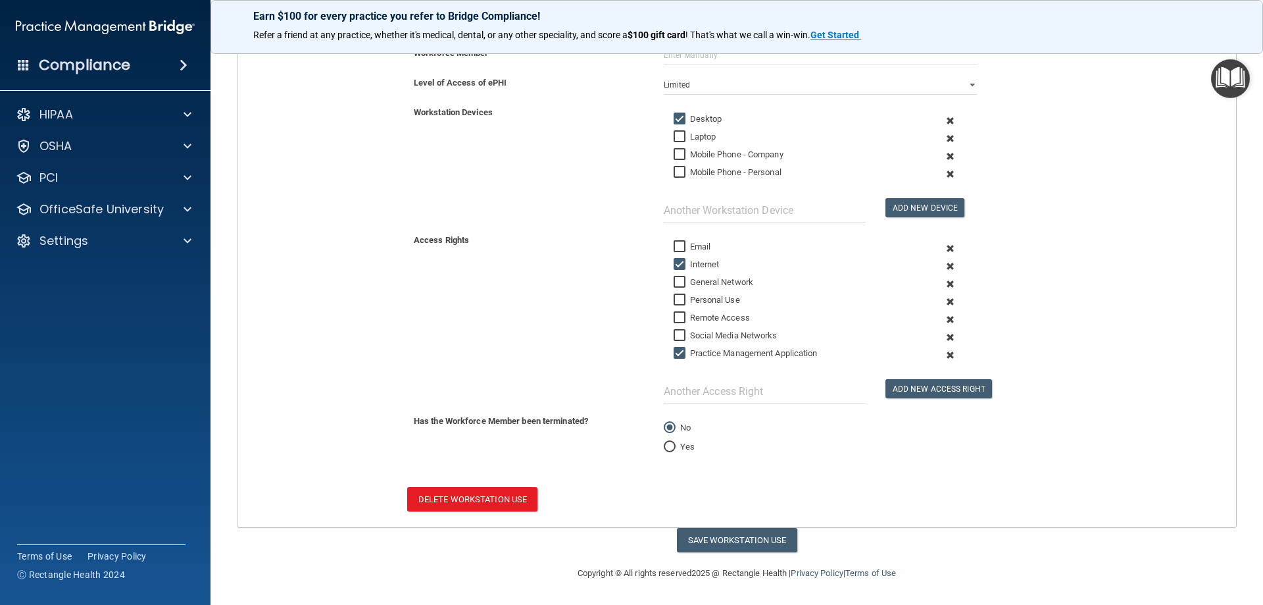
click at [669, 444] on input "Yes" at bounding box center [670, 447] width 12 height 10
radio input "true"
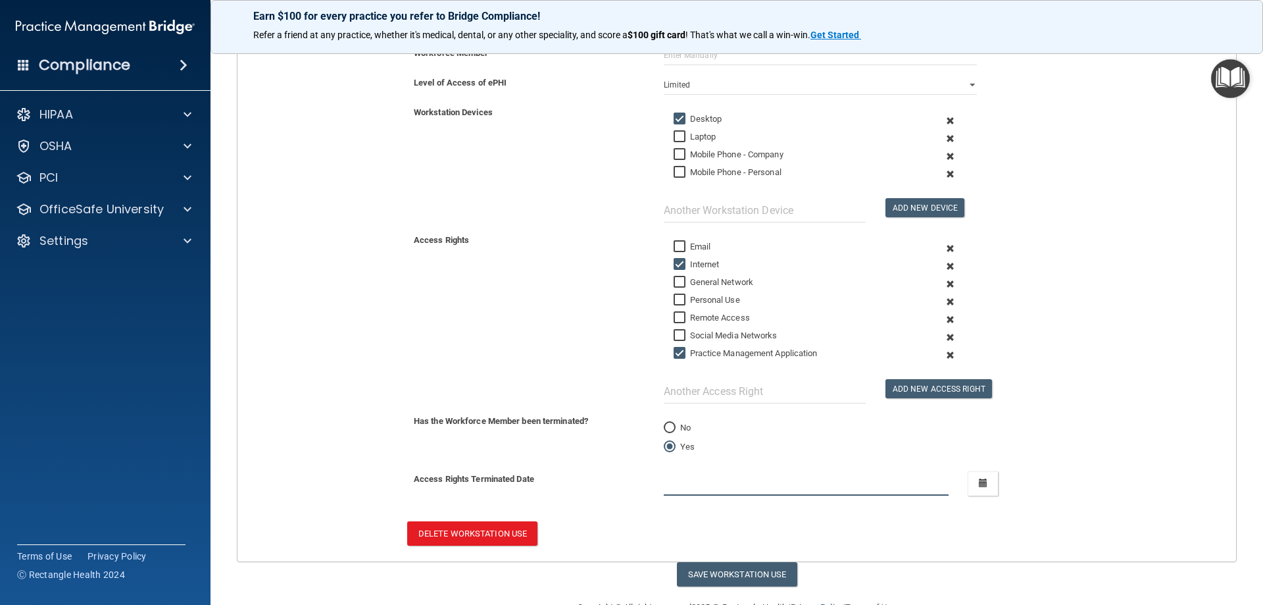
click at [681, 485] on input "text" at bounding box center [806, 483] width 285 height 24
type input "at time of termination"
click at [677, 358] on input "Practice Management Application" at bounding box center [681, 353] width 15 height 11
checkbox input "false"
click at [674, 262] on input "Internet" at bounding box center [681, 264] width 15 height 11
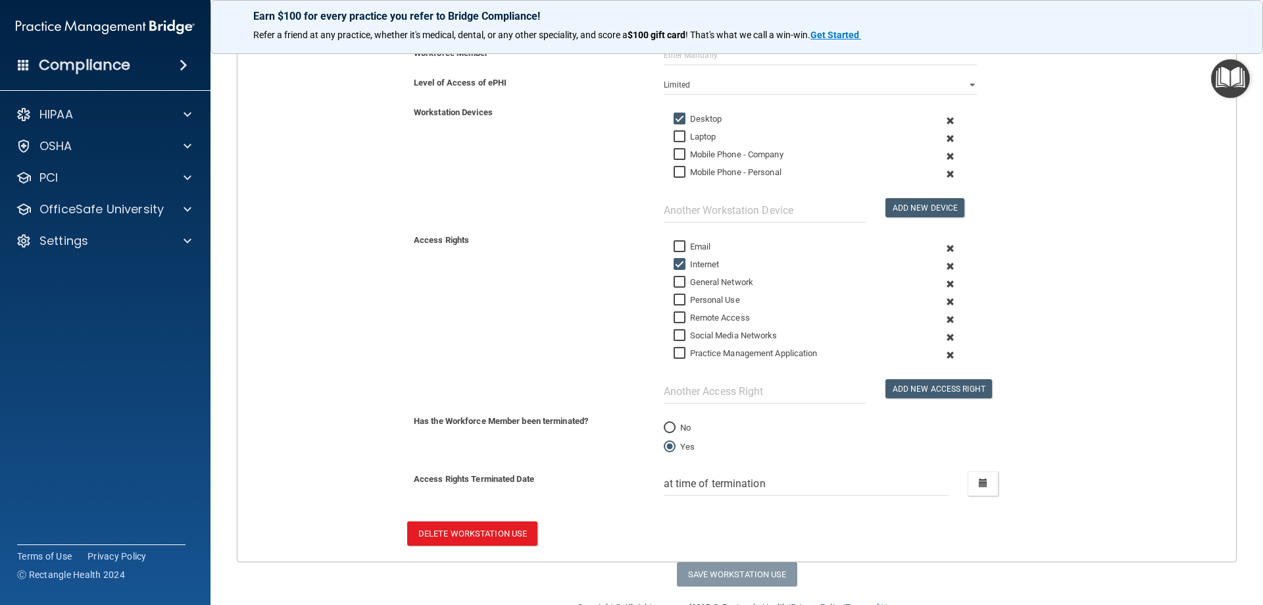
checkbox input "false"
click at [674, 116] on input "Desktop" at bounding box center [681, 119] width 15 height 11
checkbox input "false"
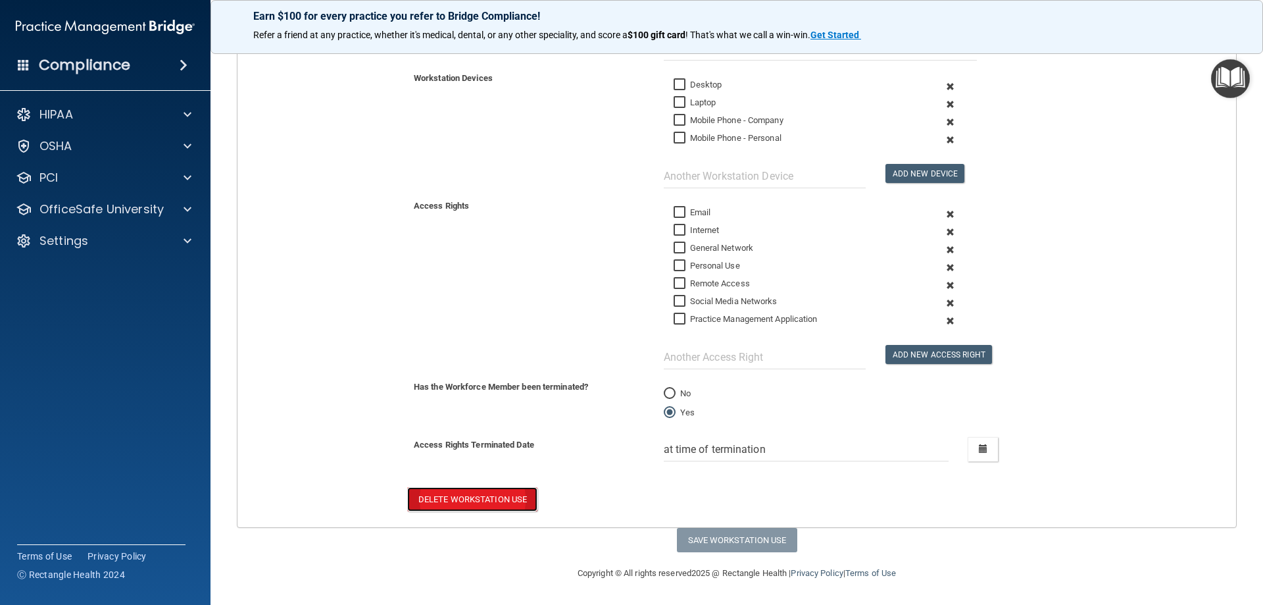
click at [483, 509] on button "Delete Workstation Use" at bounding box center [472, 499] width 130 height 24
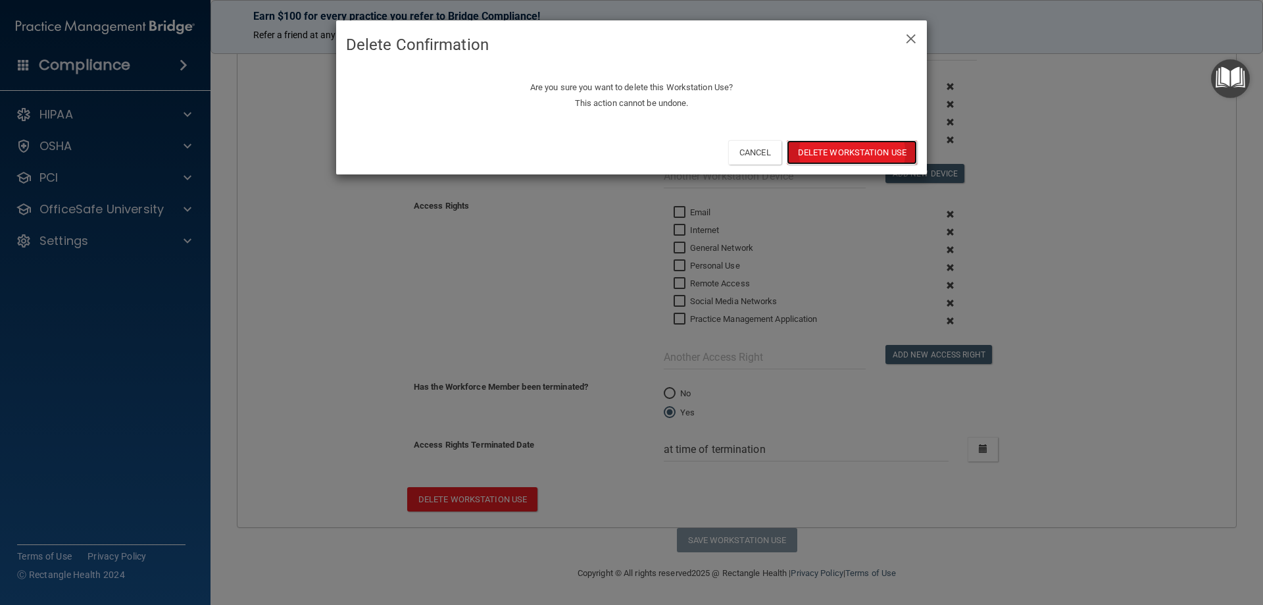
click at [883, 155] on button "Delete Workstation Use" at bounding box center [852, 152] width 130 height 24
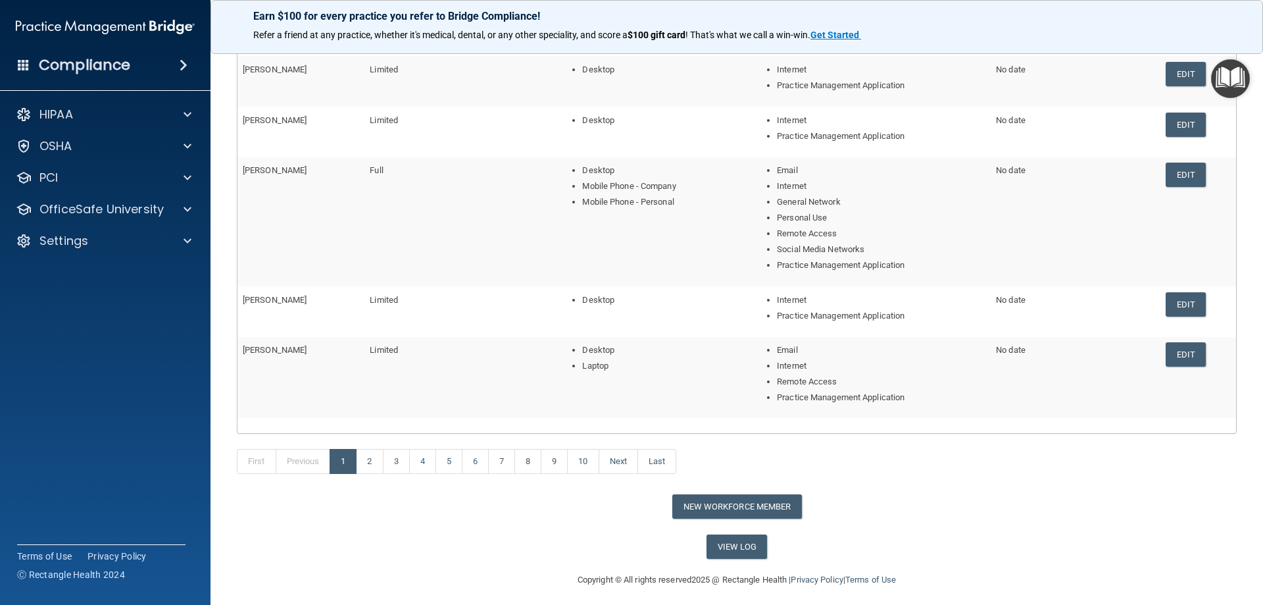
scroll to position [192, 0]
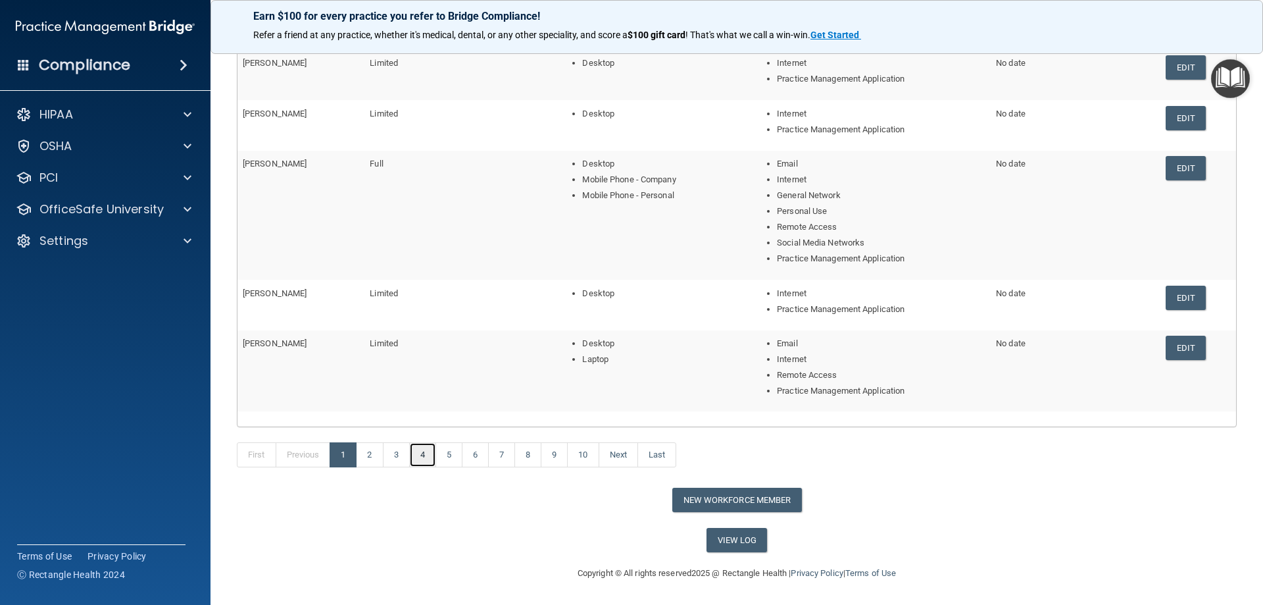
click at [420, 452] on link "4" at bounding box center [422, 454] width 27 height 25
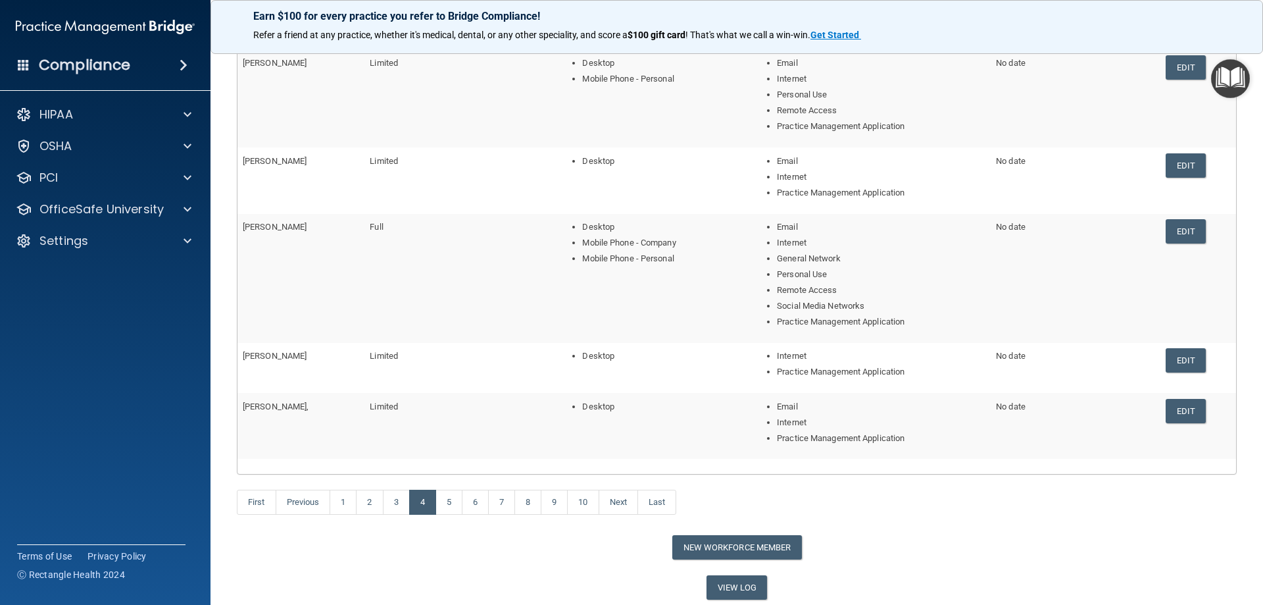
scroll to position [197, 0]
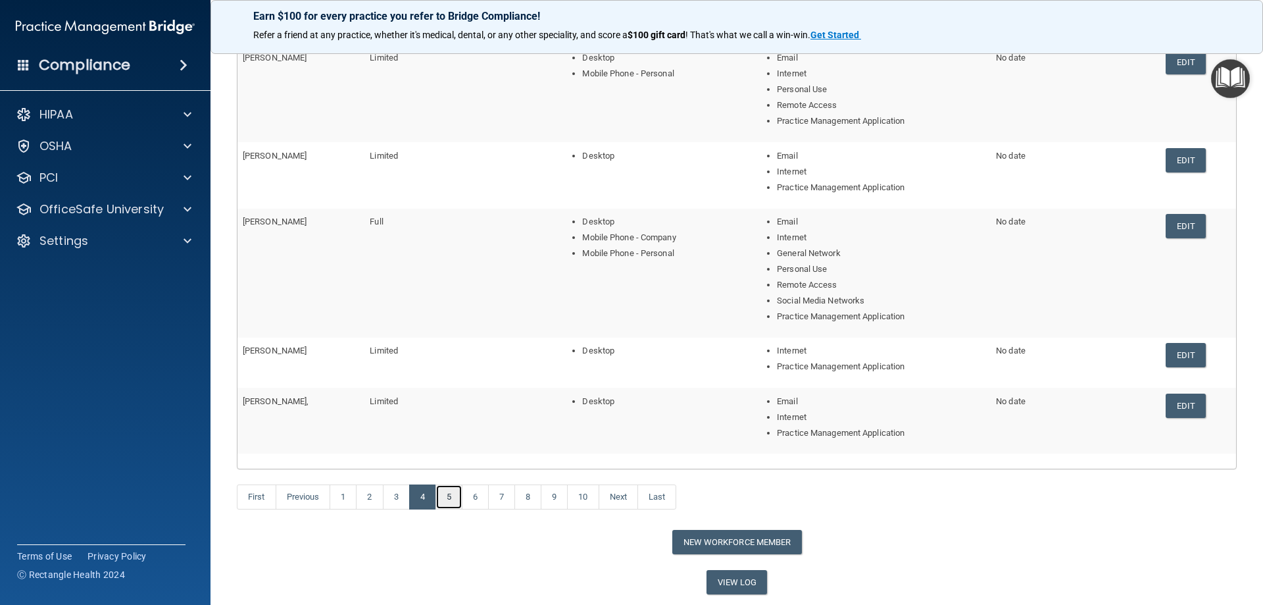
click at [454, 489] on link "5" at bounding box center [448, 496] width 27 height 25
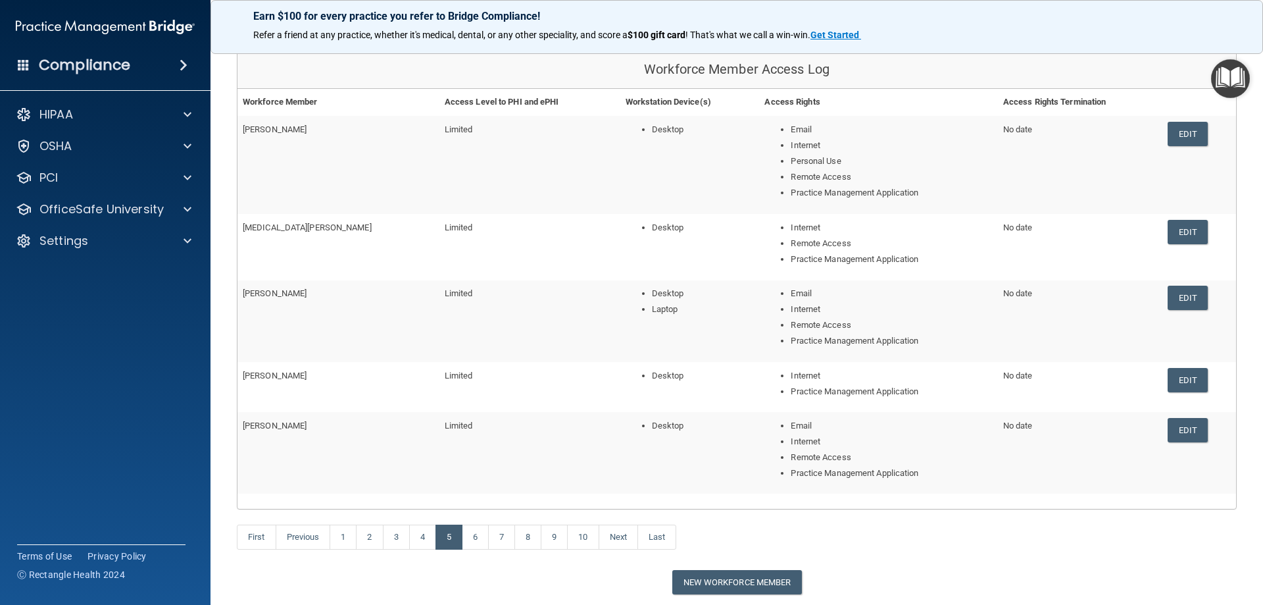
scroll to position [132, 0]
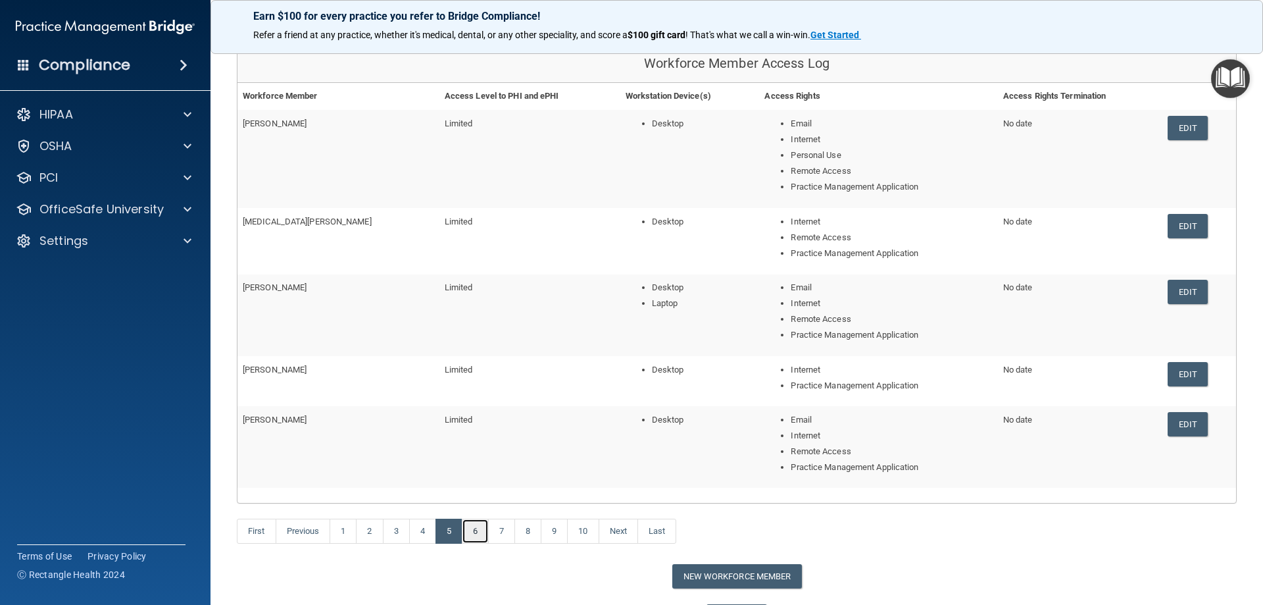
click at [478, 523] on link "6" at bounding box center [475, 530] width 27 height 25
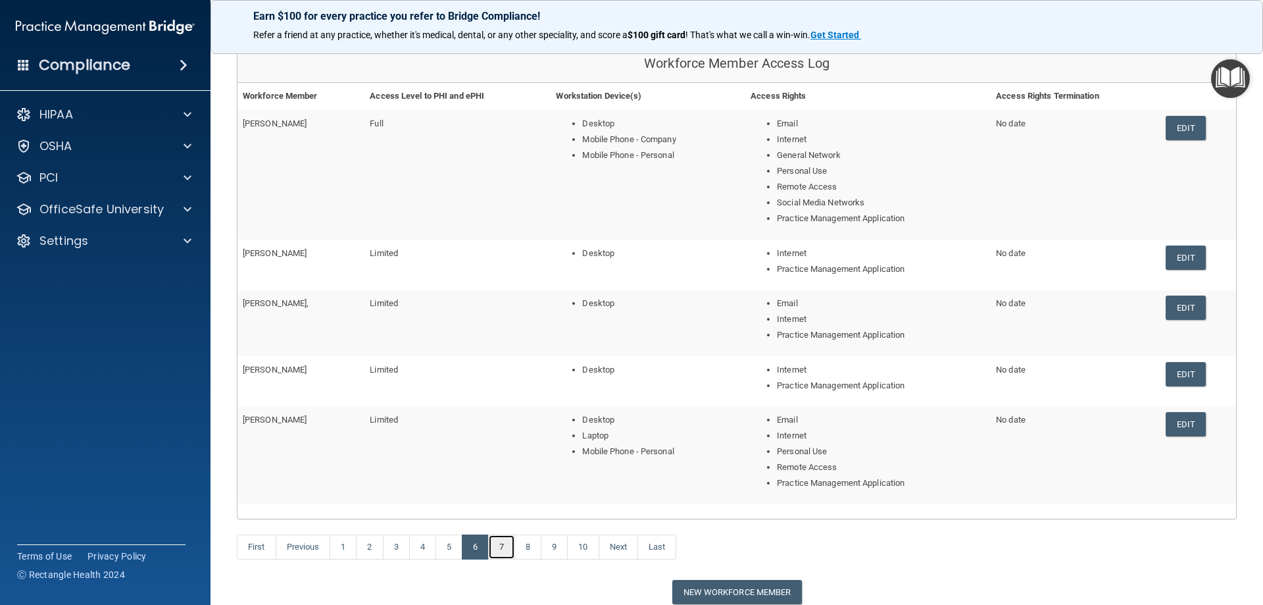
click at [505, 537] on link "7" at bounding box center [501, 546] width 27 height 25
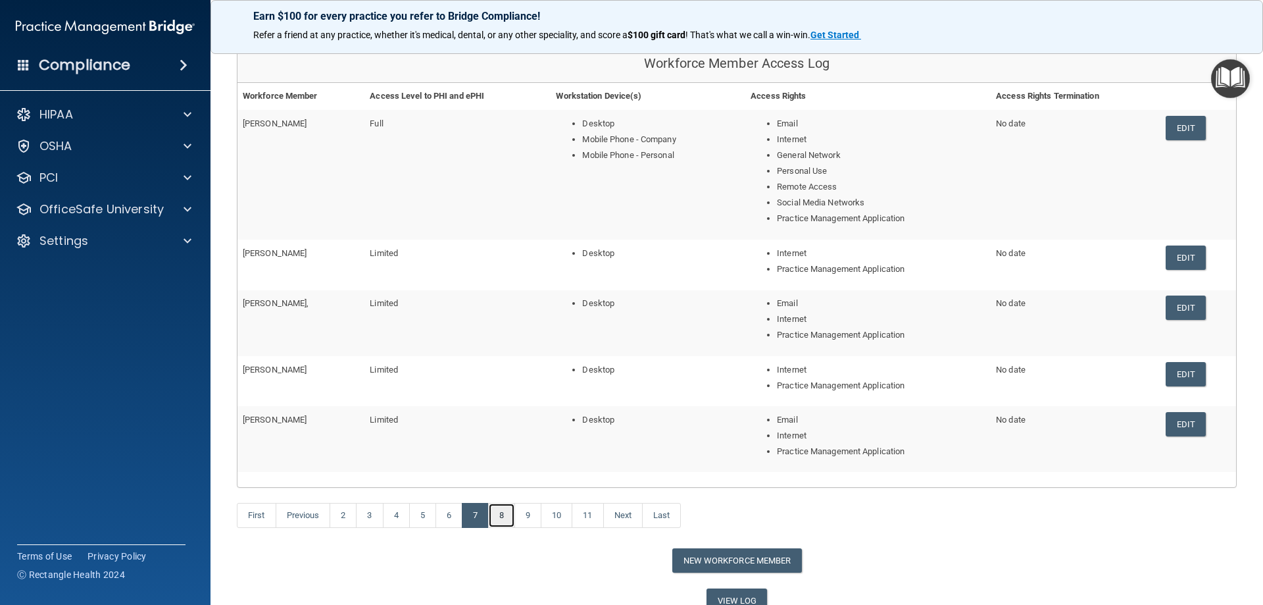
click at [506, 520] on link "8" at bounding box center [501, 515] width 27 height 25
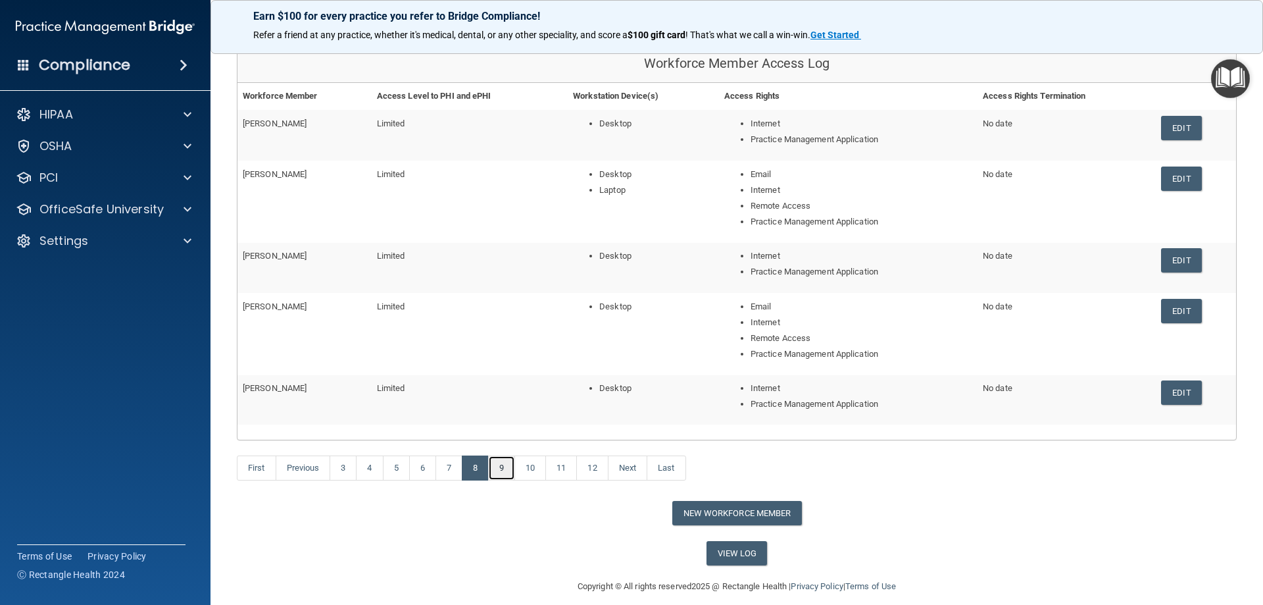
click at [502, 474] on link "9" at bounding box center [501, 467] width 27 height 25
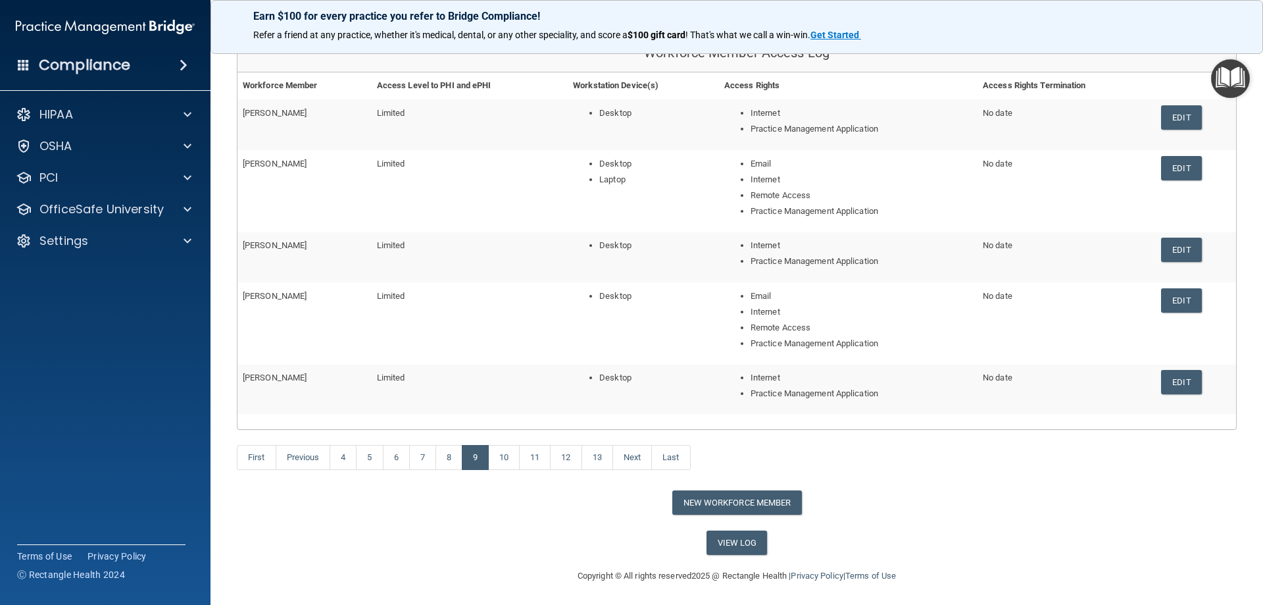
scroll to position [145, 0]
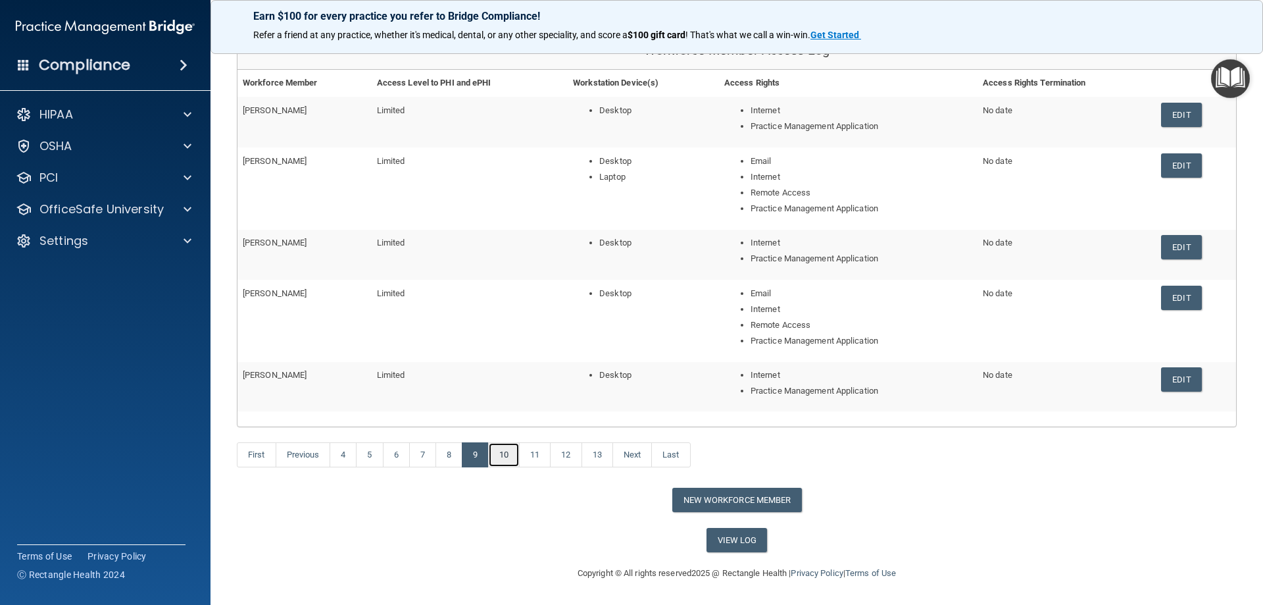
click at [508, 451] on link "10" at bounding box center [504, 454] width 32 height 25
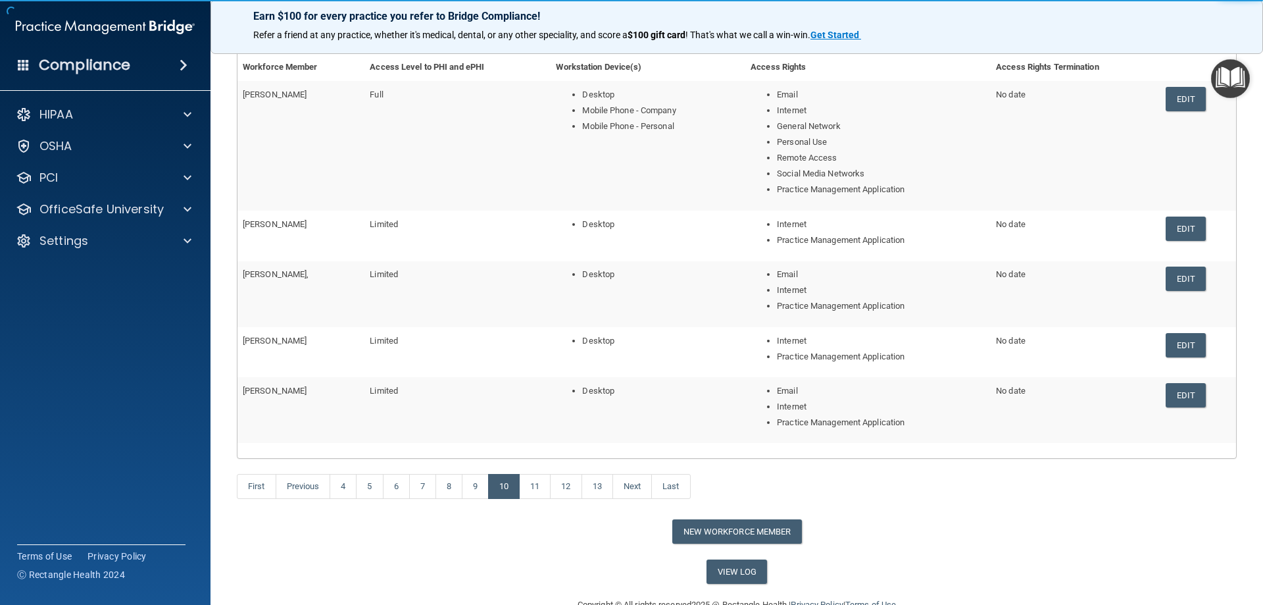
scroll to position [192, 0]
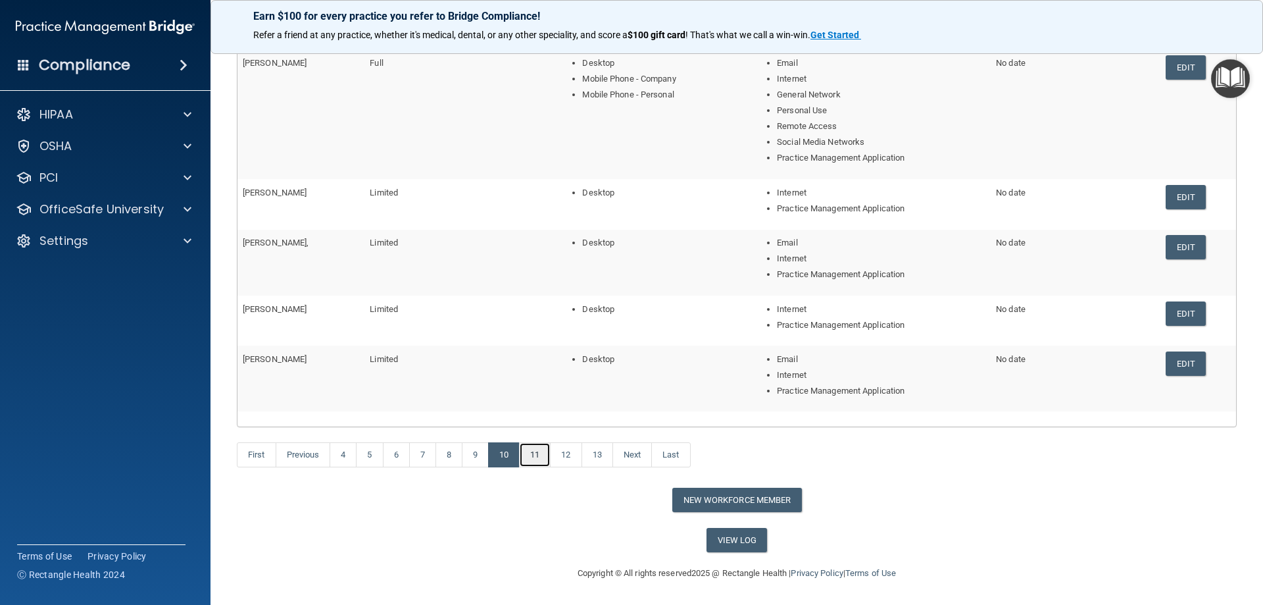
click at [541, 451] on link "11" at bounding box center [535, 454] width 32 height 25
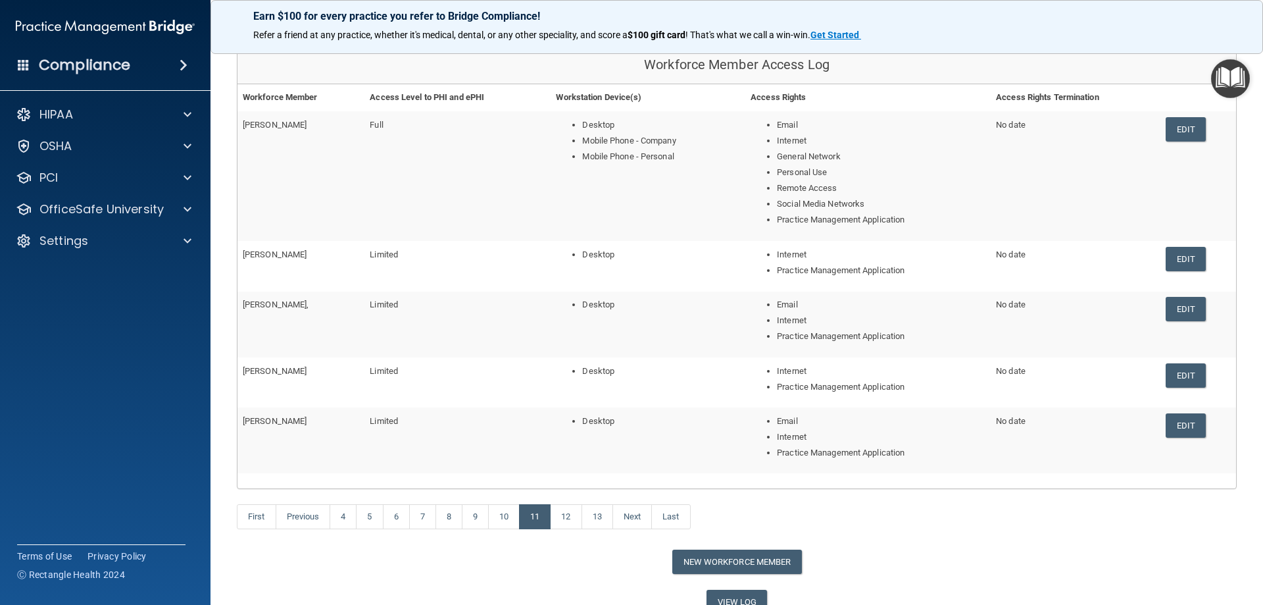
scroll to position [132, 0]
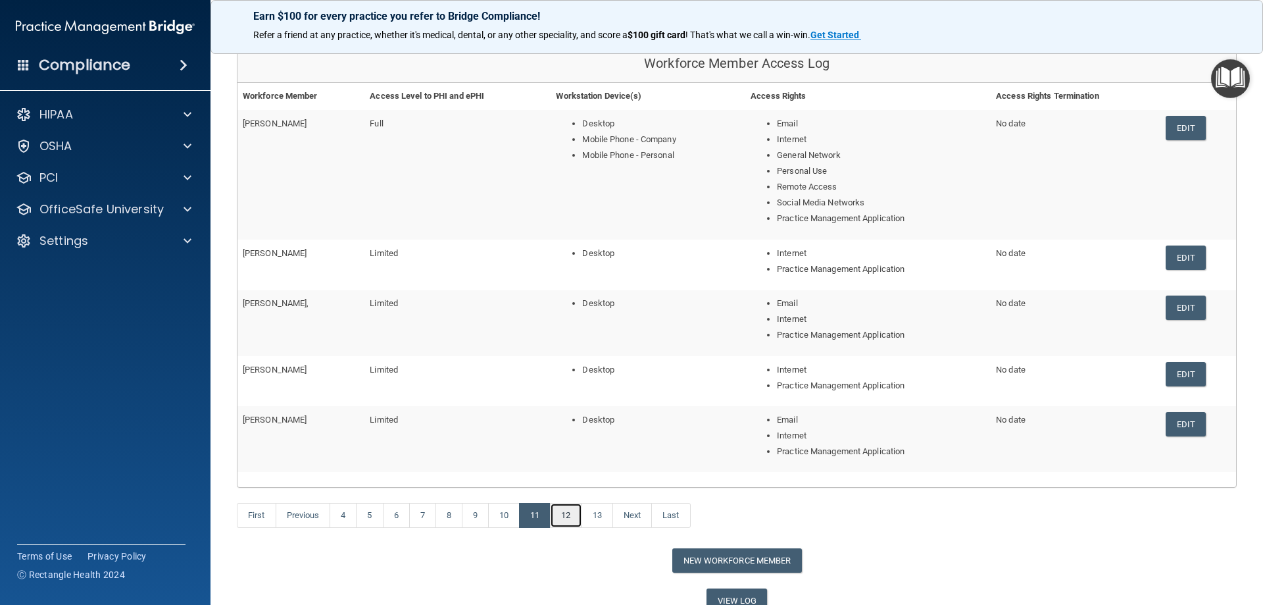
click at [578, 514] on link "12" at bounding box center [566, 515] width 32 height 25
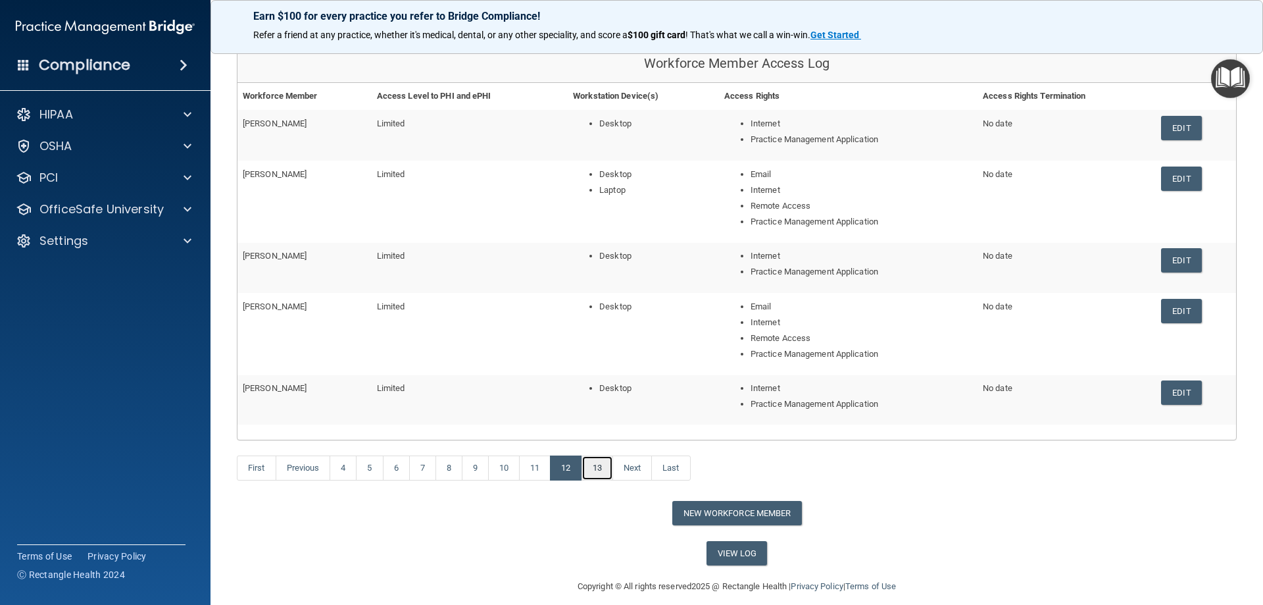
click at [601, 479] on link "13" at bounding box center [597, 467] width 32 height 25
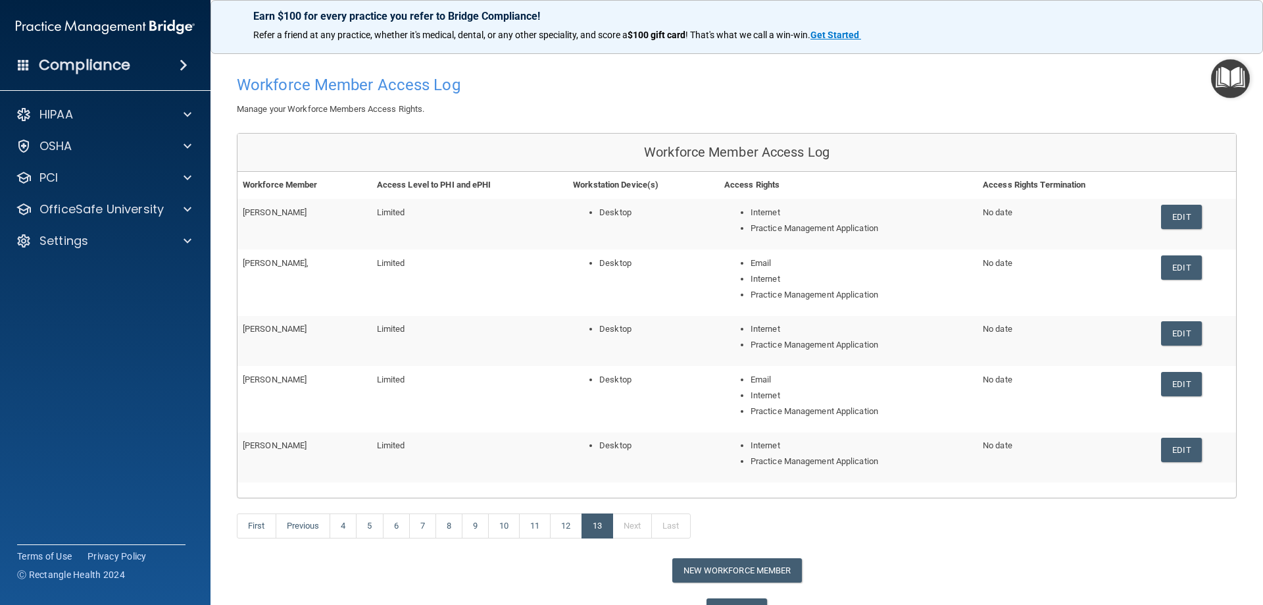
scroll to position [66, 0]
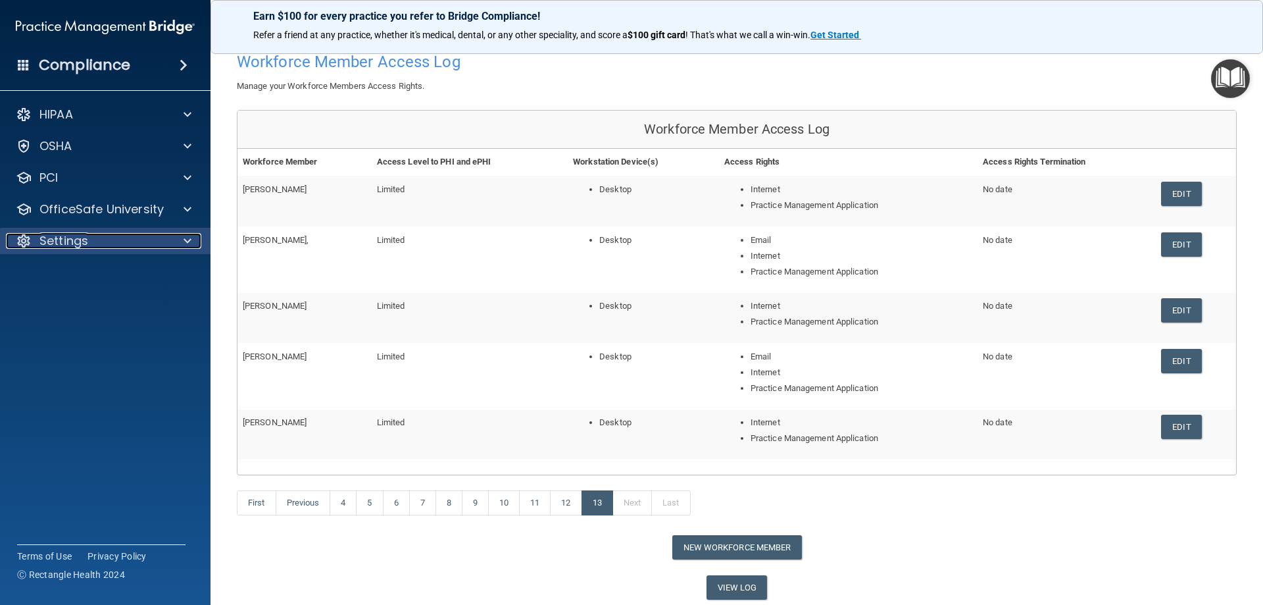
click at [194, 244] on div at bounding box center [185, 241] width 33 height 16
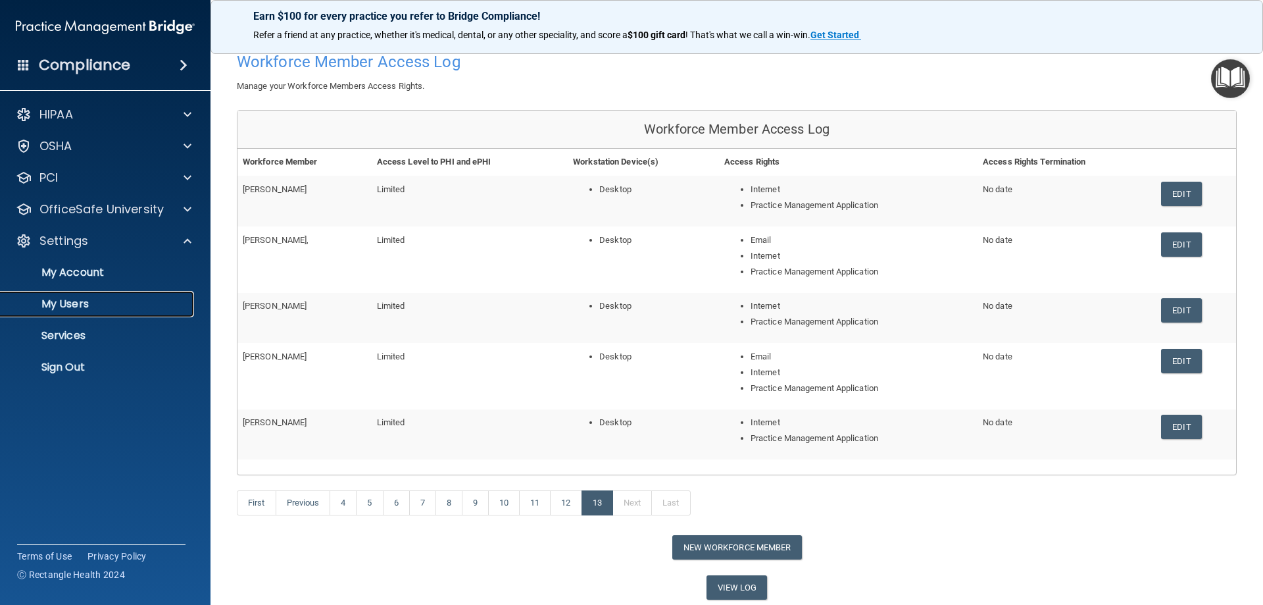
click at [64, 303] on p "My Users" at bounding box center [99, 303] width 180 height 13
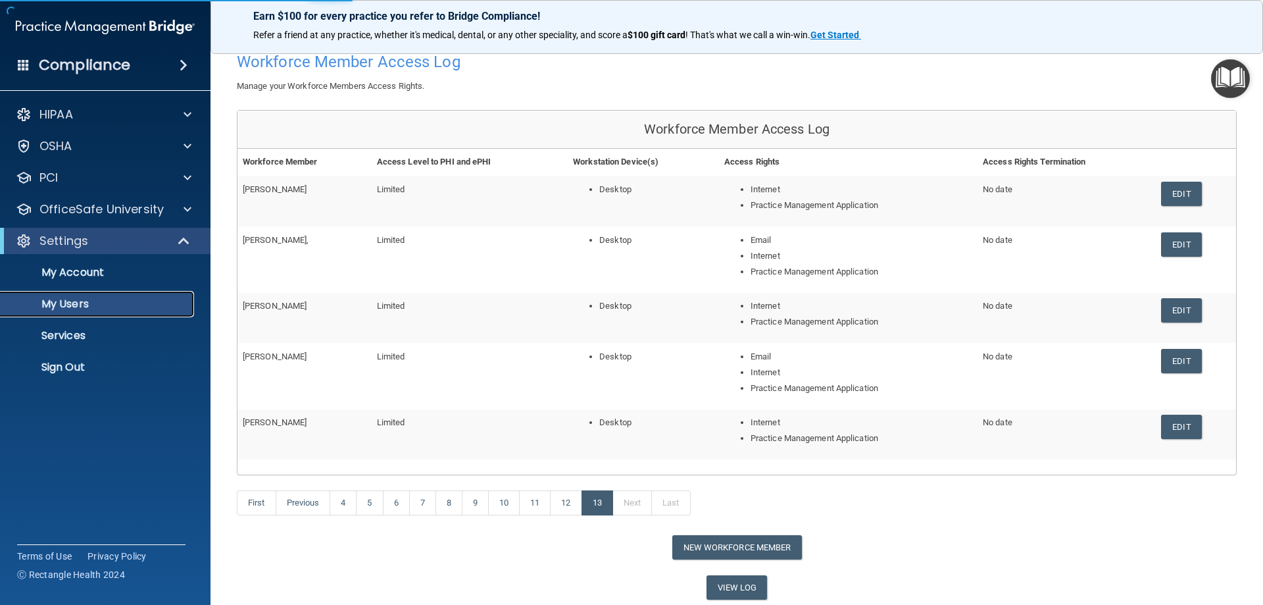
scroll to position [437, 0]
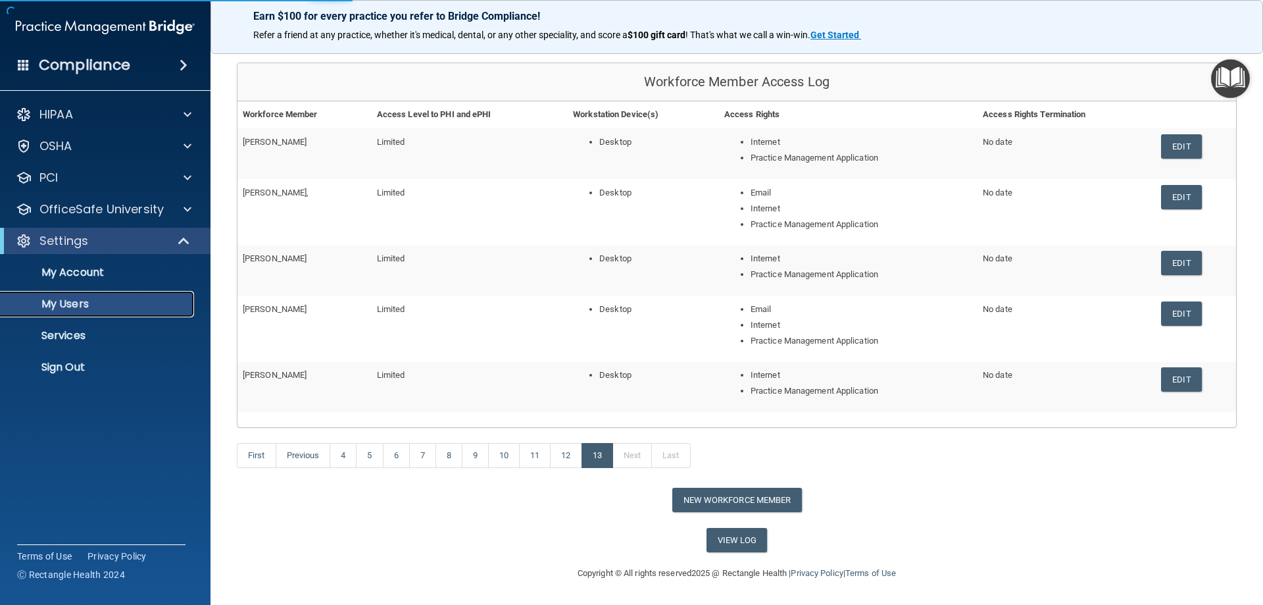
select select "20"
